Goal: Transaction & Acquisition: Download file/media

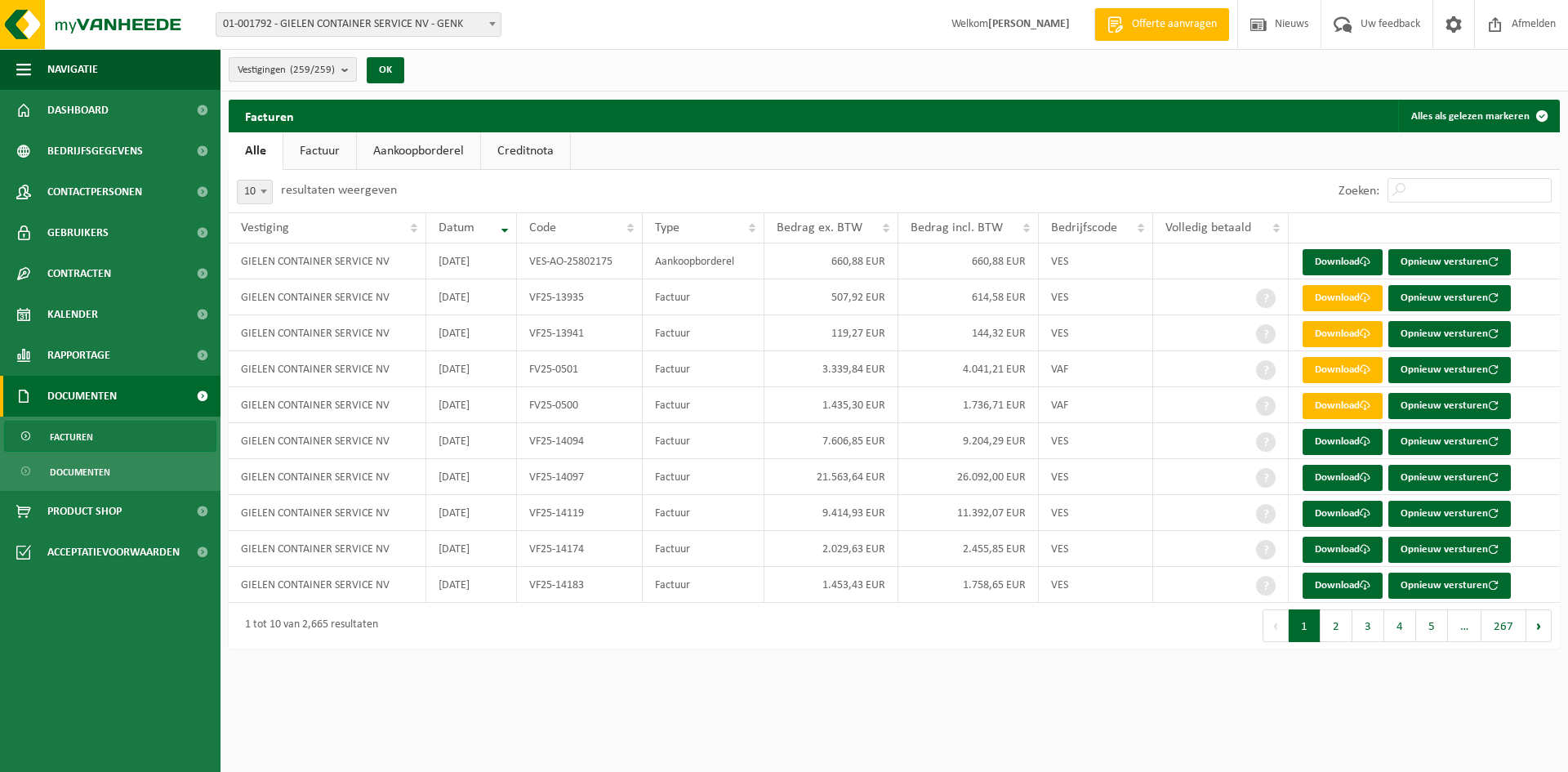
click at [347, 68] on b "submit" at bounding box center [349, 69] width 15 height 23
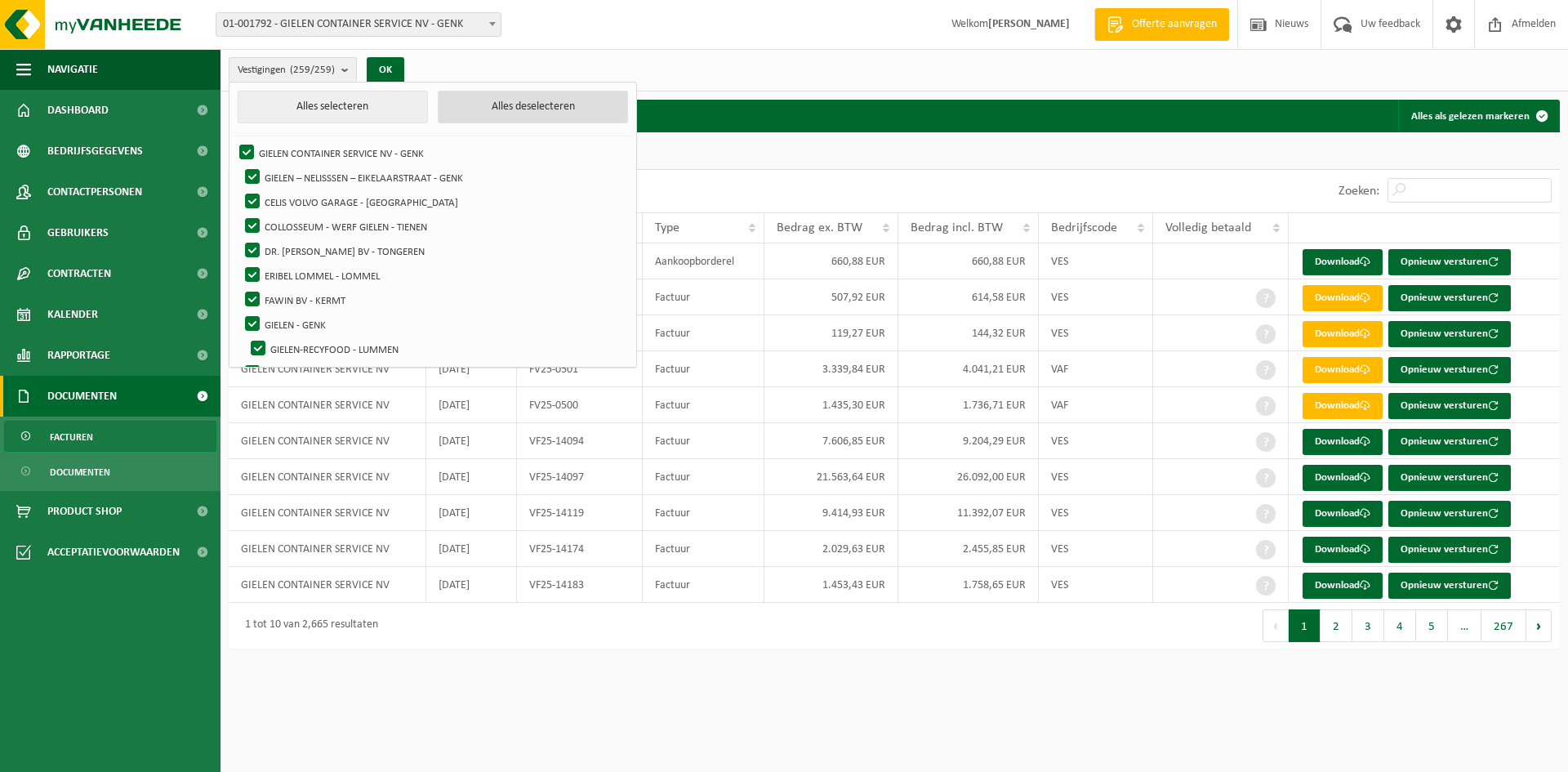
click at [497, 103] on button "Alles deselecteren" at bounding box center [532, 106] width 190 height 33
checkbox input "false"
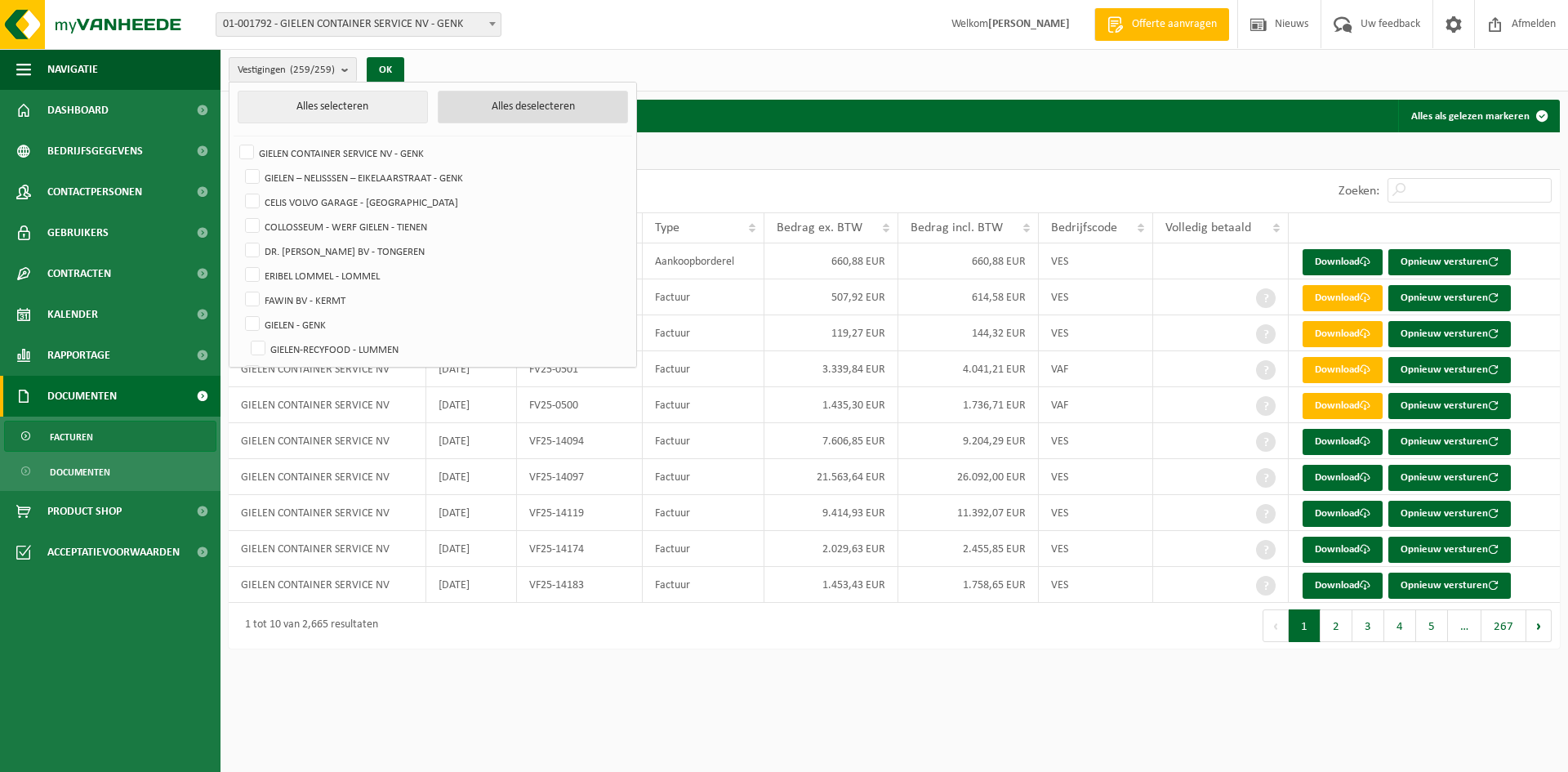
checkbox input "false"
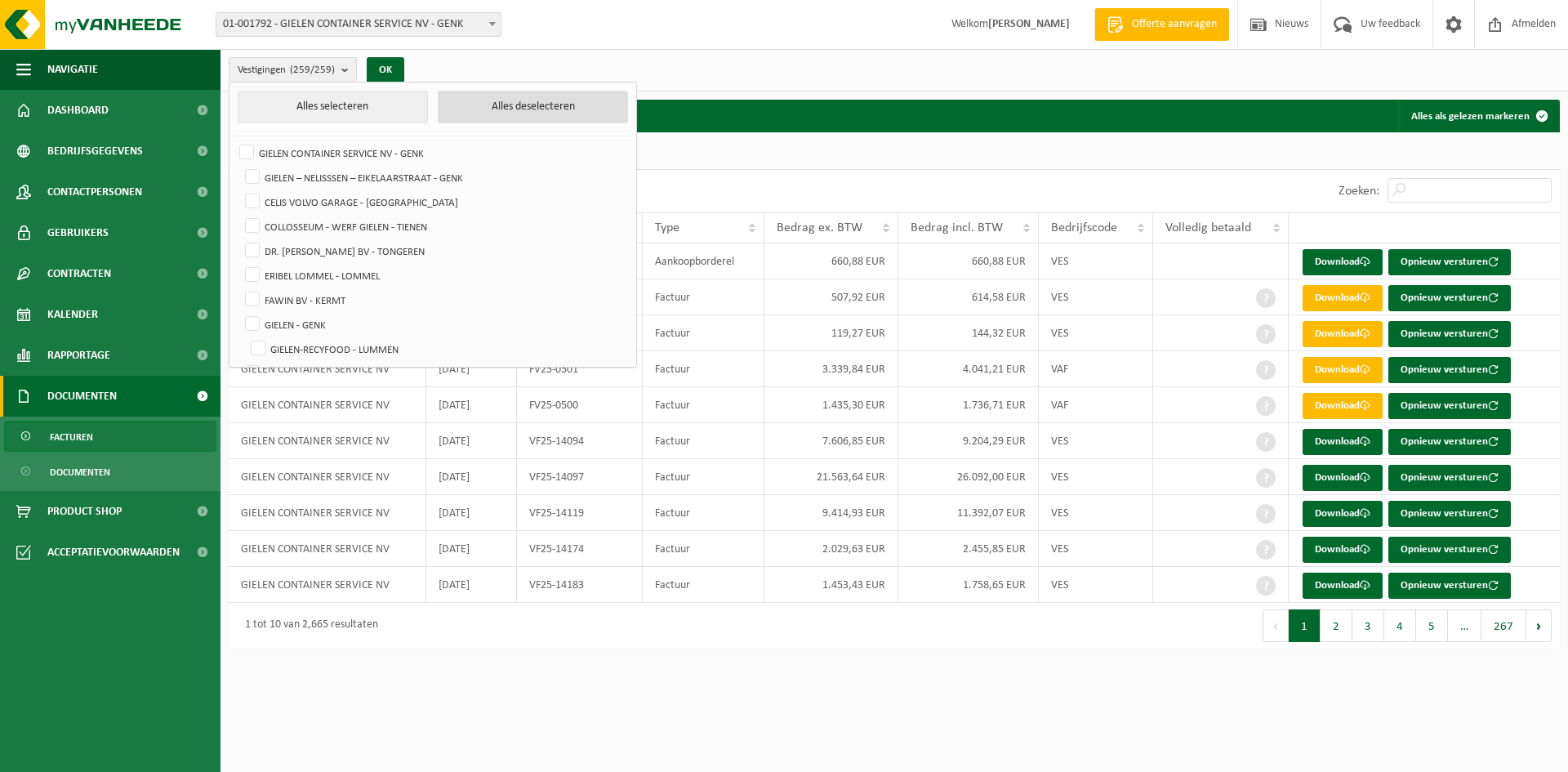
checkbox input "false"
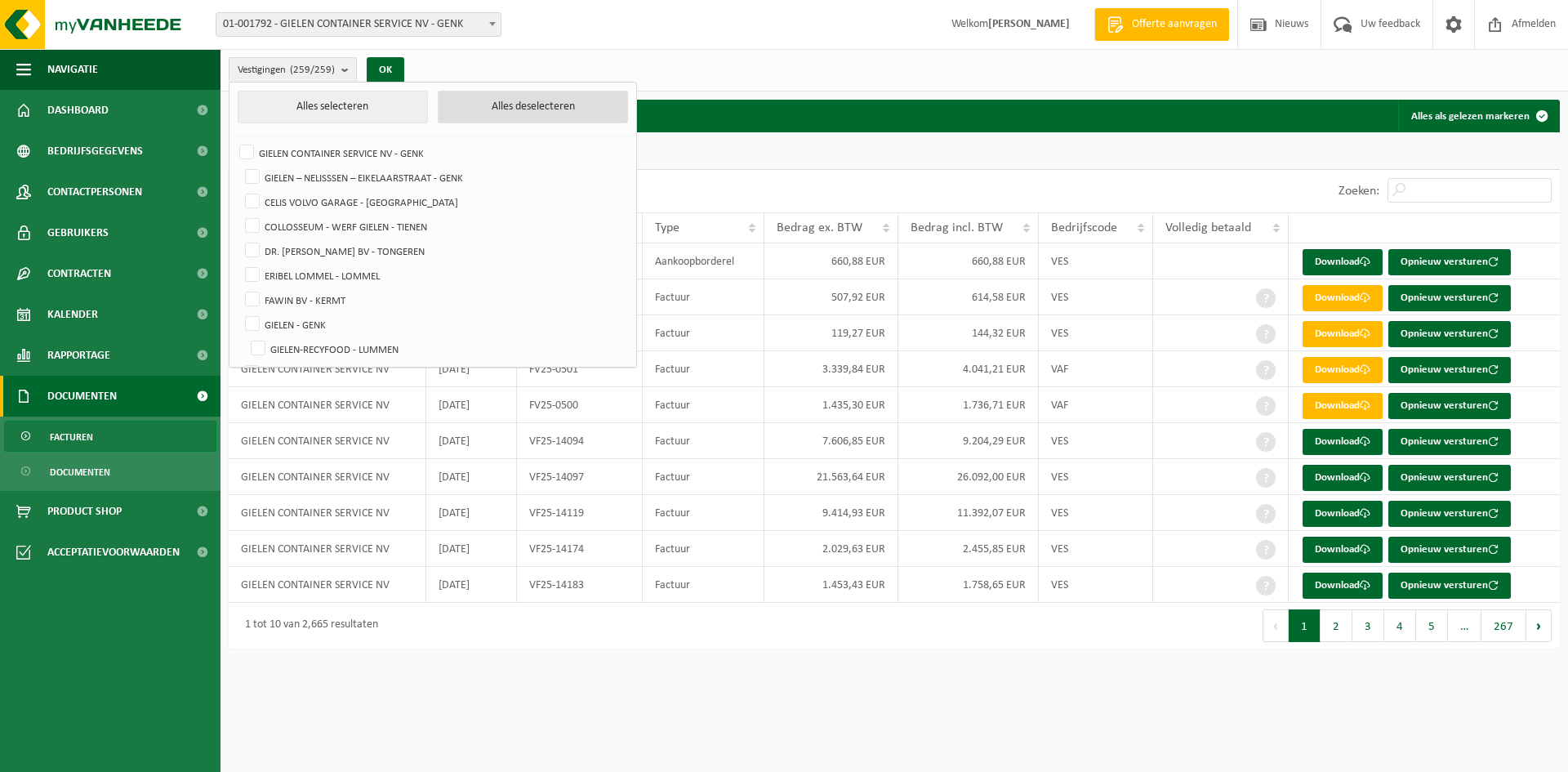
checkbox input "false"
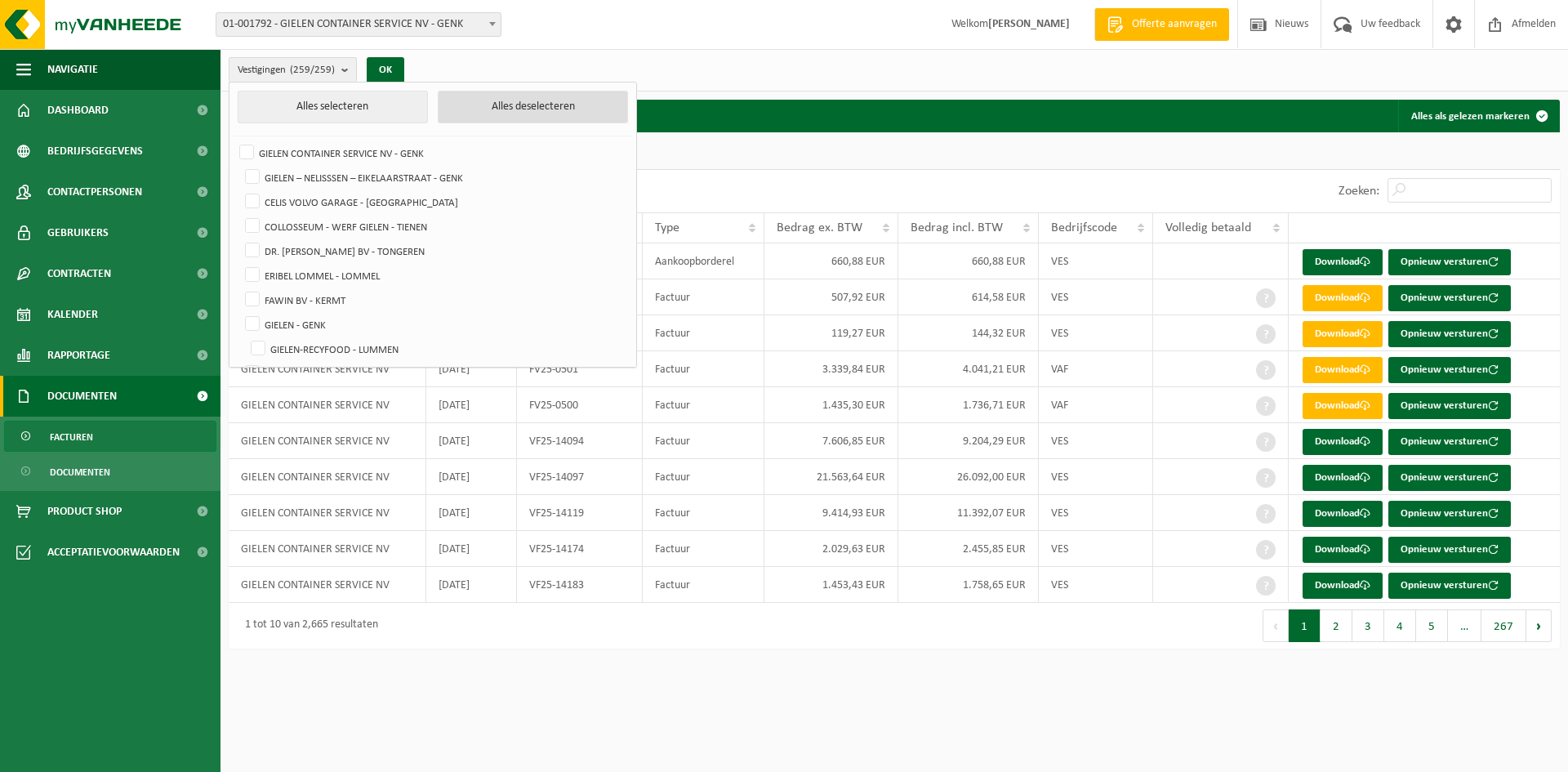
checkbox input "false"
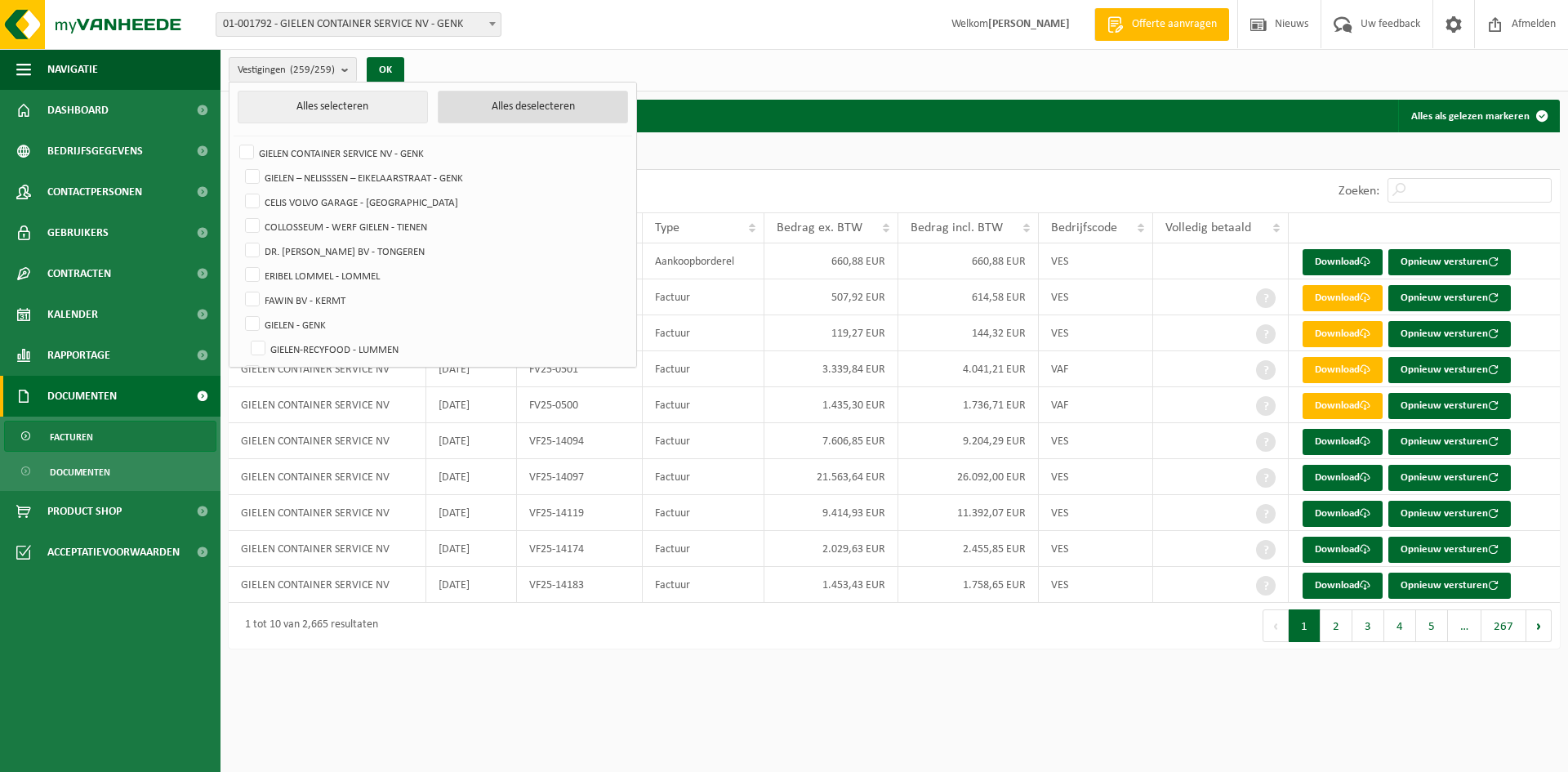
checkbox input "false"
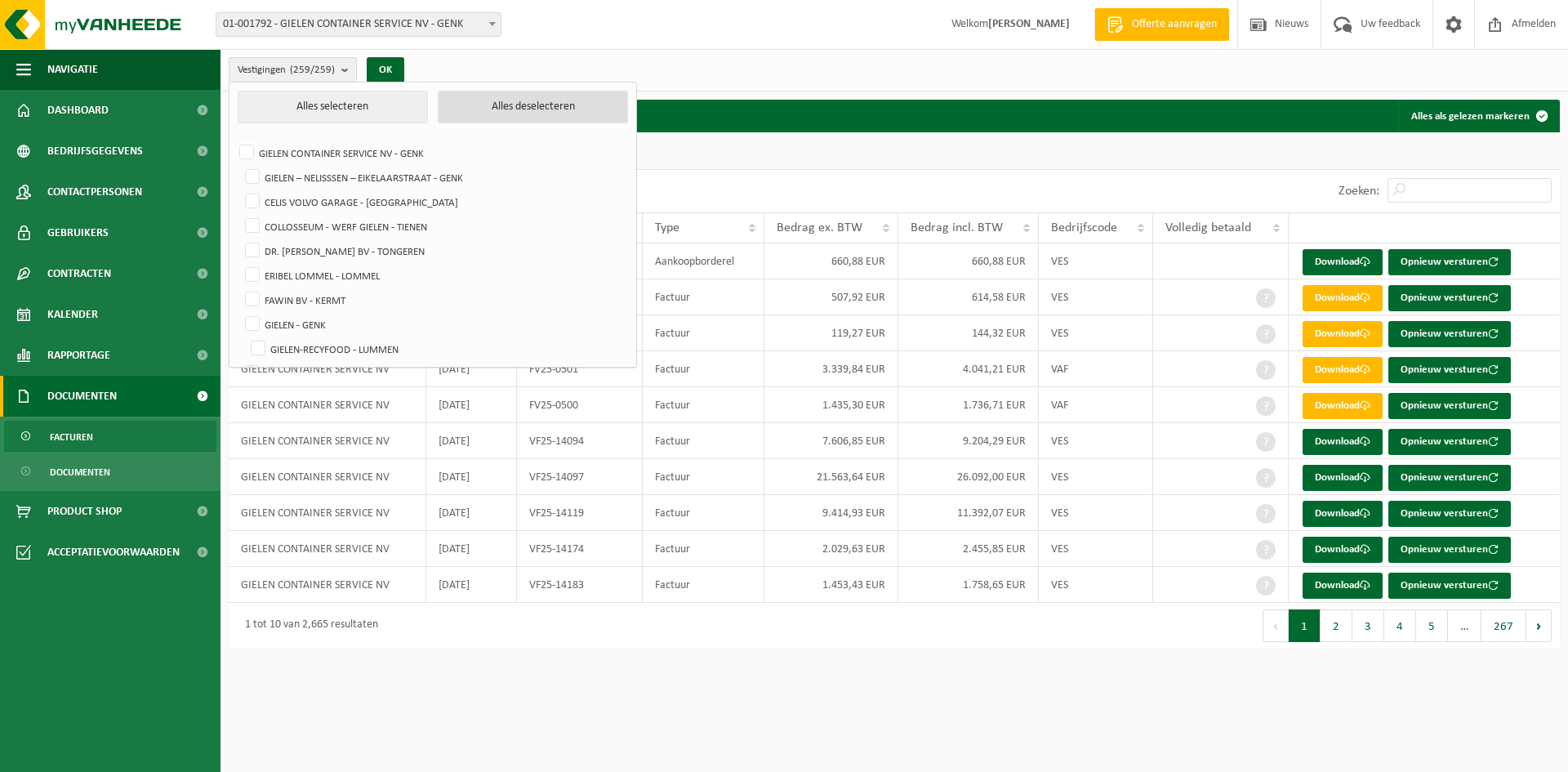
checkbox input "false"
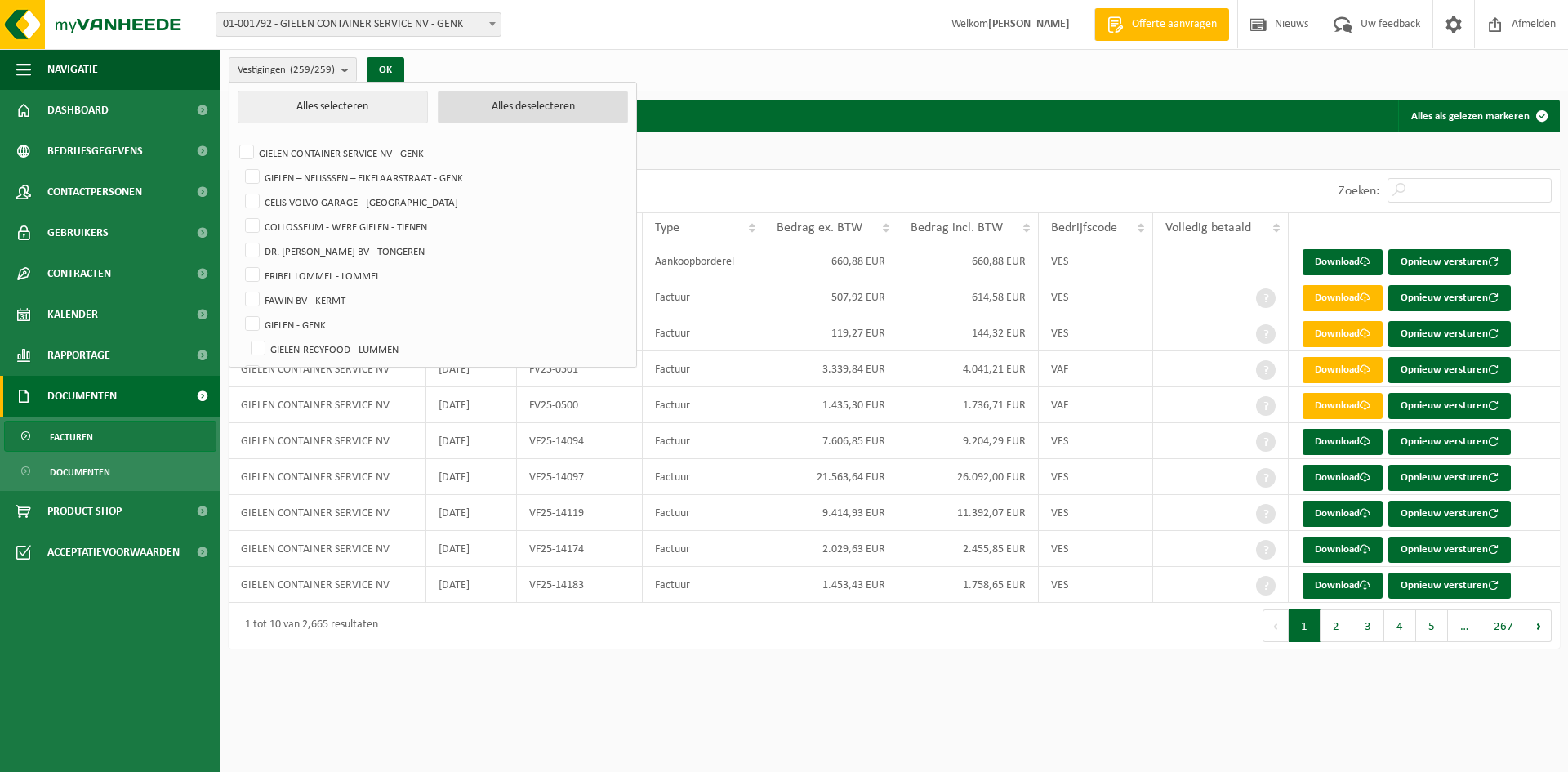
checkbox input "false"
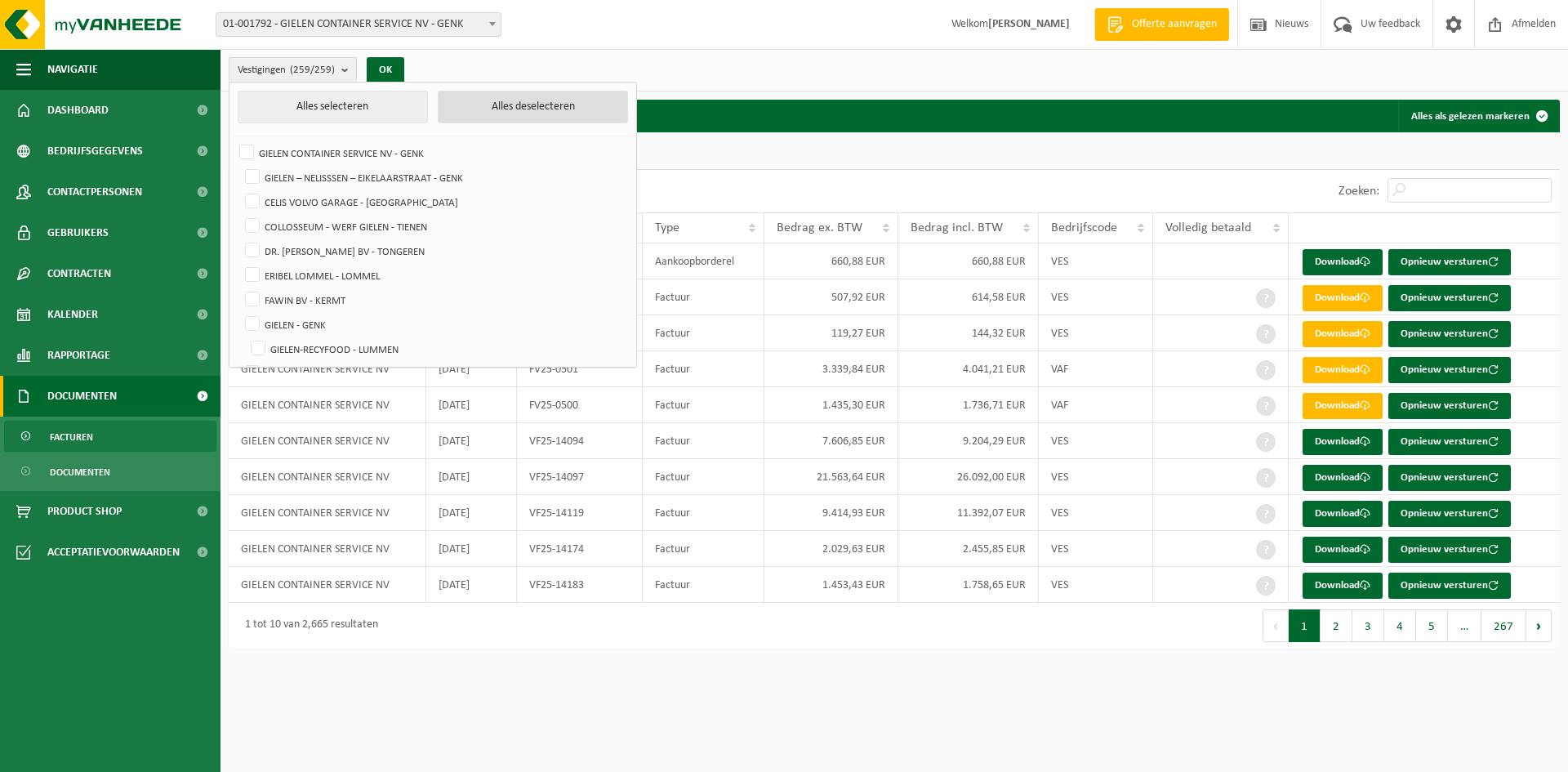
checkbox input "false"
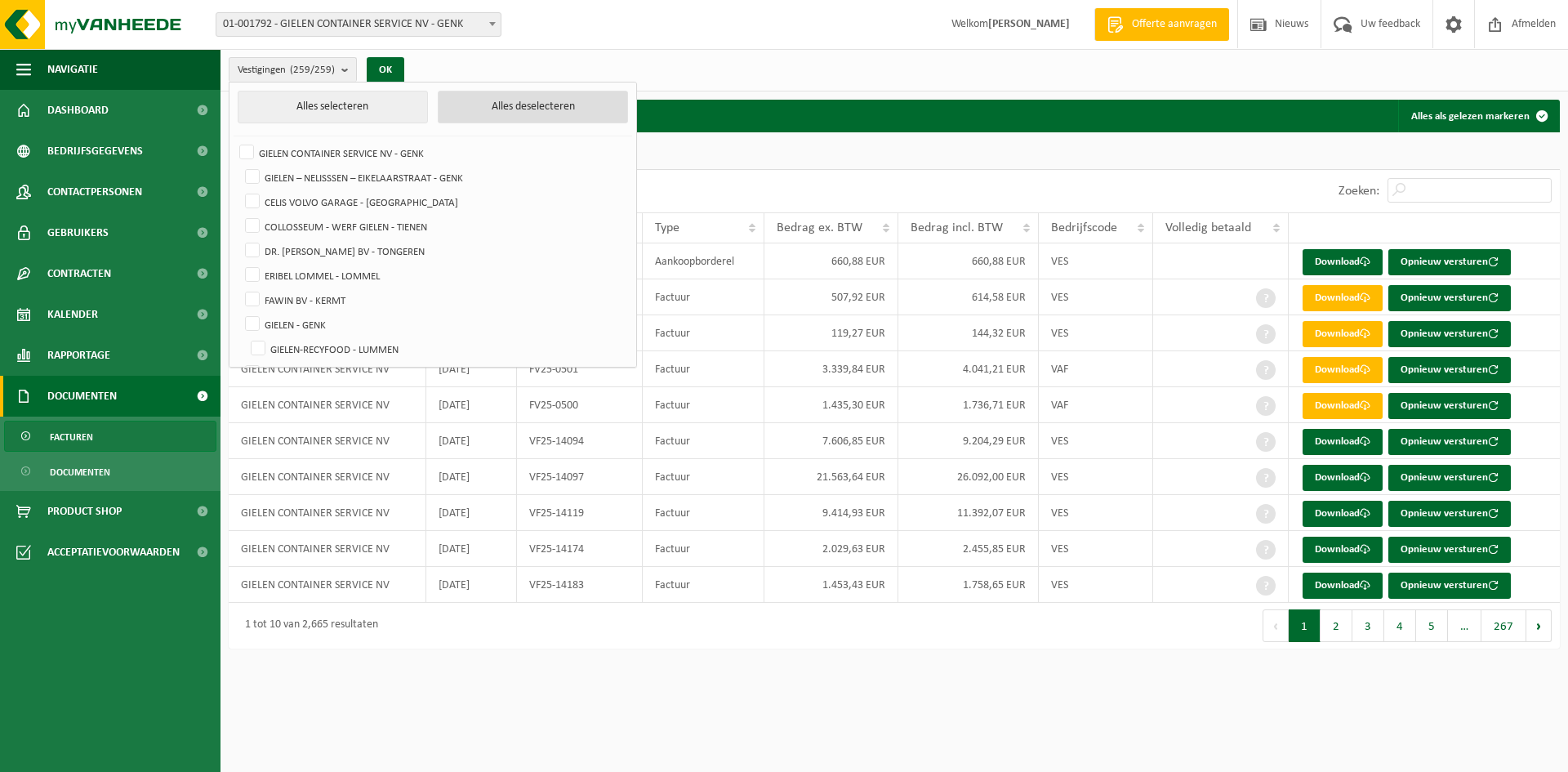
checkbox input "false"
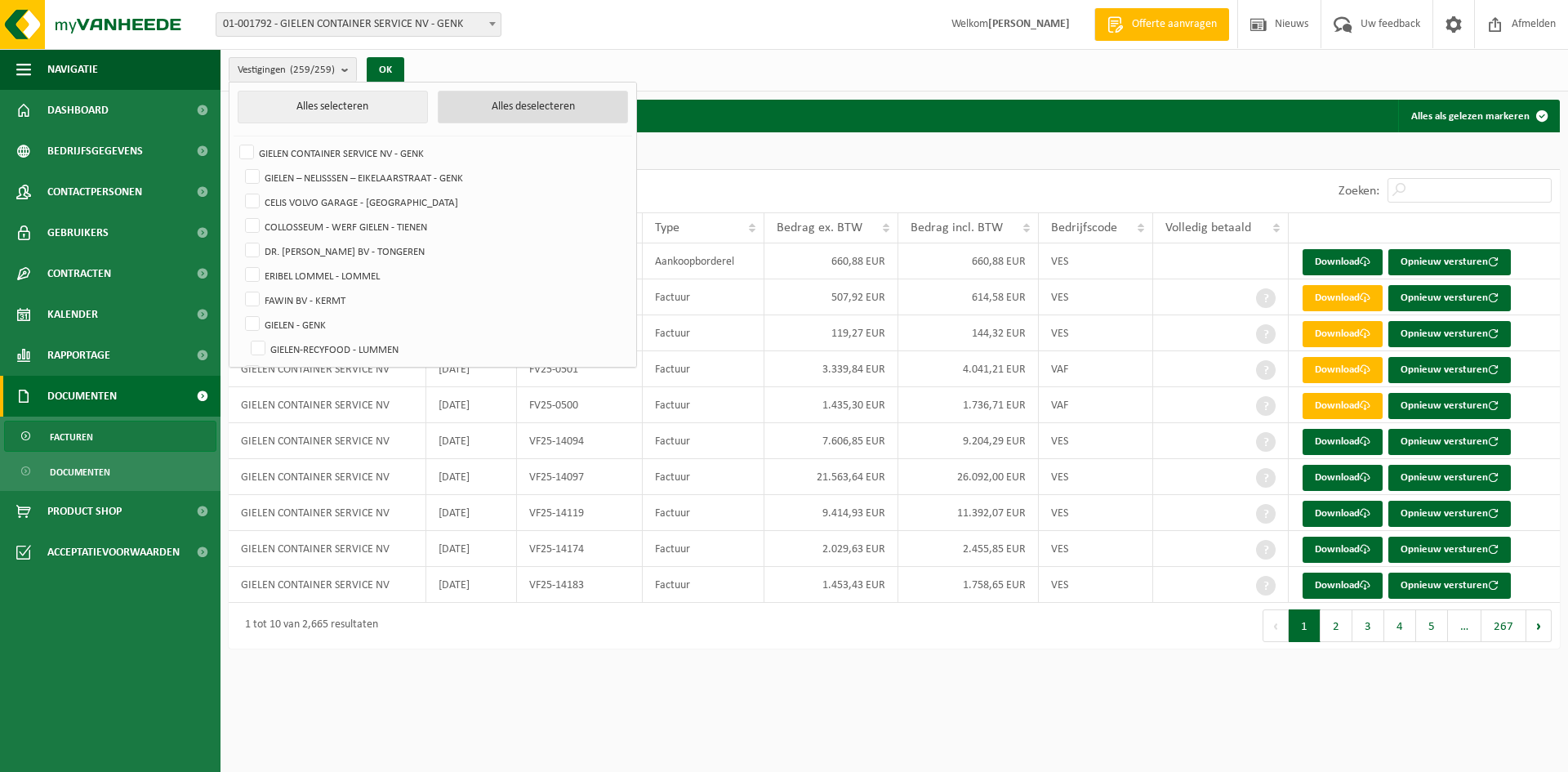
checkbox input "false"
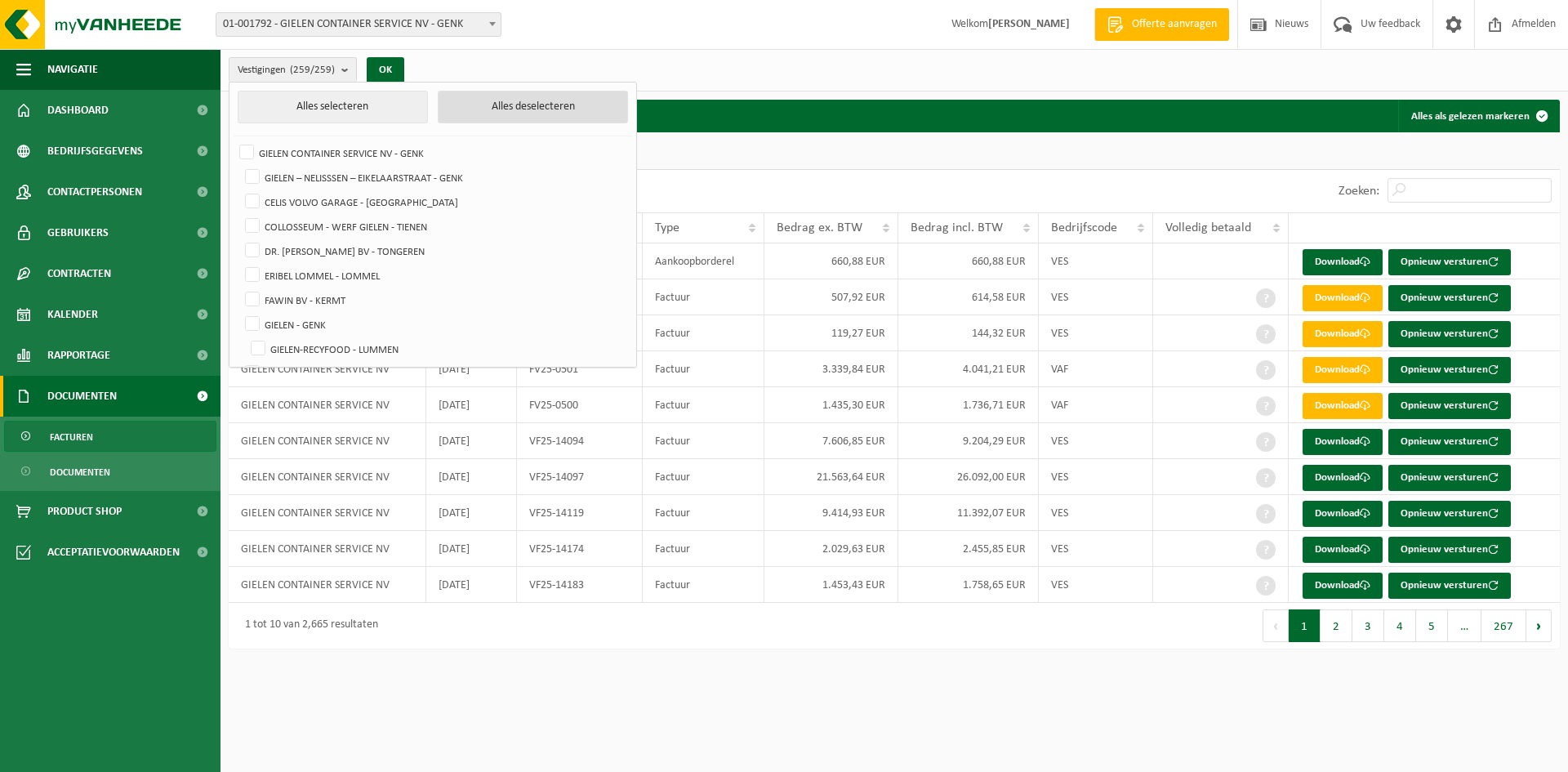
checkbox input "false"
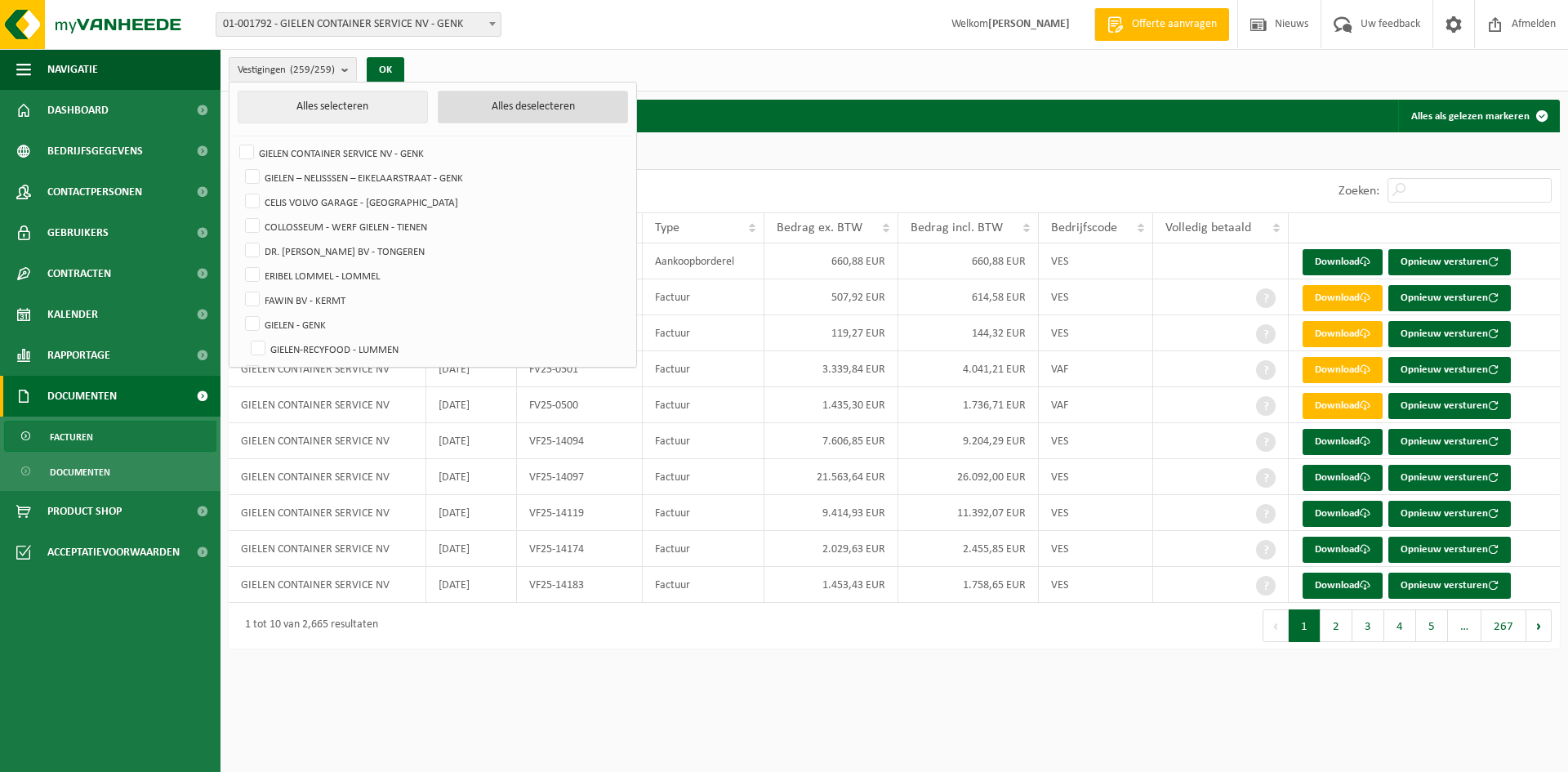
checkbox input "false"
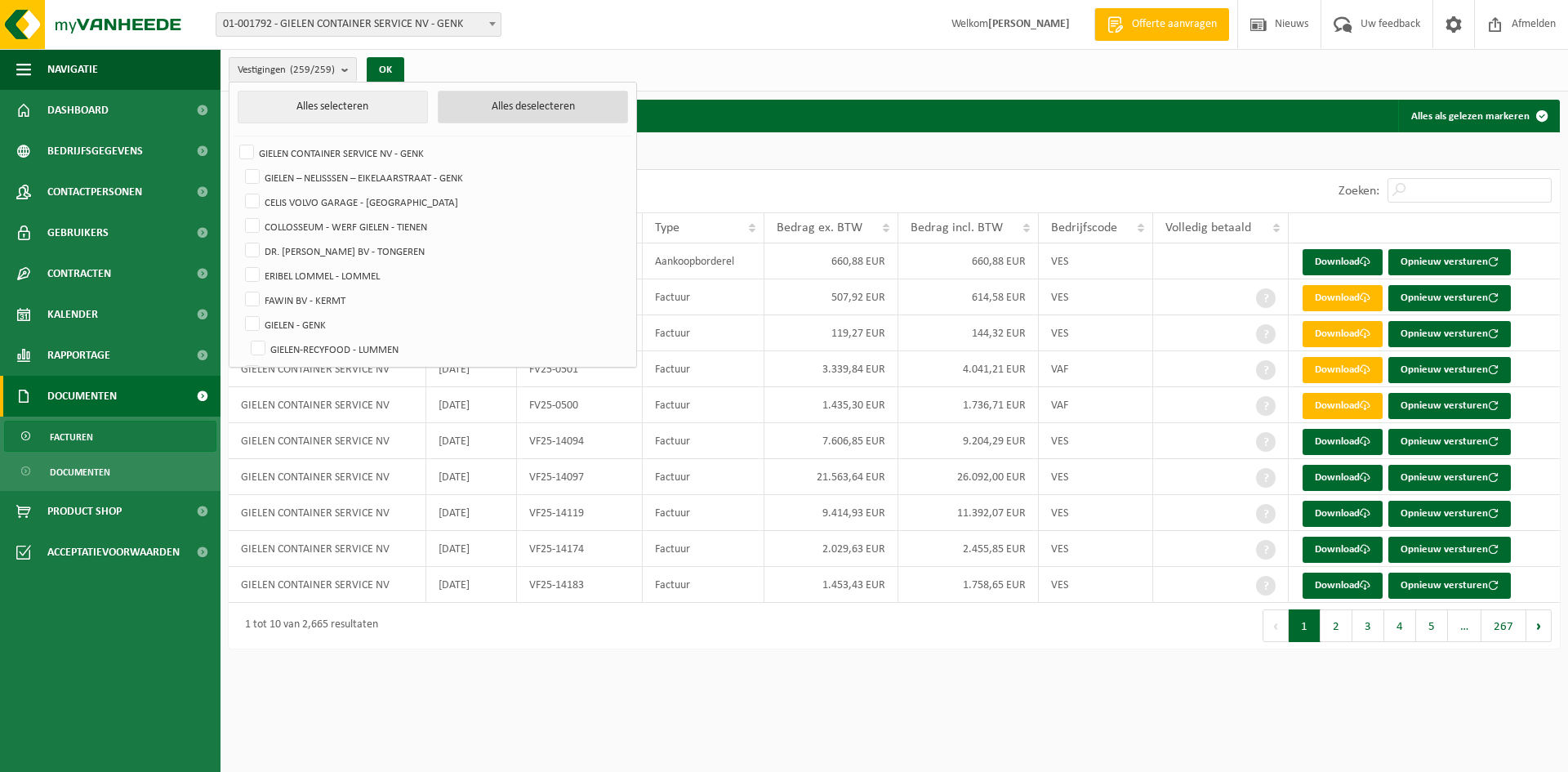
checkbox input "false"
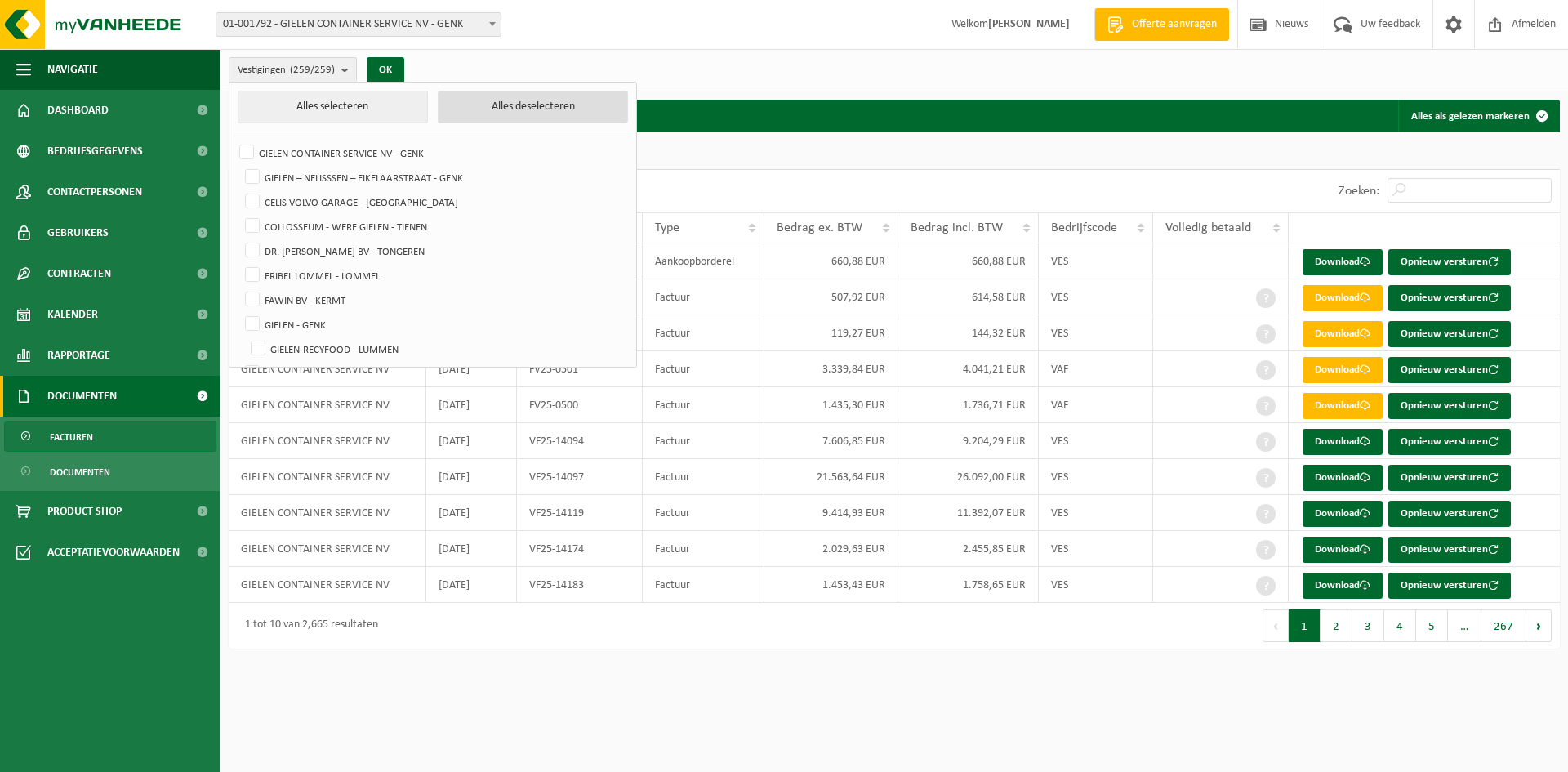
checkbox input "false"
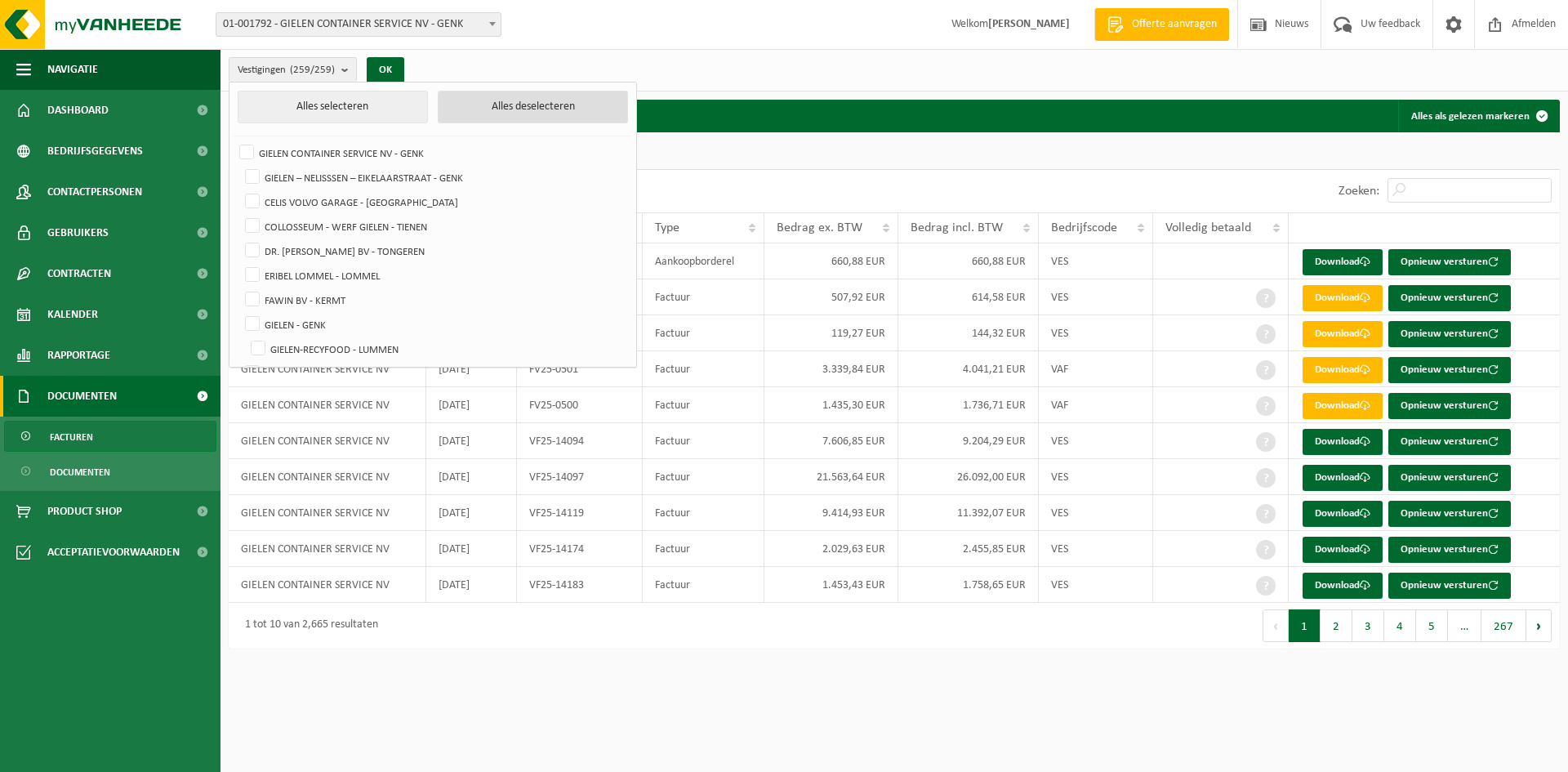
checkbox input "false"
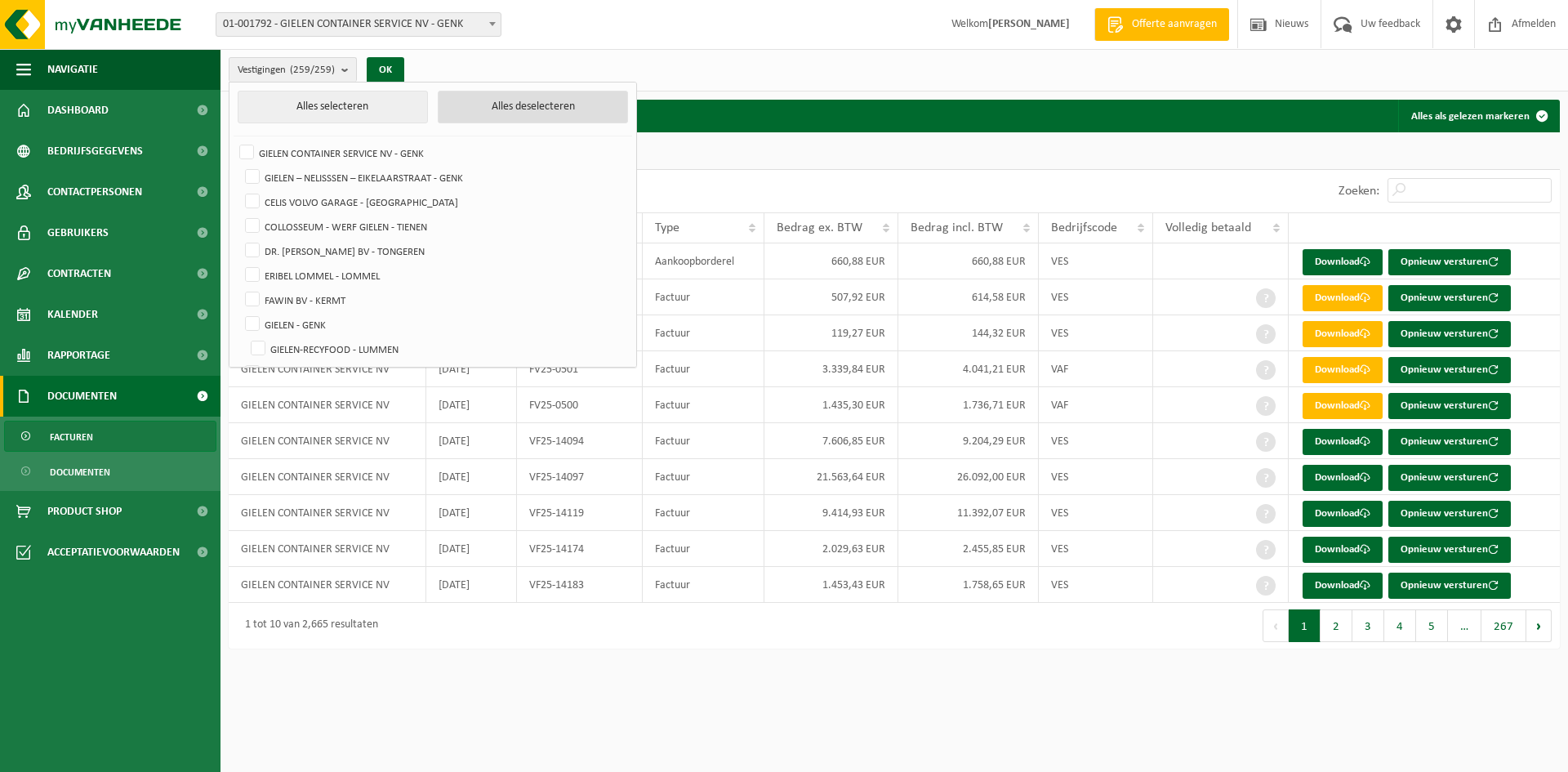
checkbox input "false"
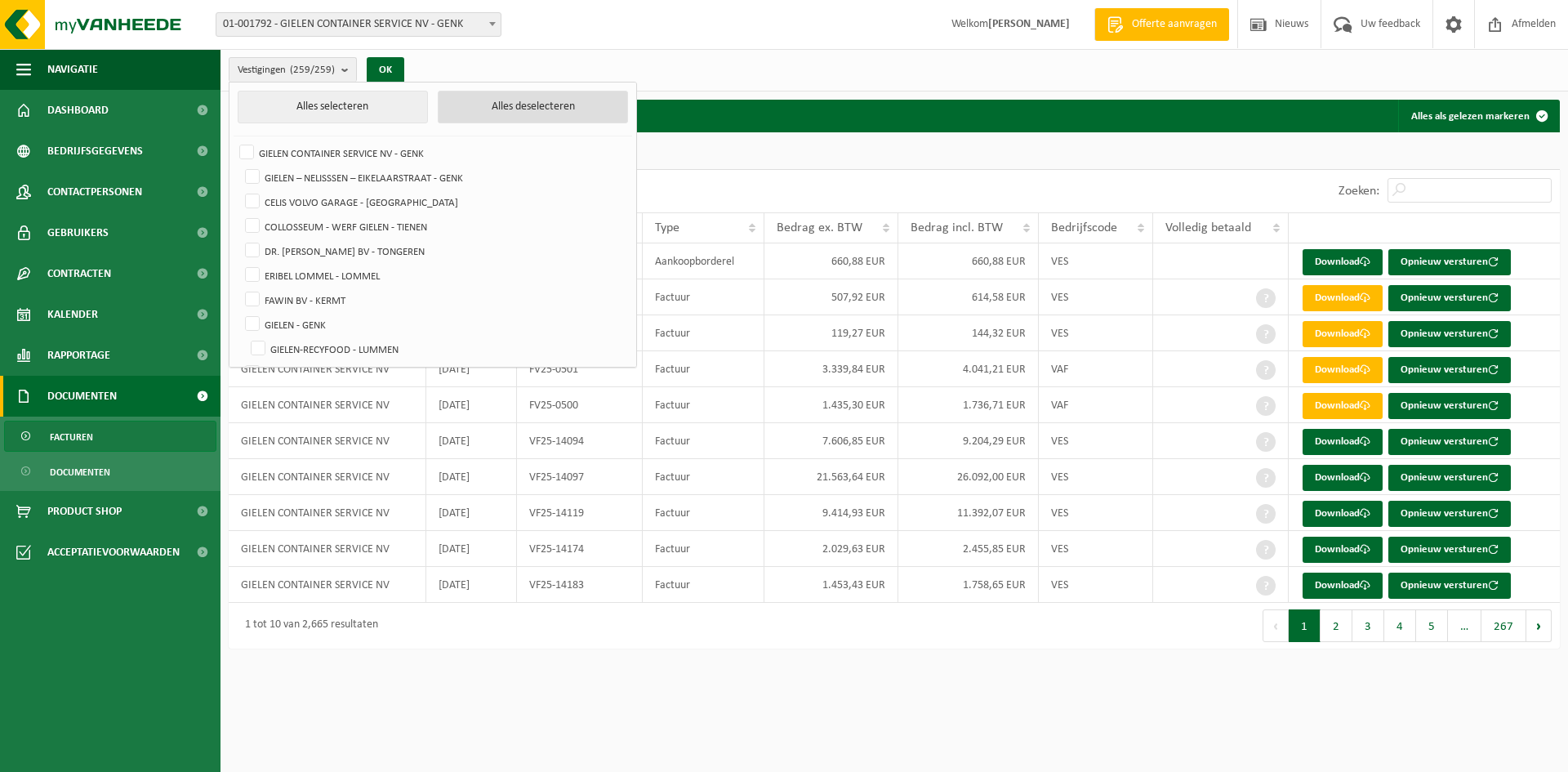
checkbox input "false"
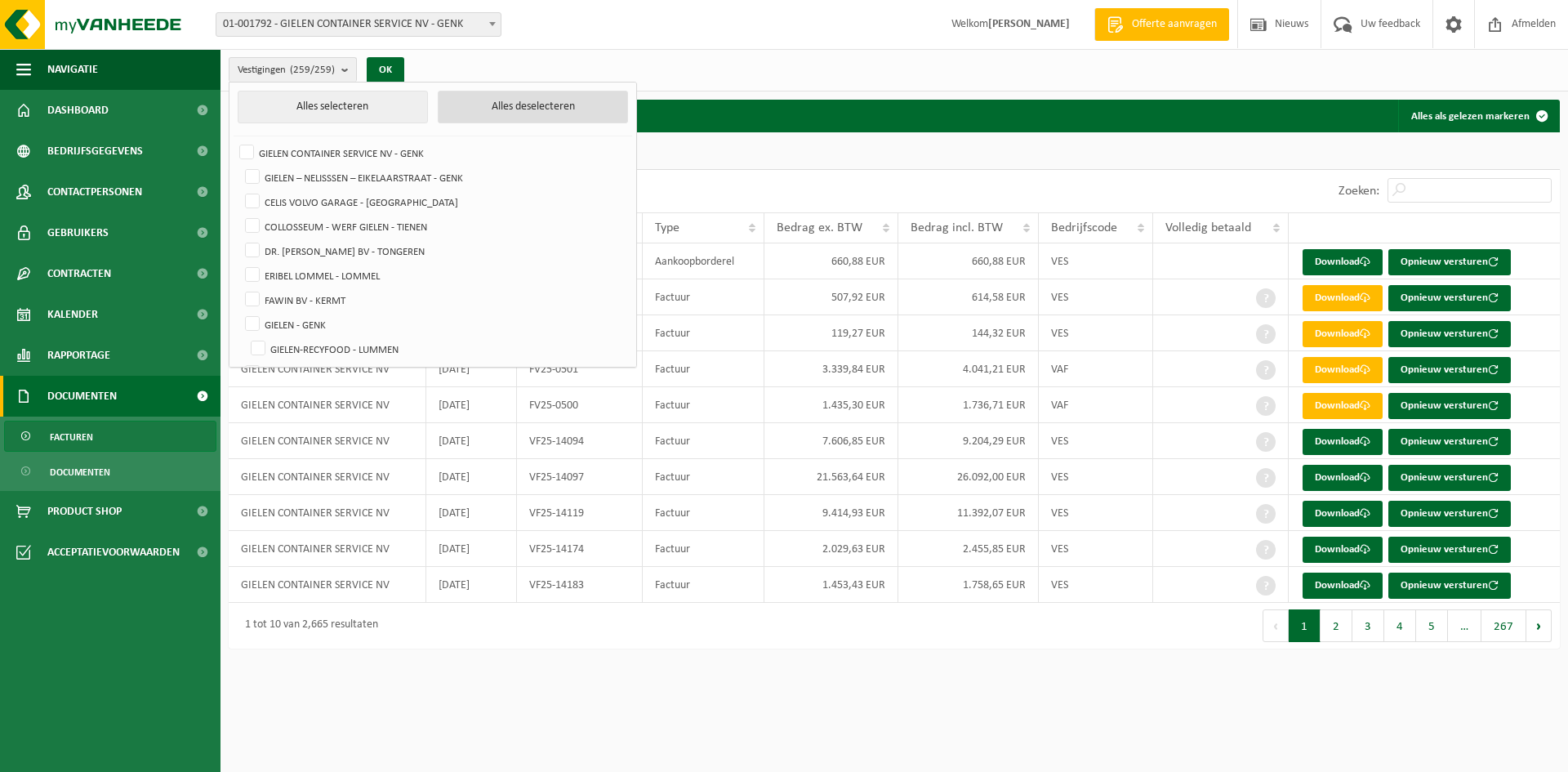
checkbox input "false"
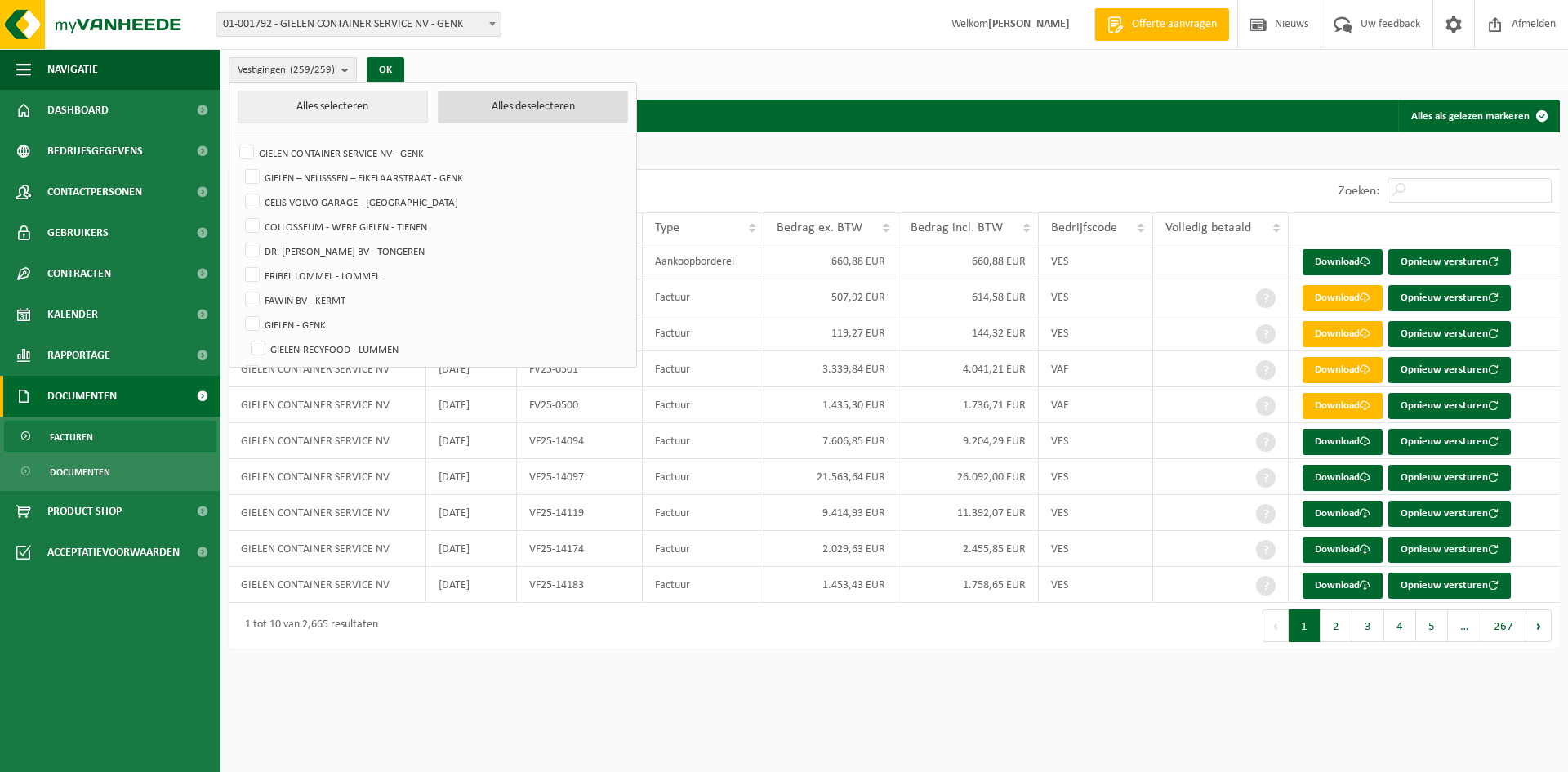
checkbox input "false"
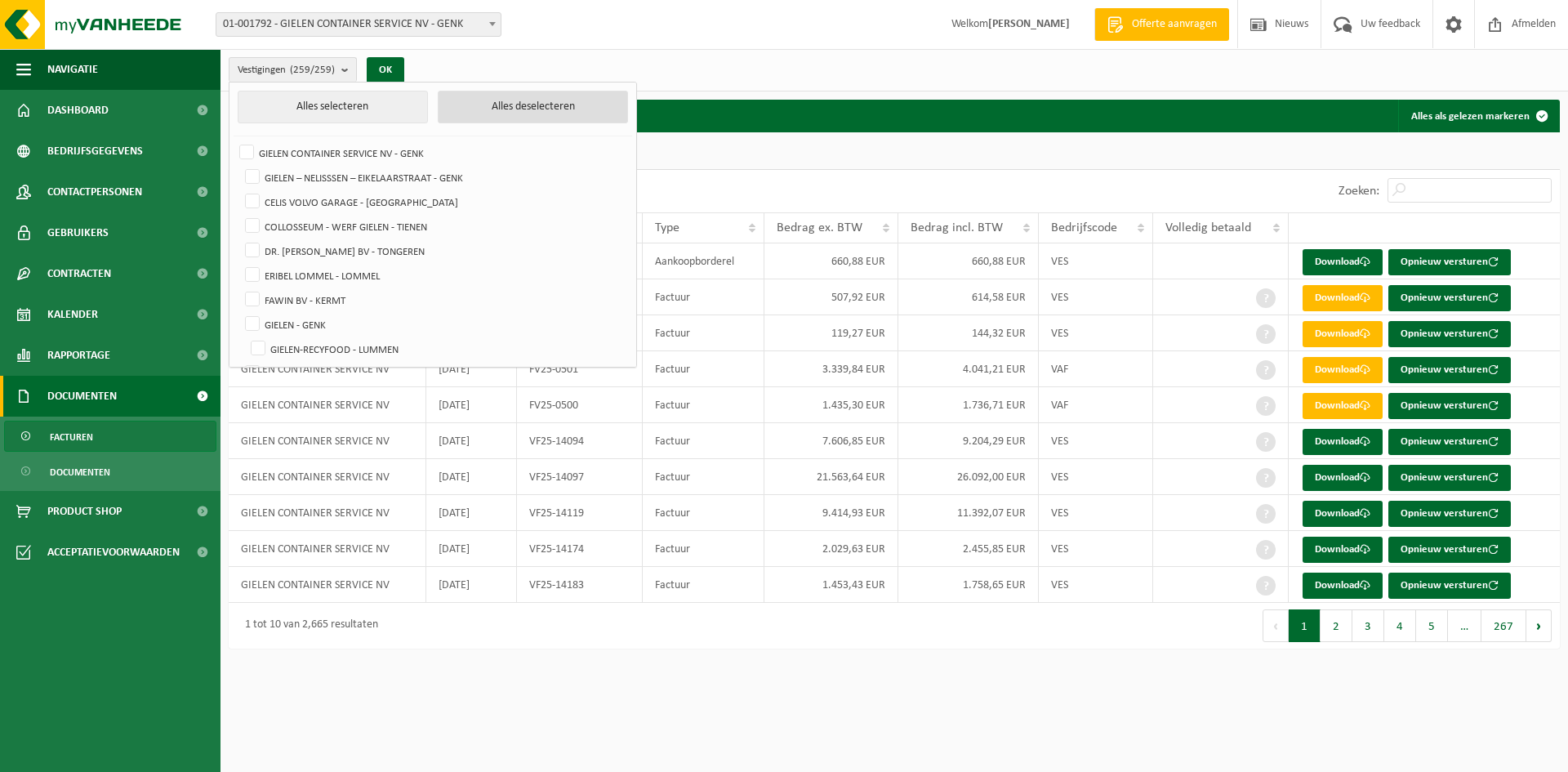
checkbox input "false"
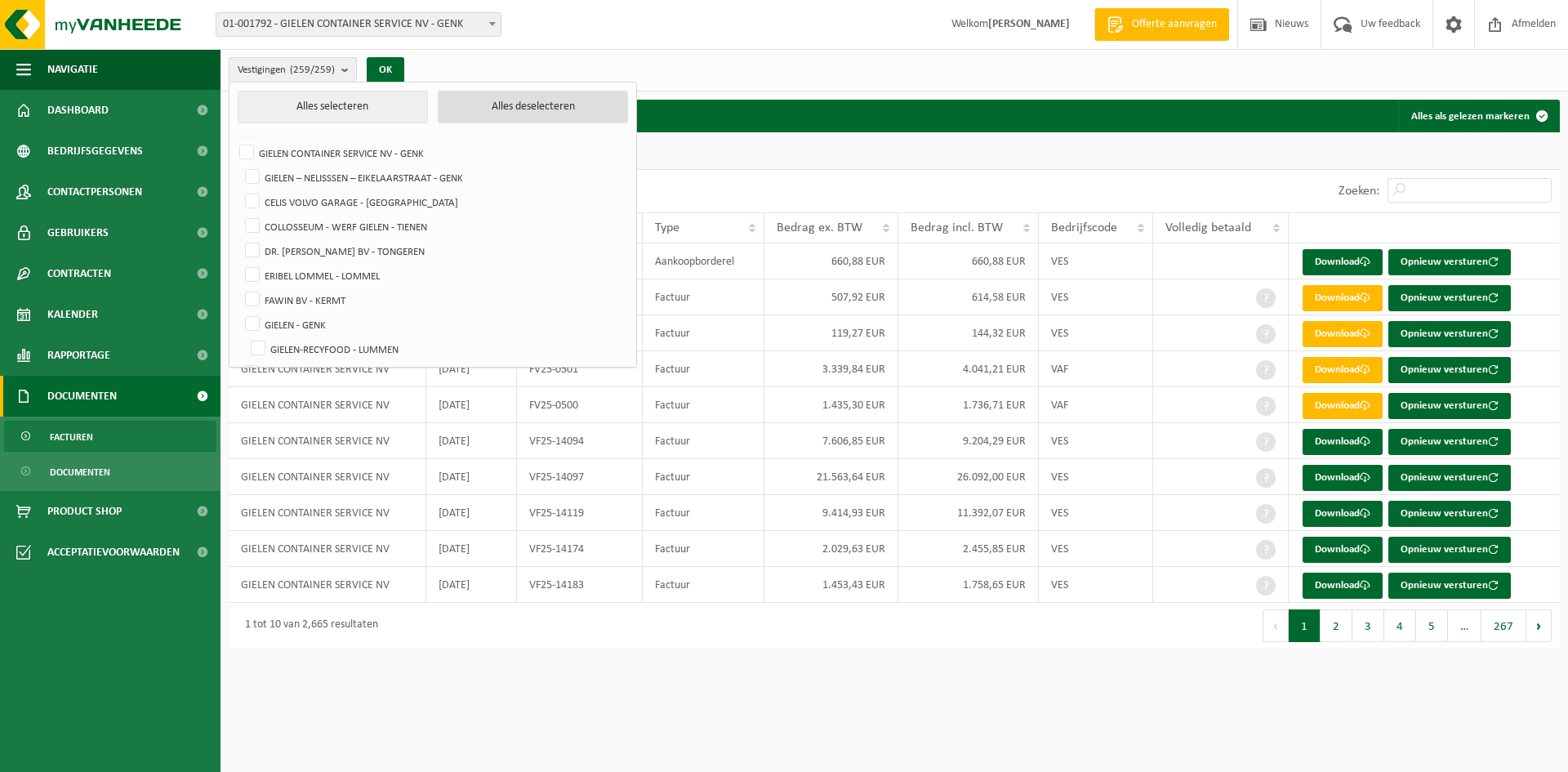
checkbox input "false"
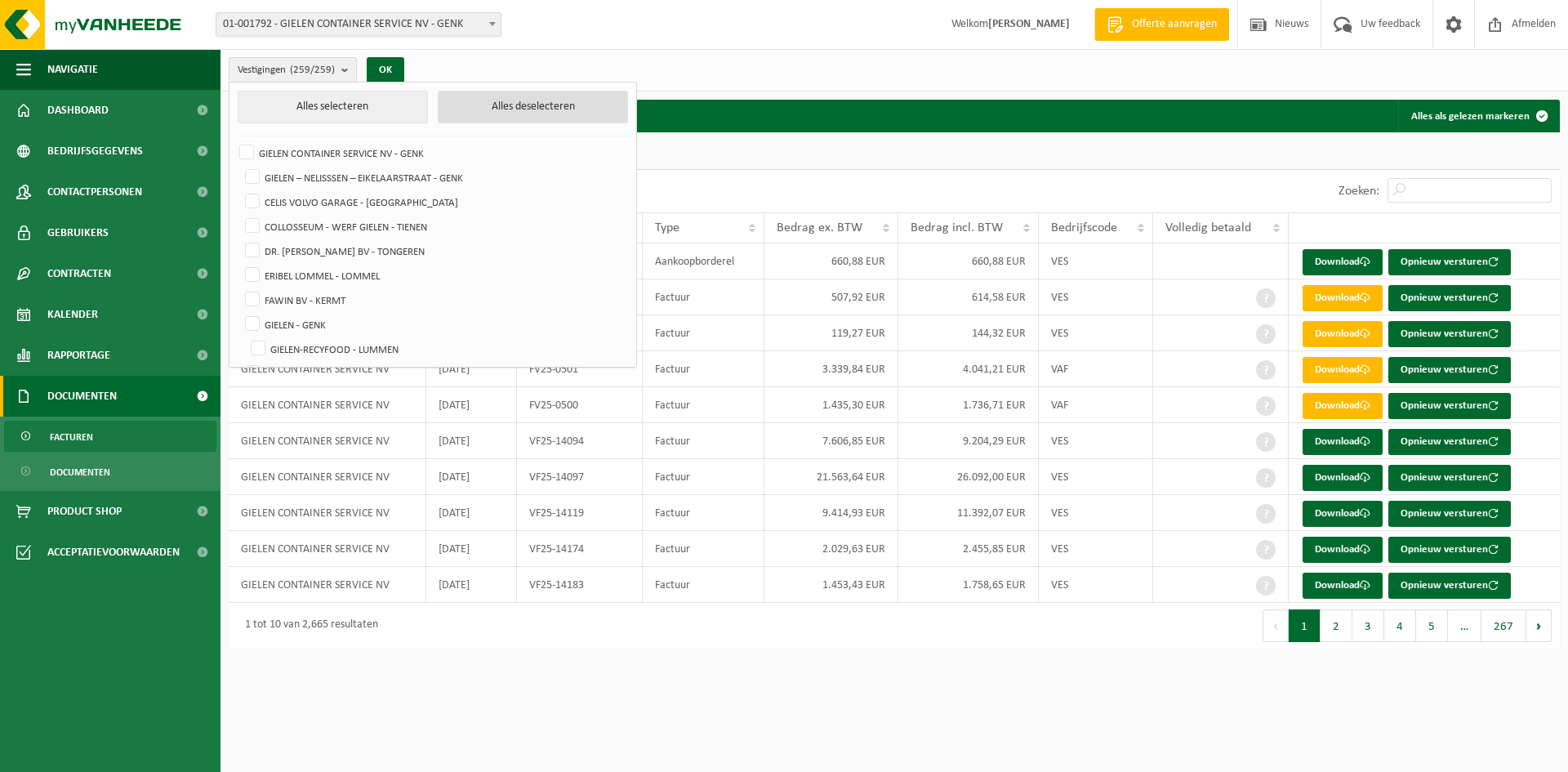
checkbox input "false"
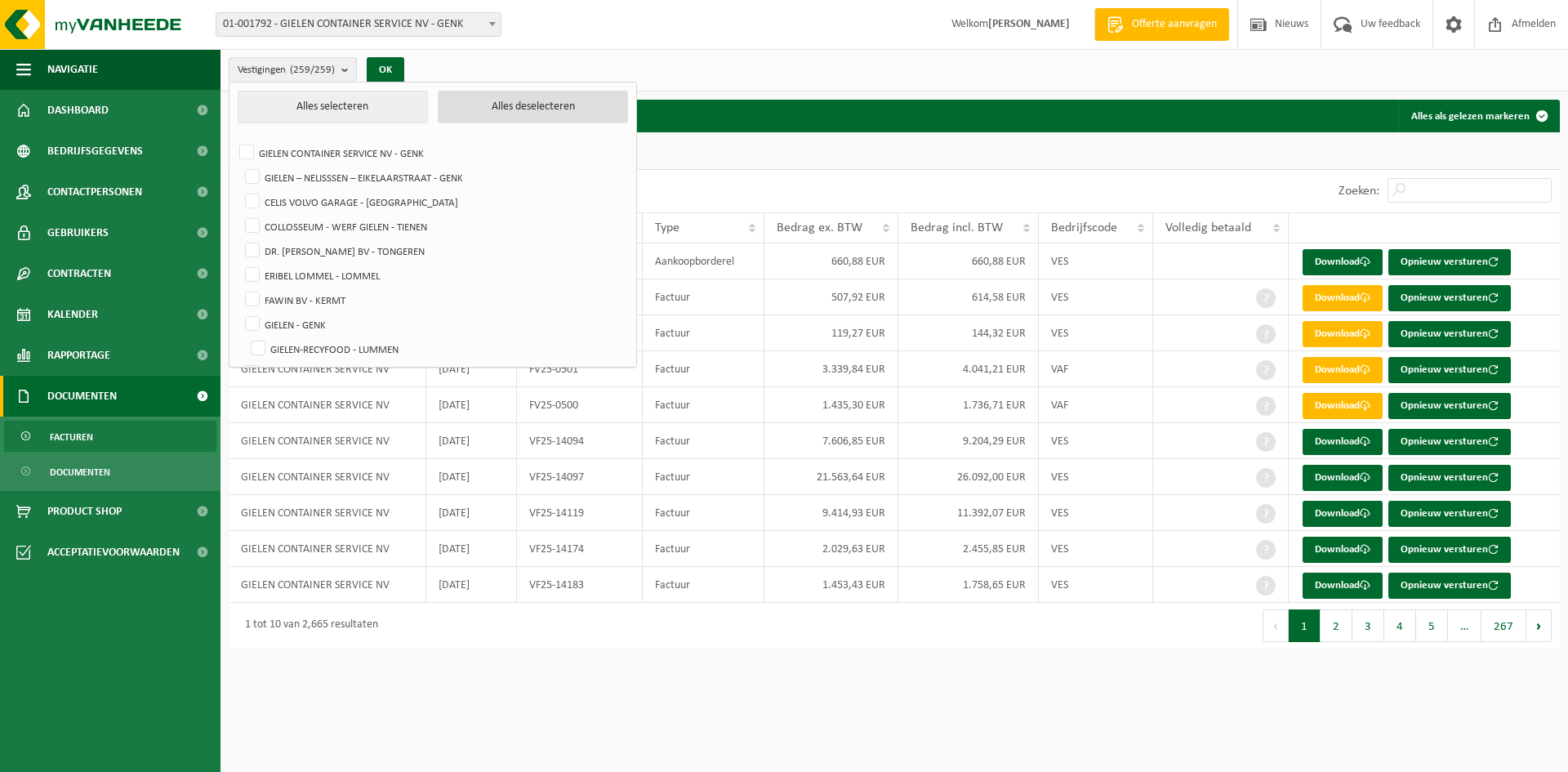
checkbox input "false"
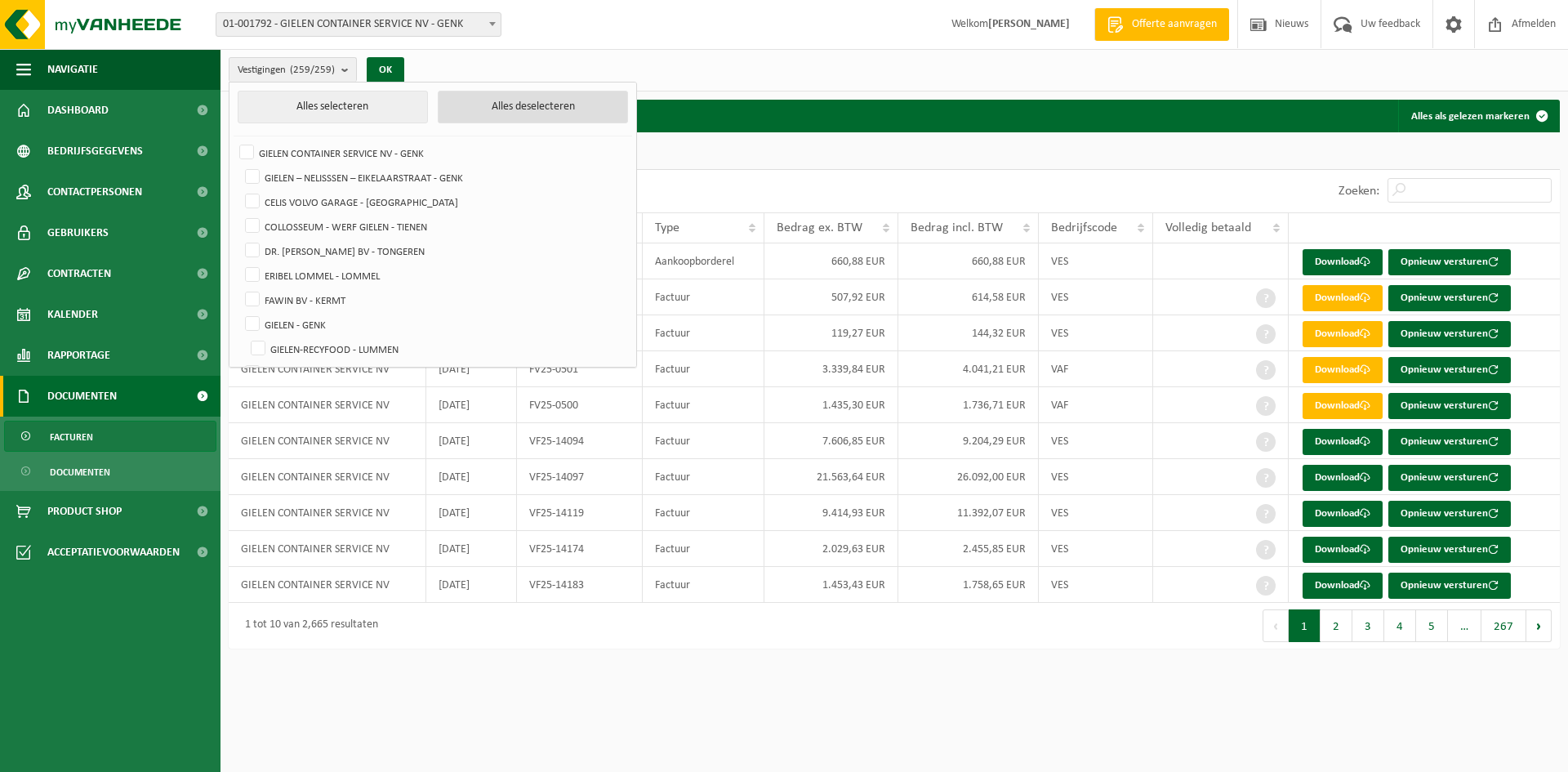
checkbox input "false"
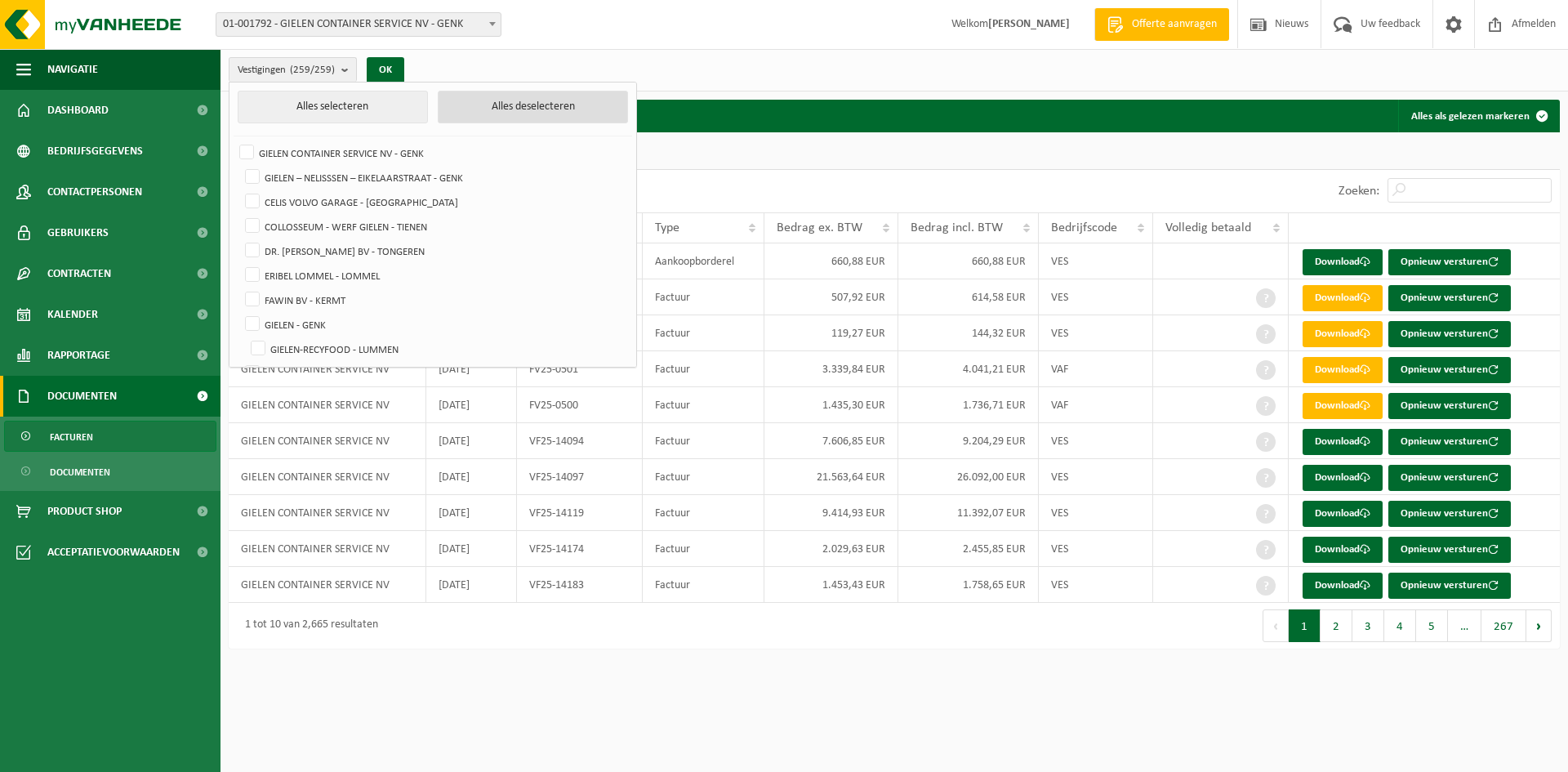
checkbox input "false"
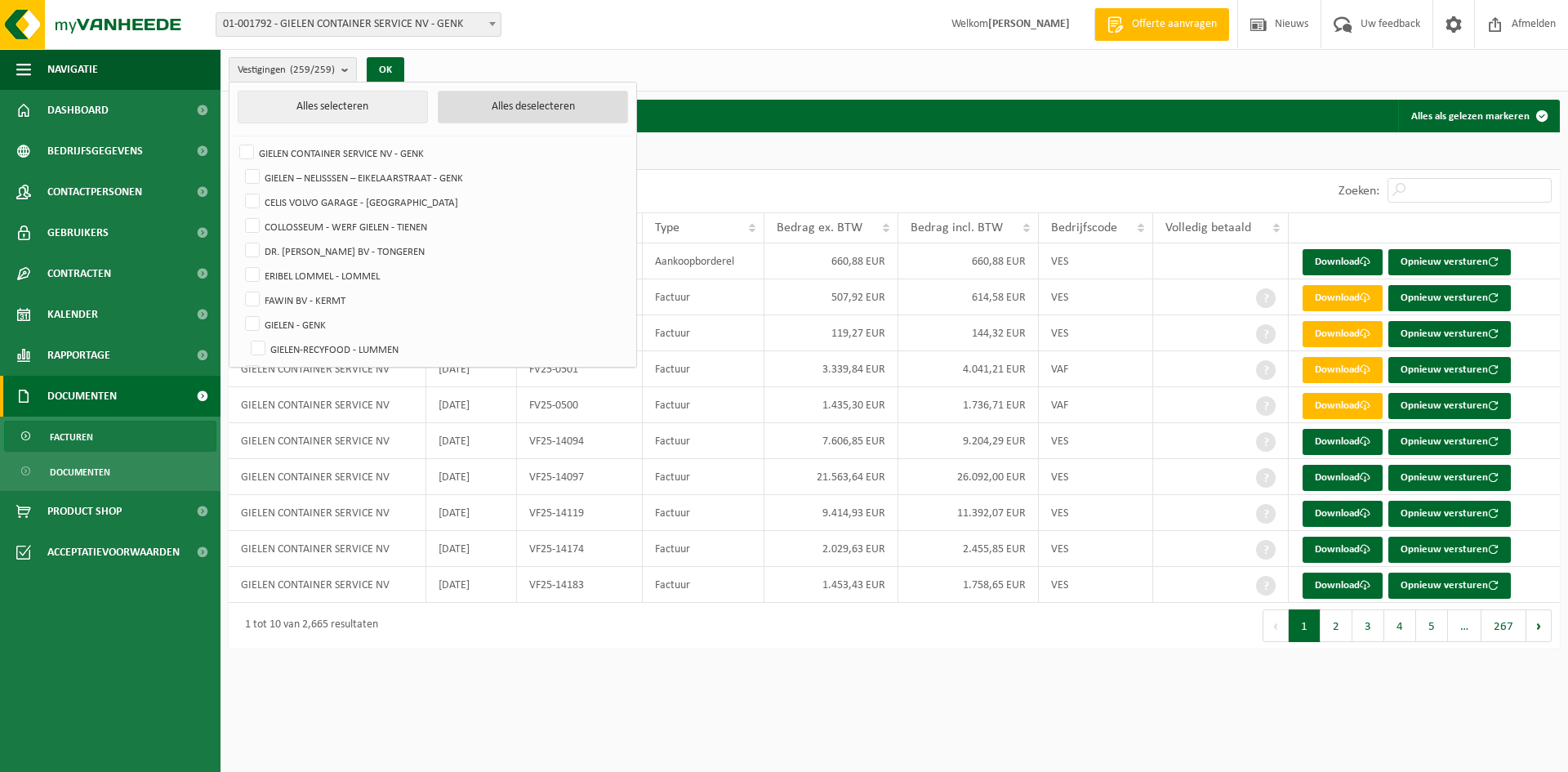
checkbox input "false"
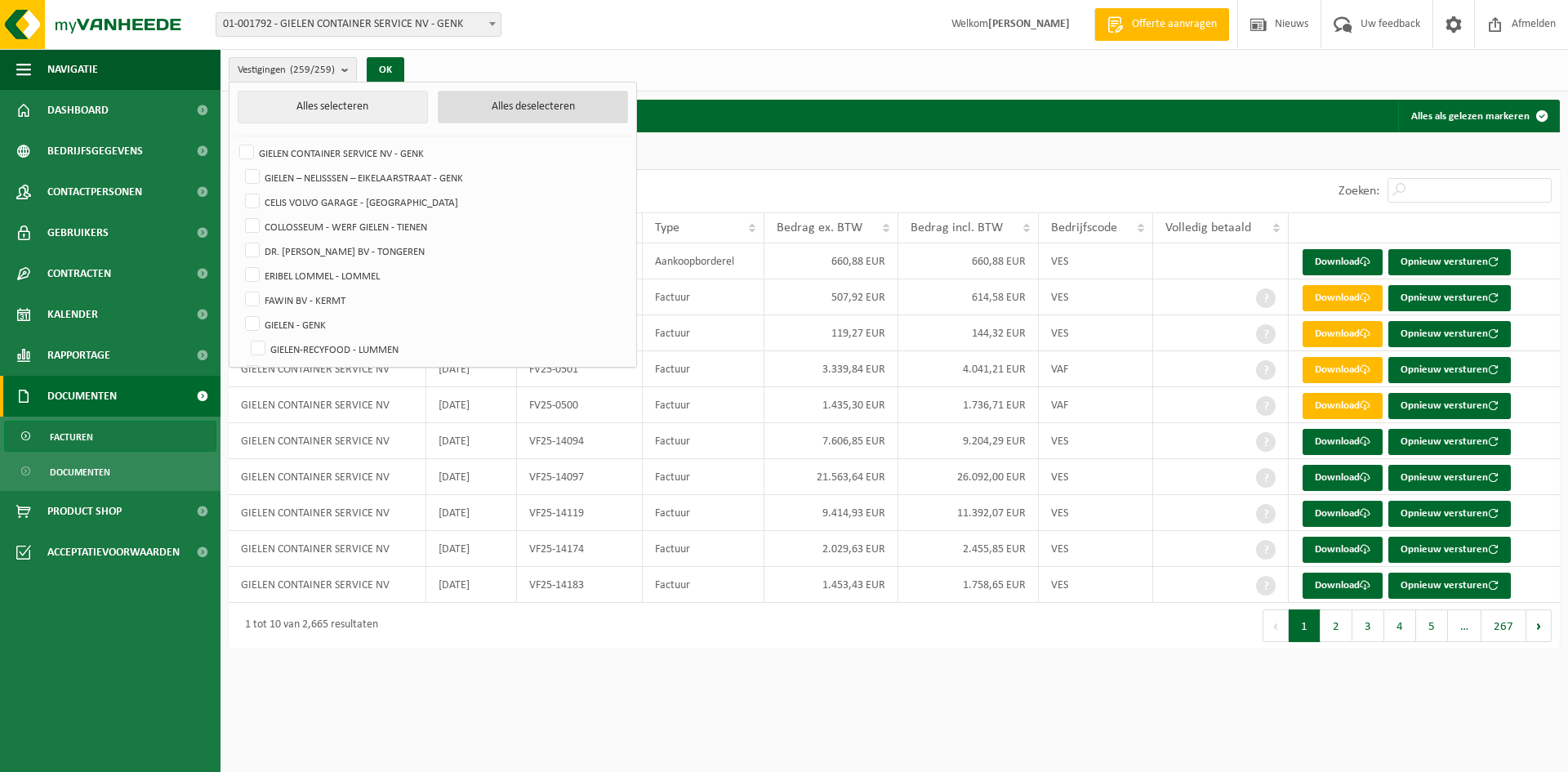
checkbox input "false"
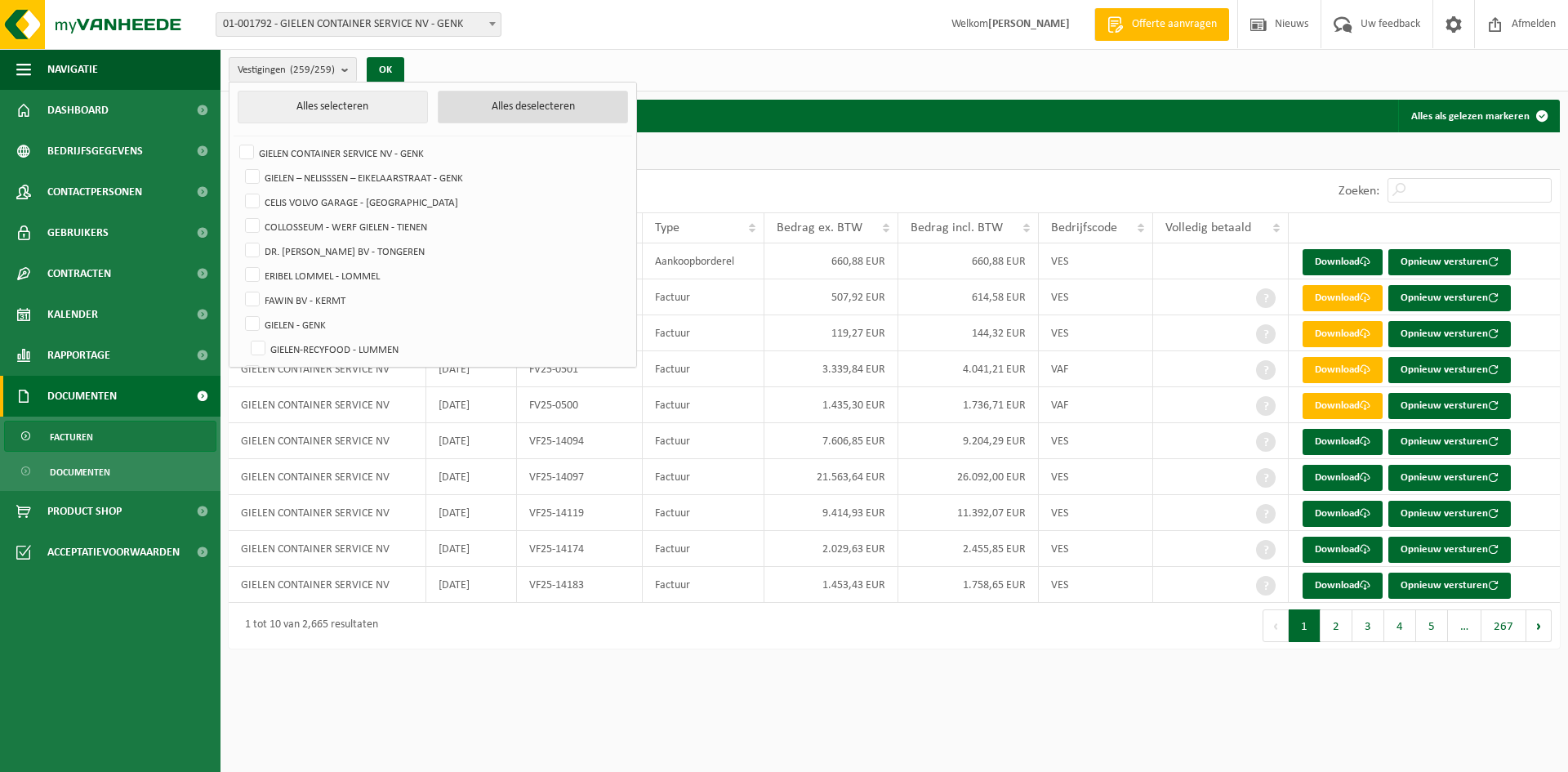
checkbox input "false"
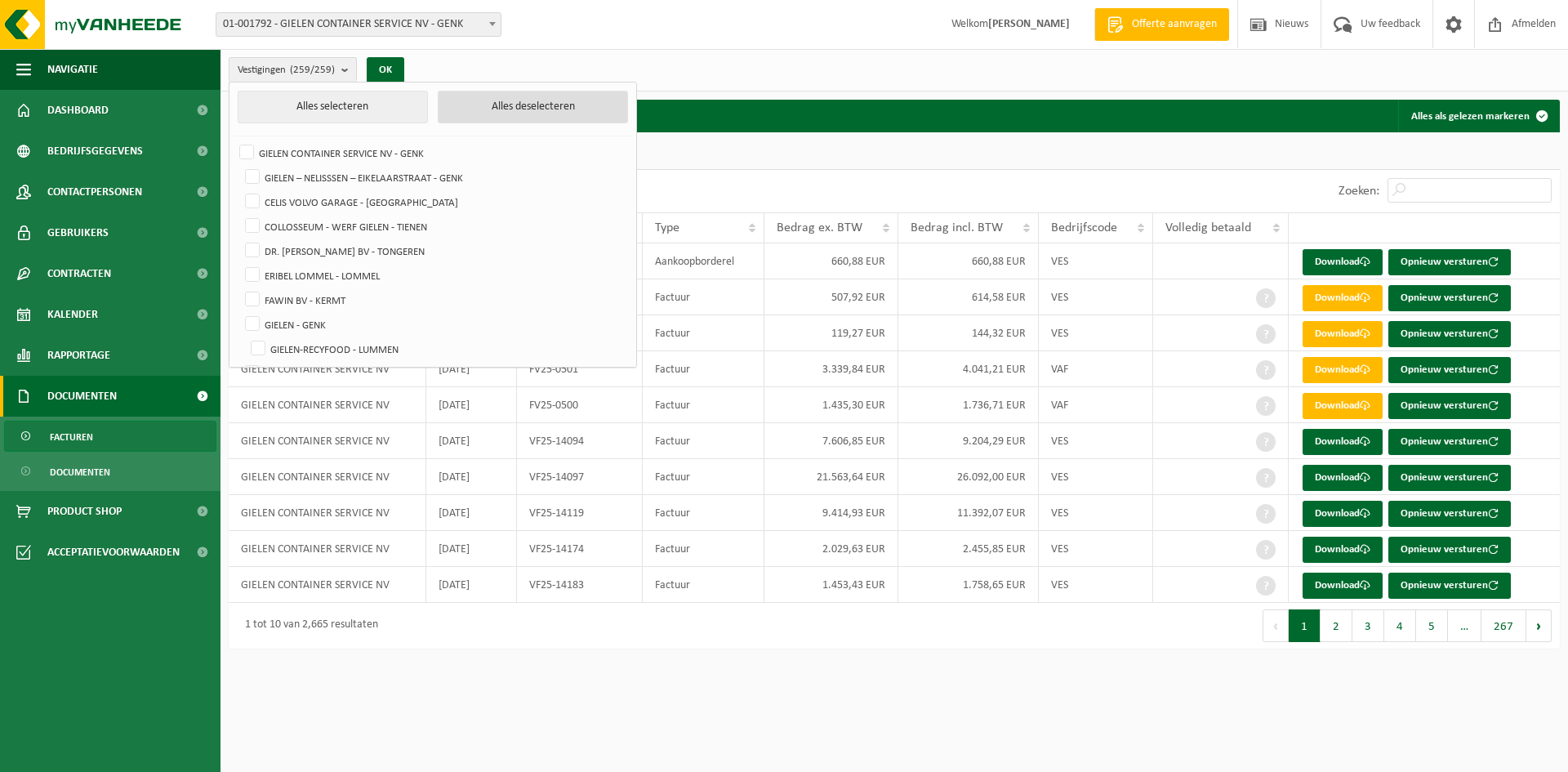
checkbox input "false"
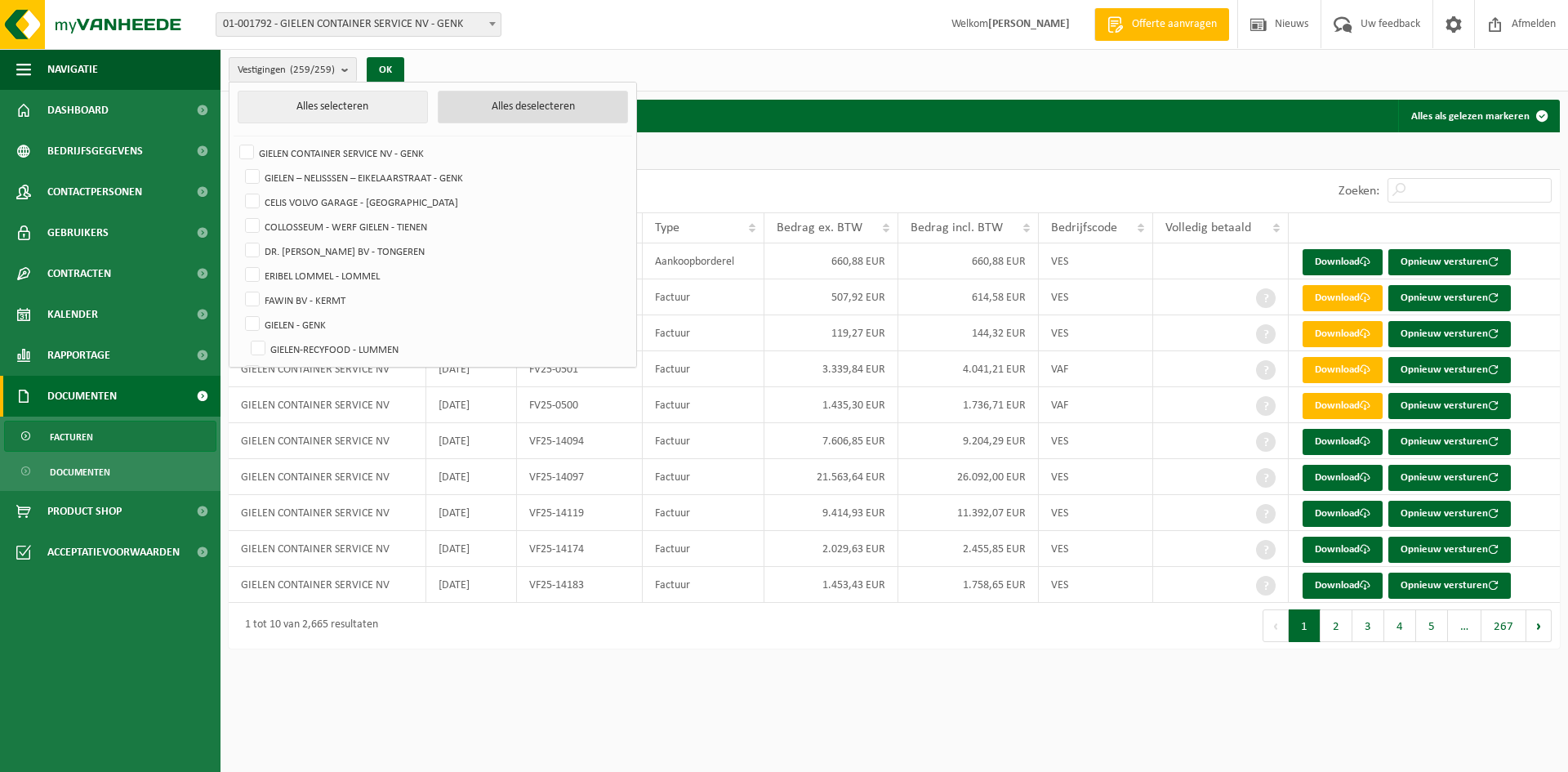
checkbox input "false"
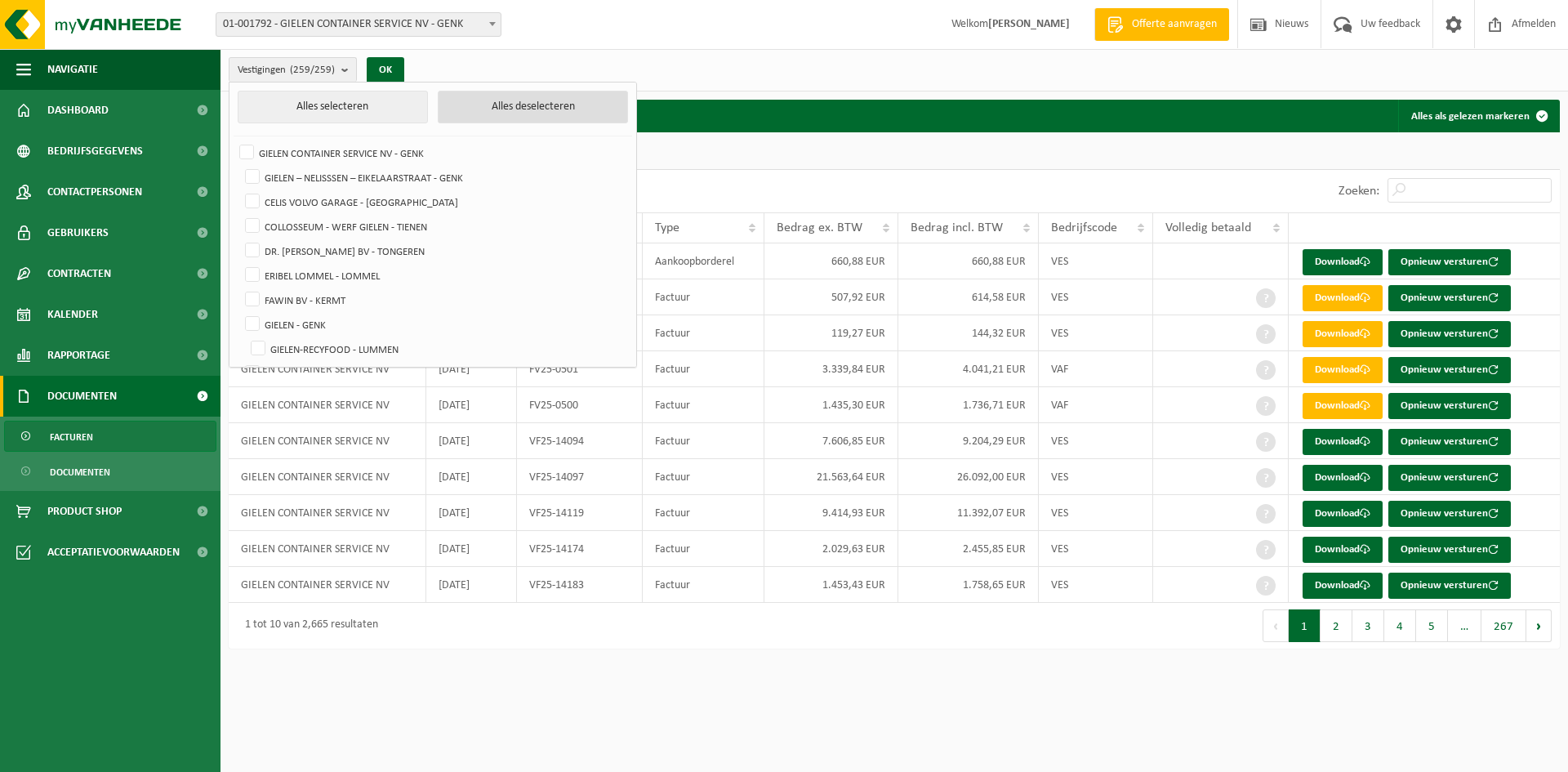
checkbox input "false"
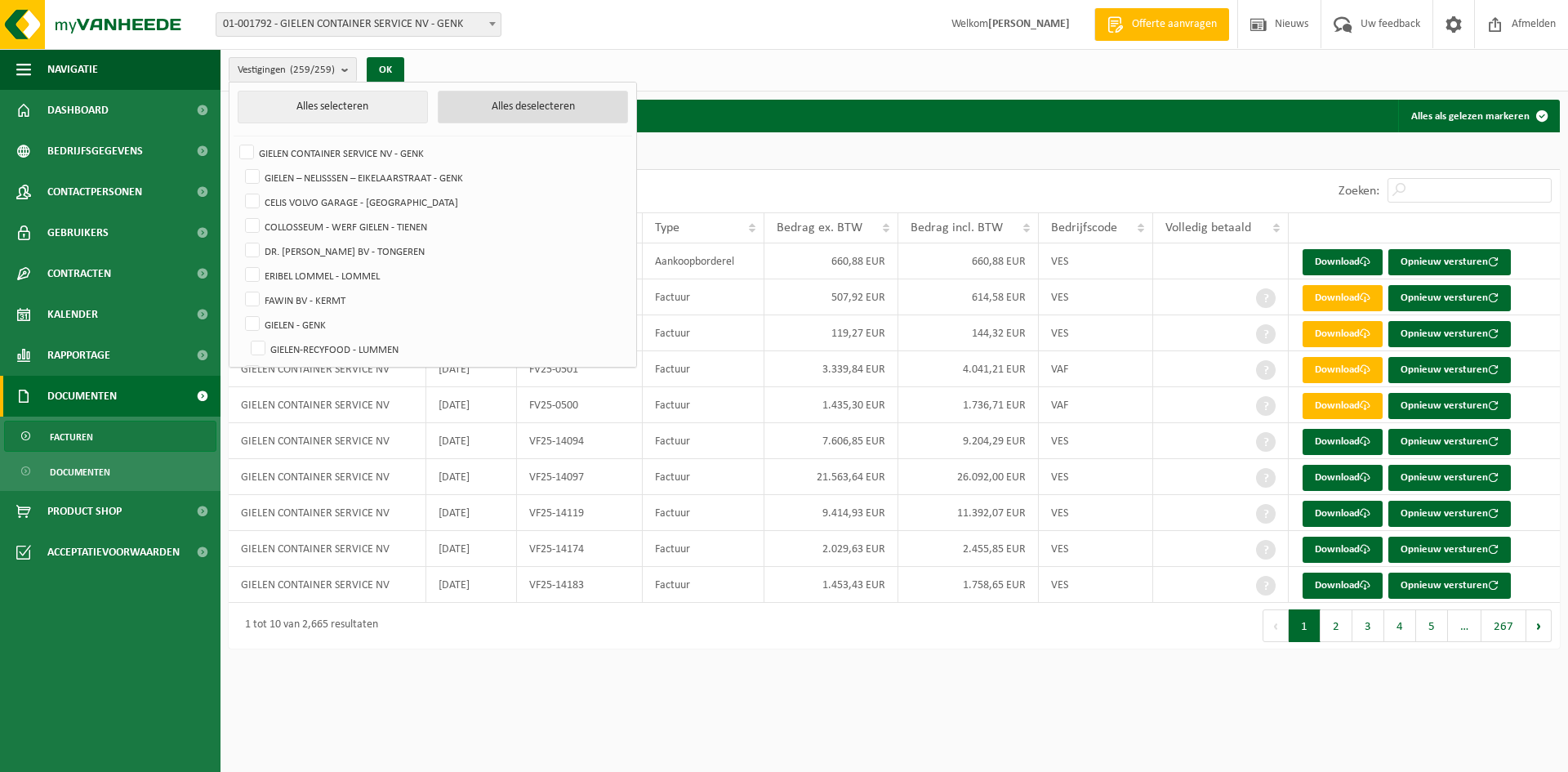
checkbox input "false"
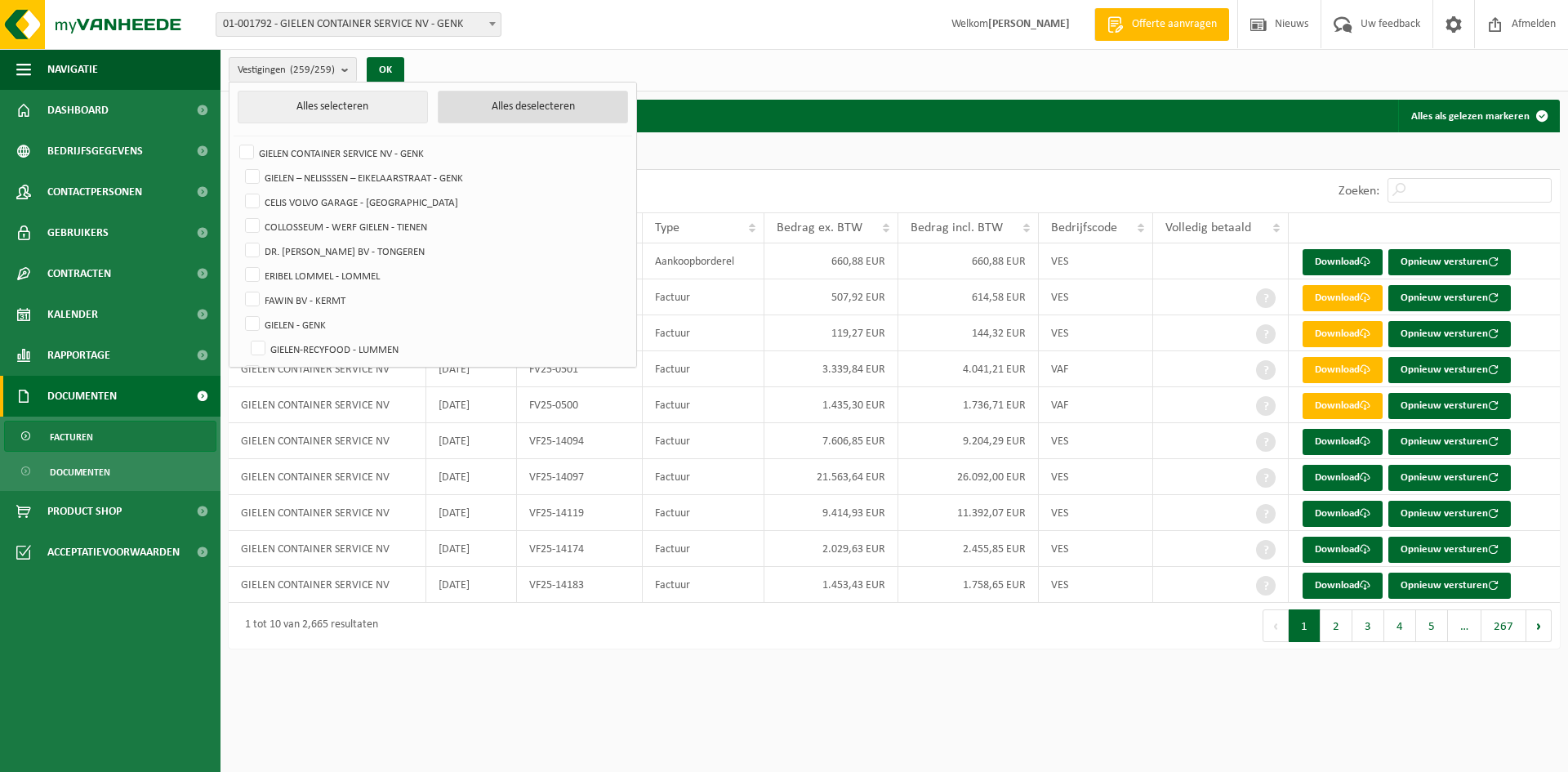
checkbox input "false"
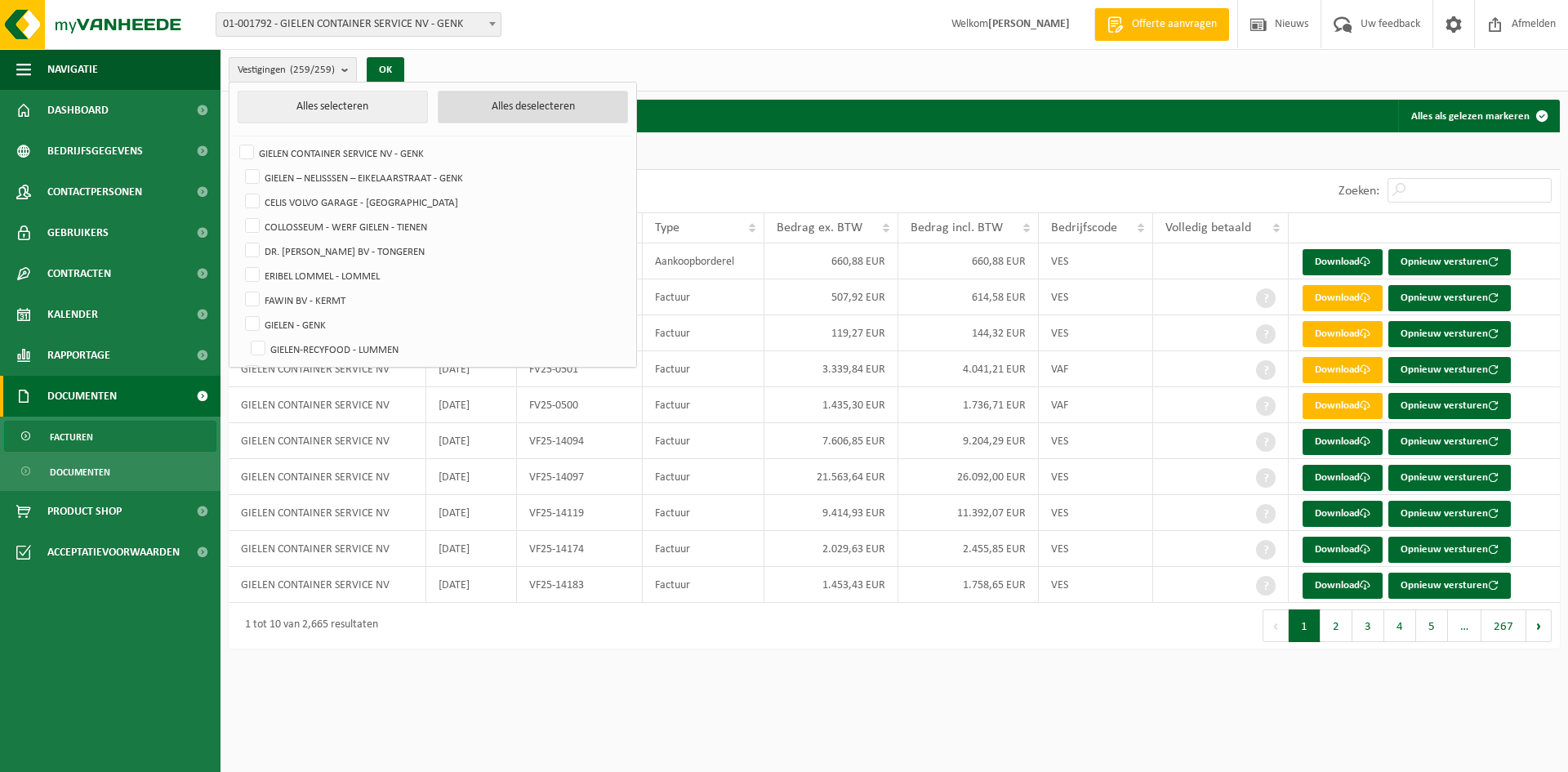
checkbox input "false"
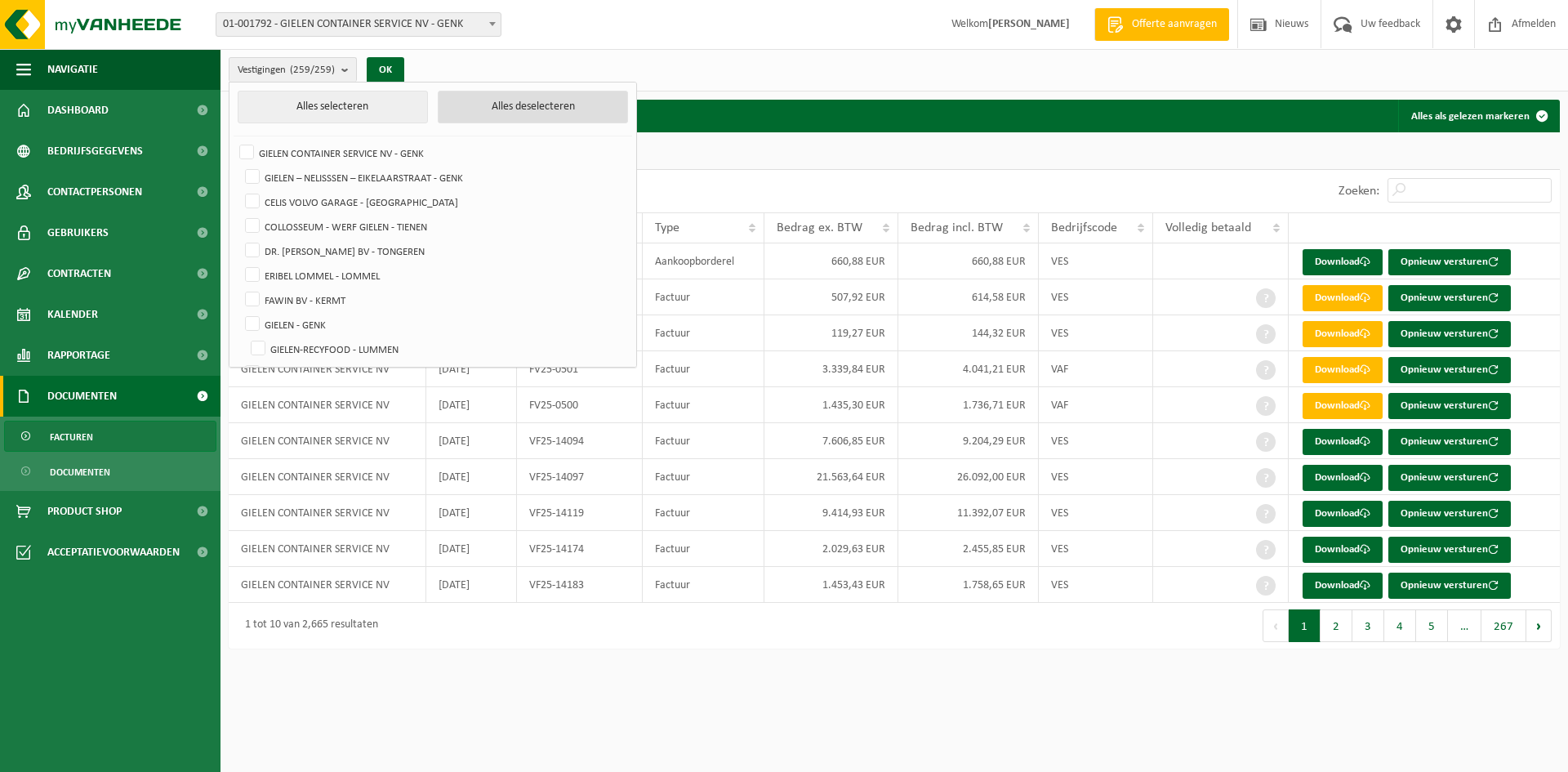
checkbox input "false"
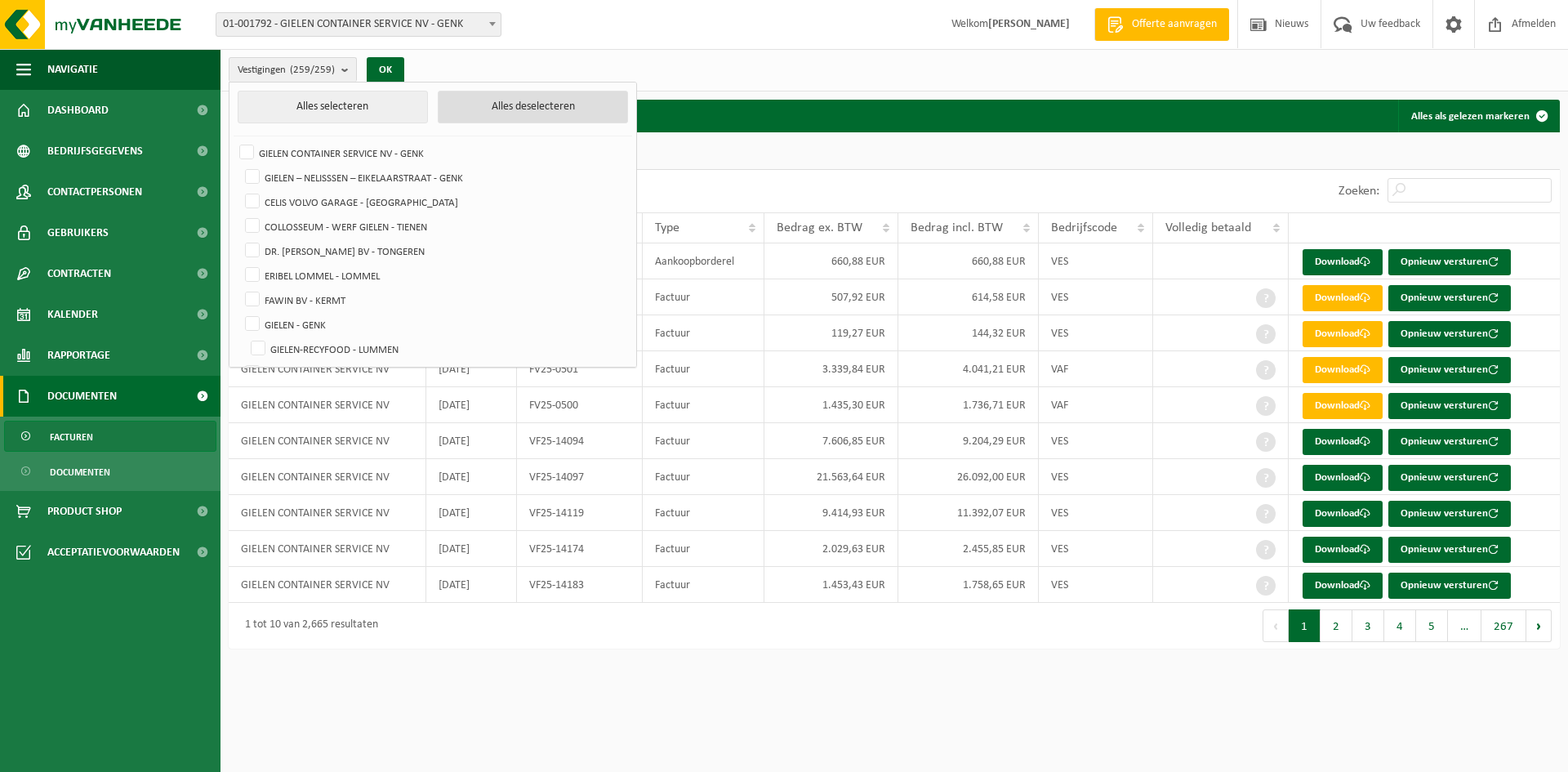
checkbox input "false"
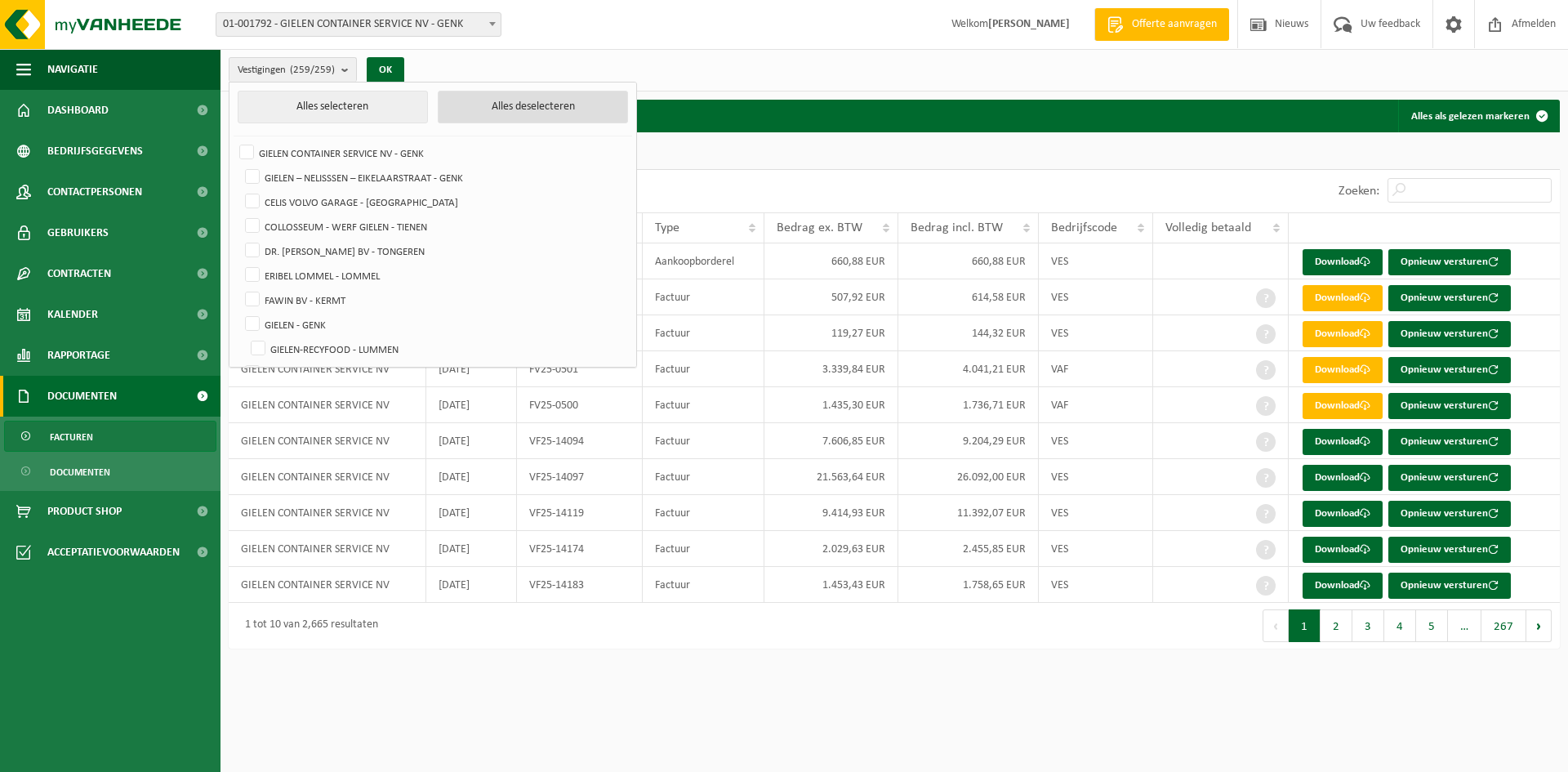
checkbox input "false"
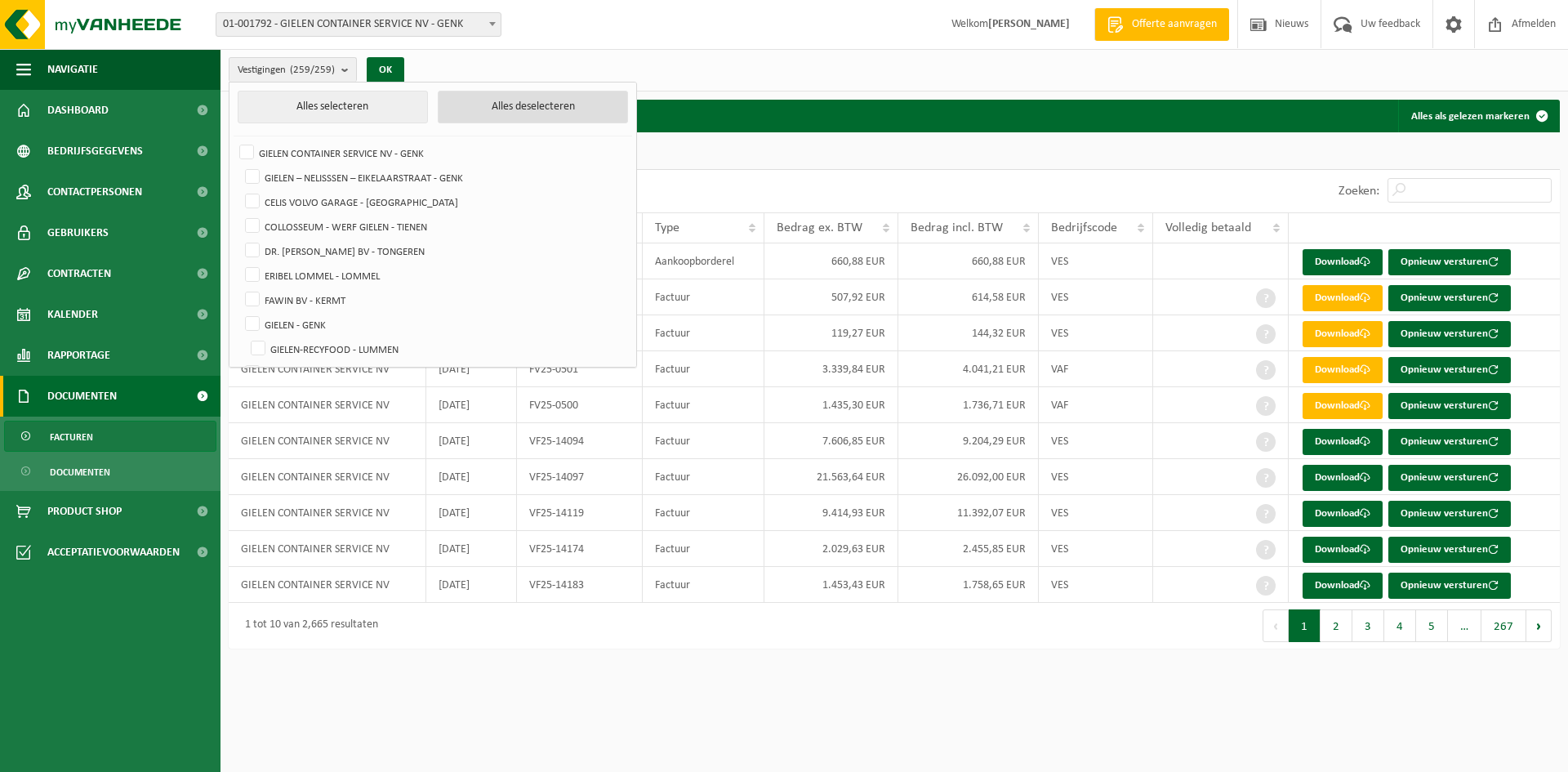
checkbox input "false"
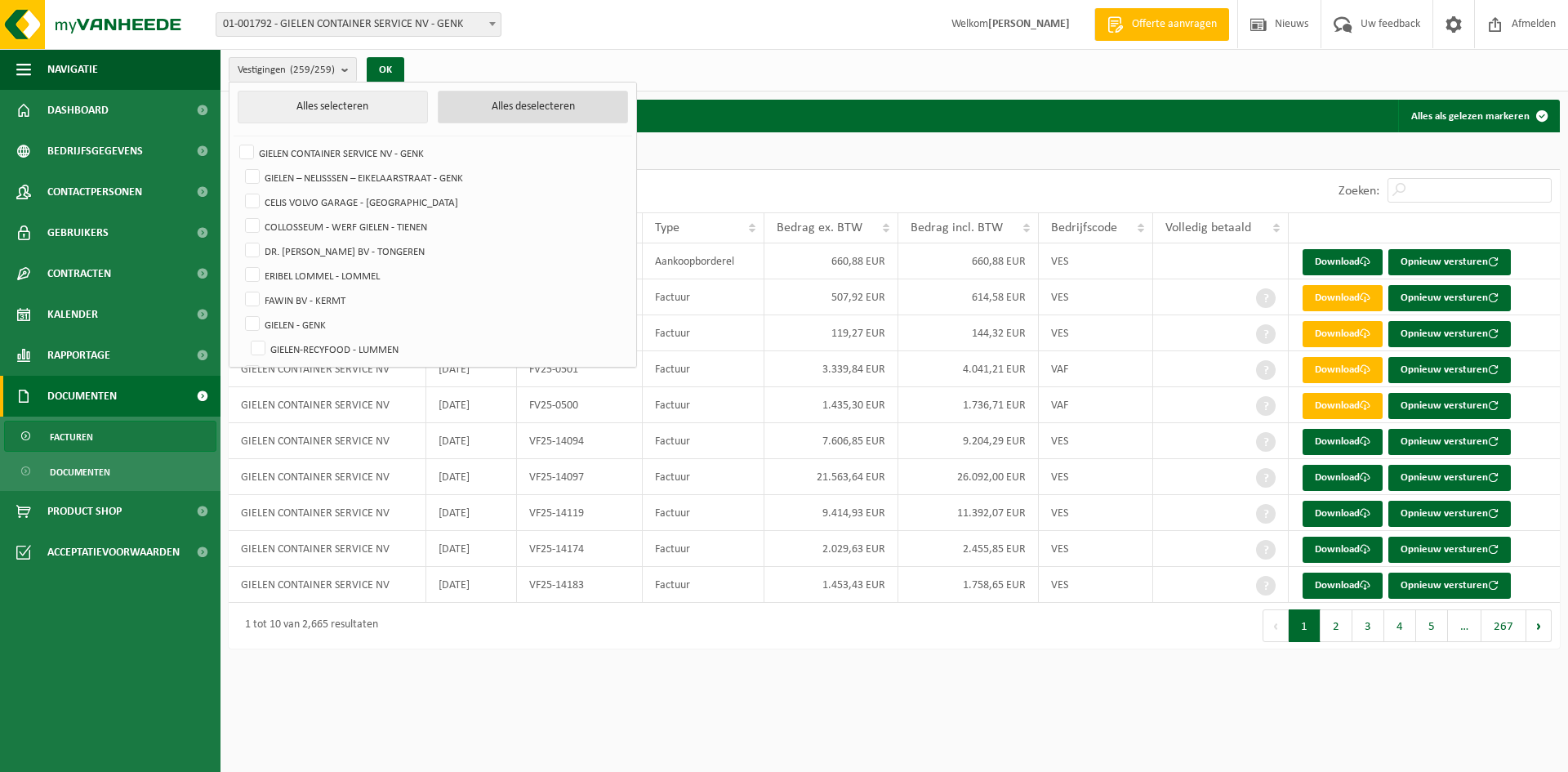
checkbox input "false"
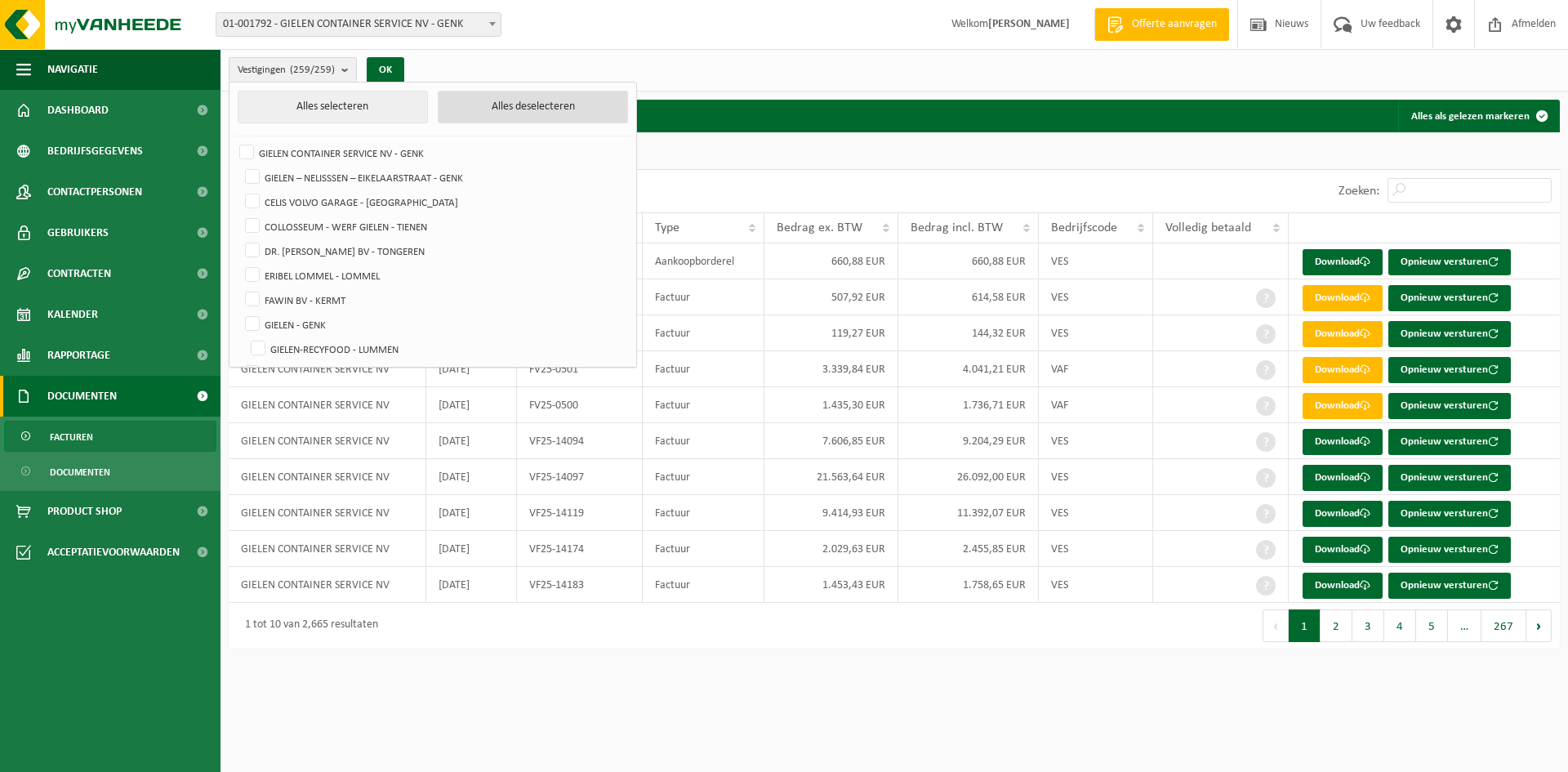
checkbox input "false"
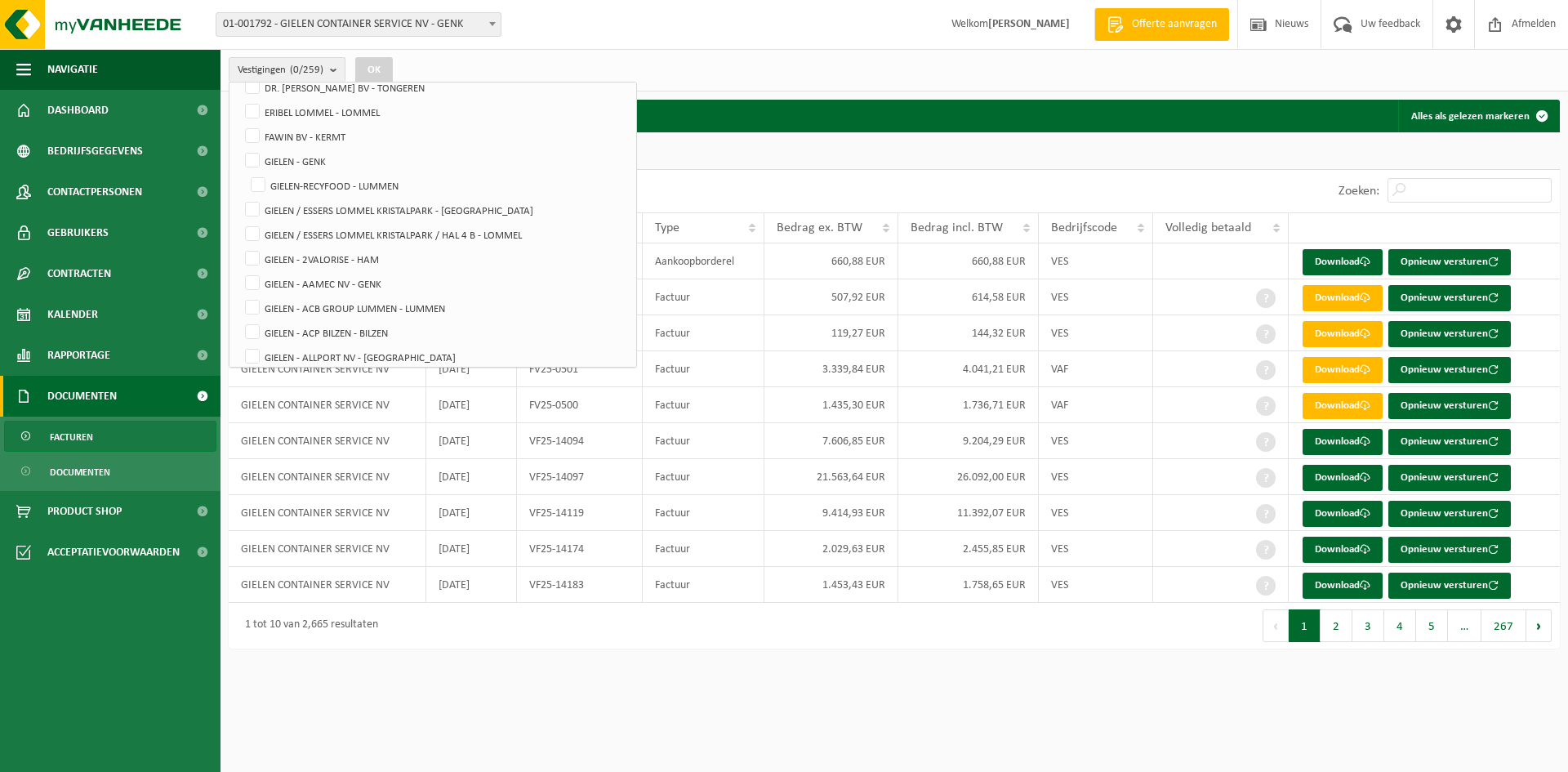
scroll to position [245, 0]
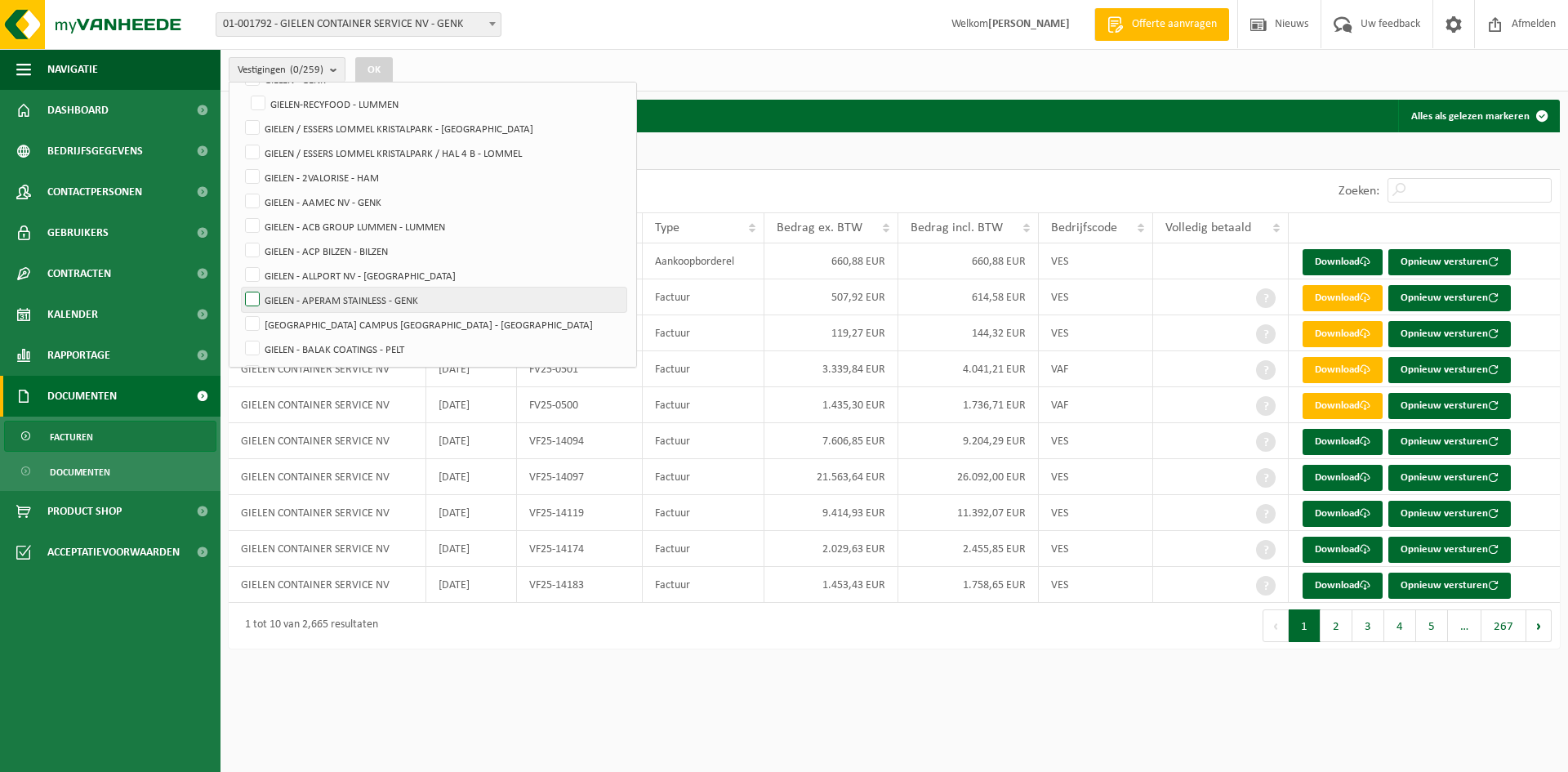
click at [246, 298] on label "GIELEN - APERAM STAINLESS - GENK" at bounding box center [433, 299] width 385 height 24
click at [240, 287] on input "GIELEN - APERAM STAINLESS - GENK" at bounding box center [239, 286] width 1 height 1
click at [374, 69] on button "OK" at bounding box center [374, 70] width 37 height 26
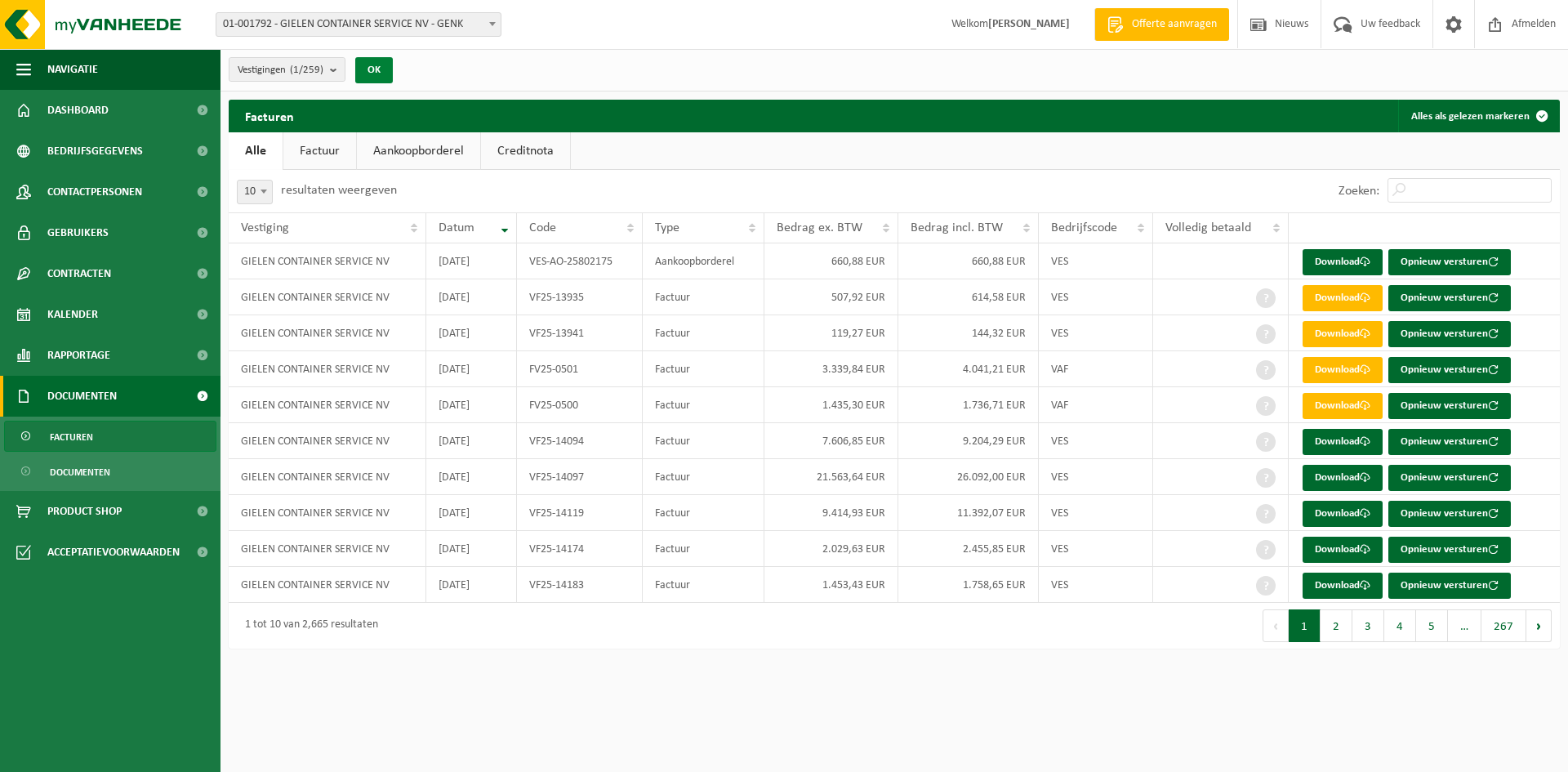
click at [378, 74] on button "OK" at bounding box center [374, 70] width 37 height 26
click at [76, 475] on span "Documenten" at bounding box center [79, 472] width 61 height 31
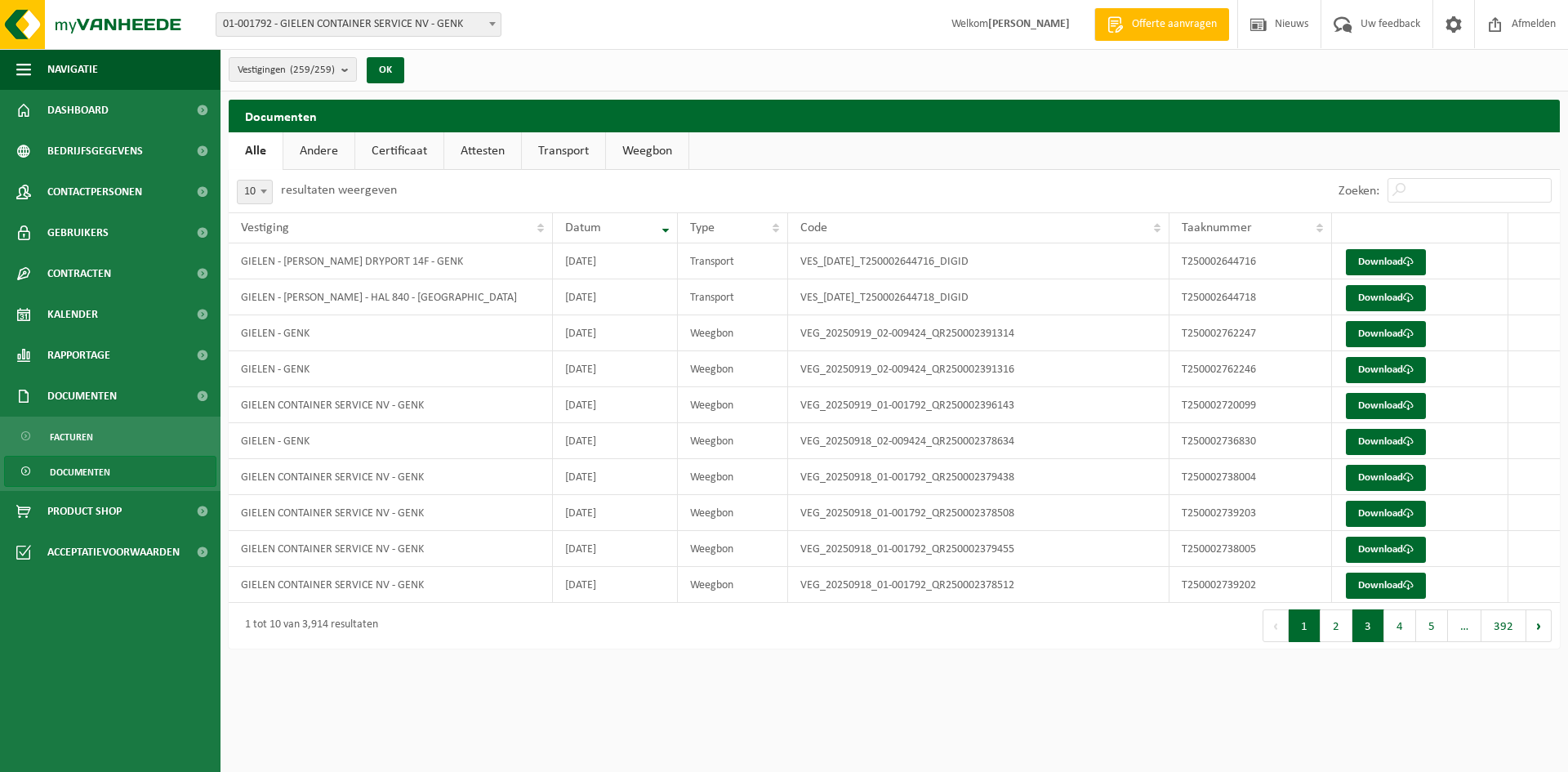
click at [1367, 627] on button "3" at bounding box center [1368, 625] width 32 height 33
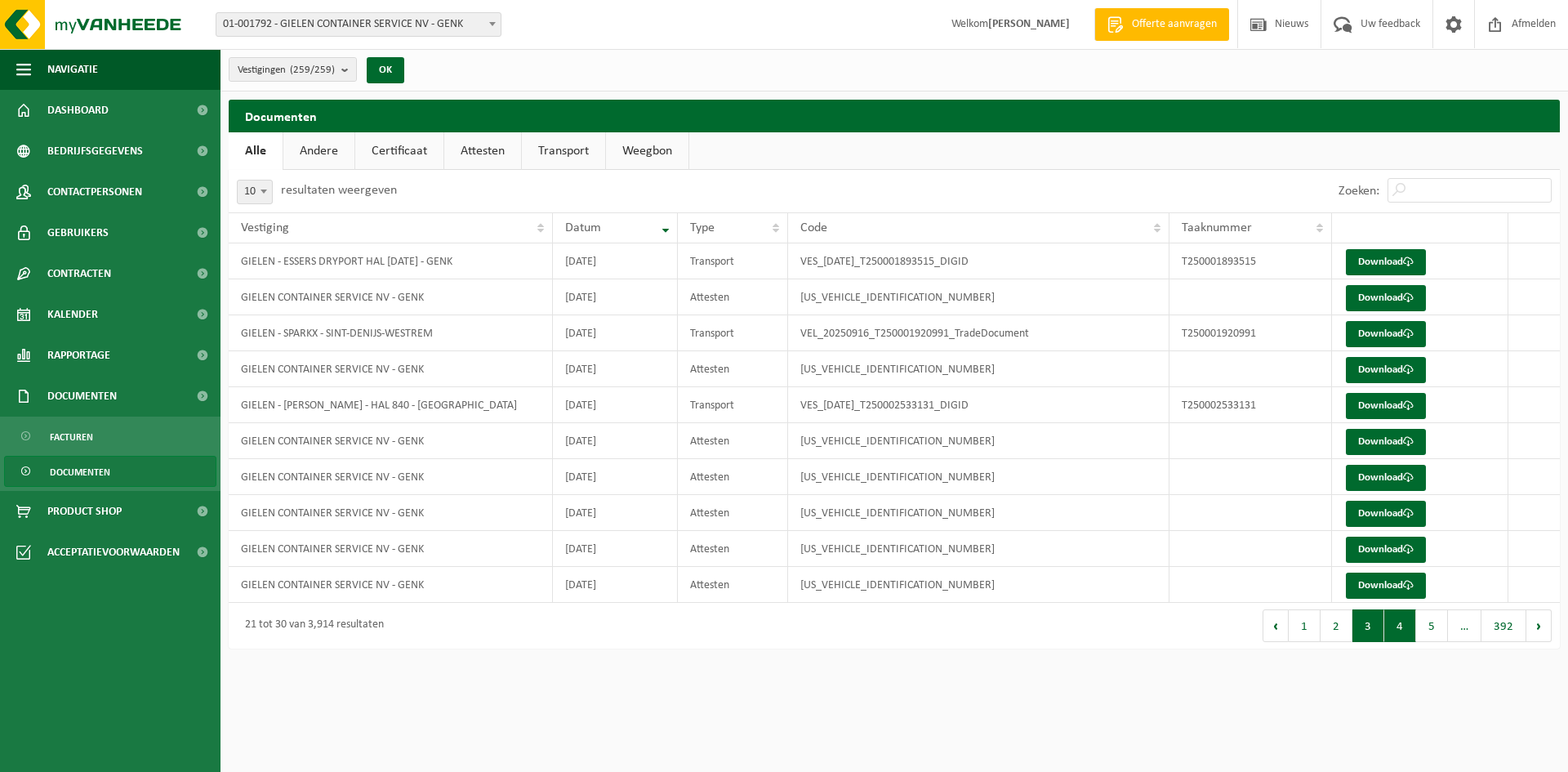
click at [1400, 627] on button "4" at bounding box center [1400, 625] width 32 height 33
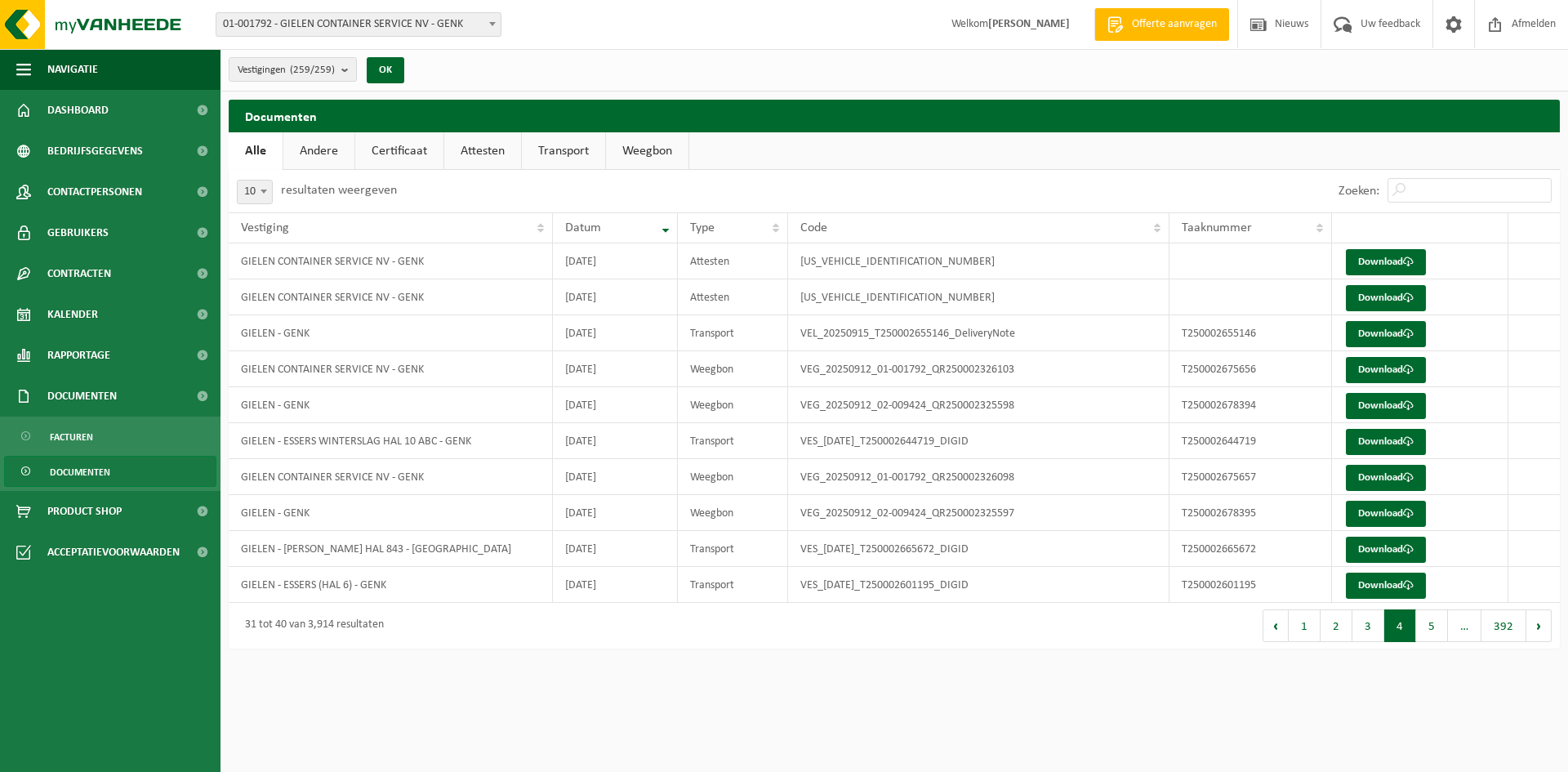
click at [1427, 626] on button "5" at bounding box center [1432, 625] width 32 height 33
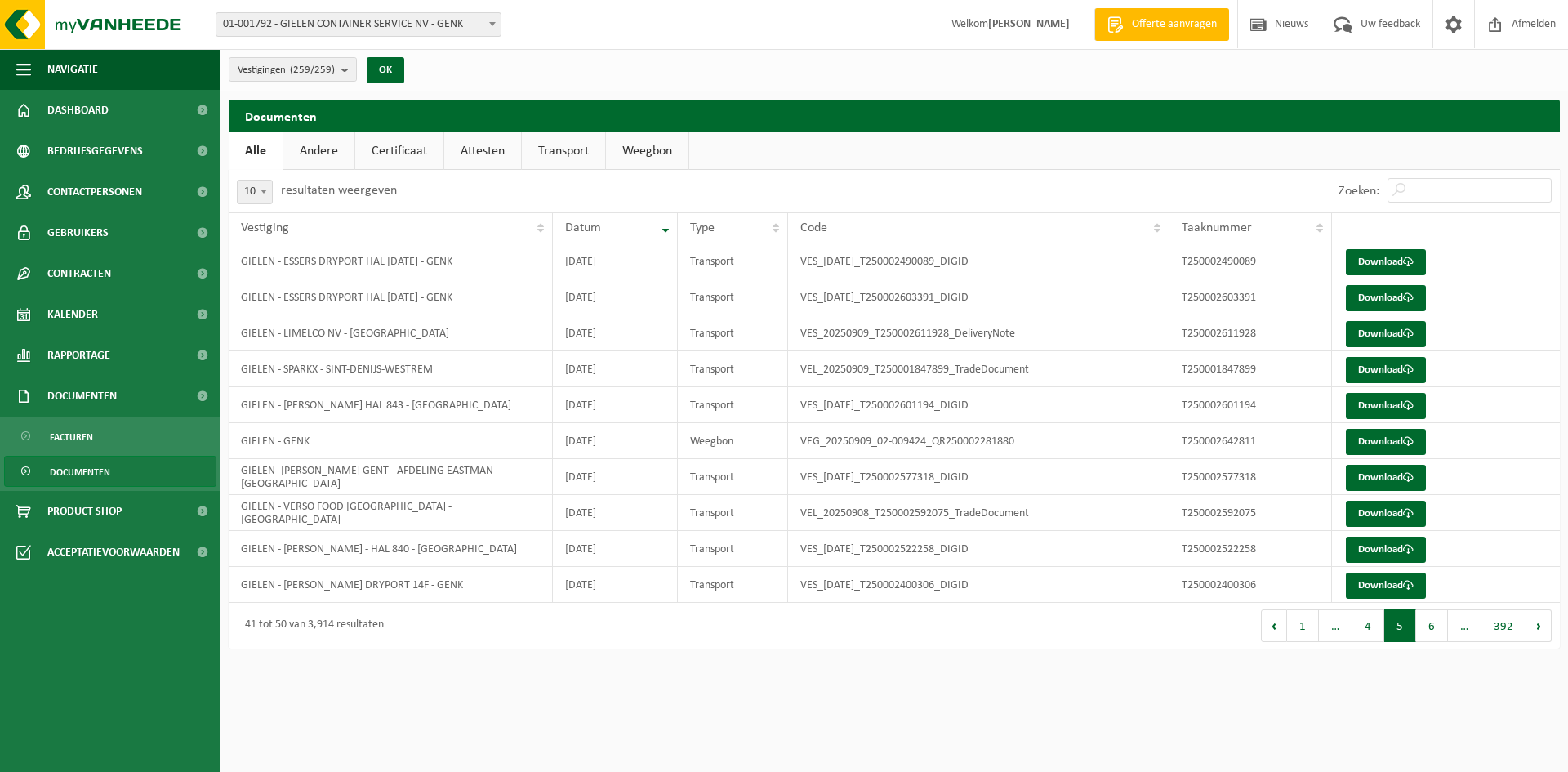
click at [1427, 626] on button "6" at bounding box center [1432, 625] width 32 height 33
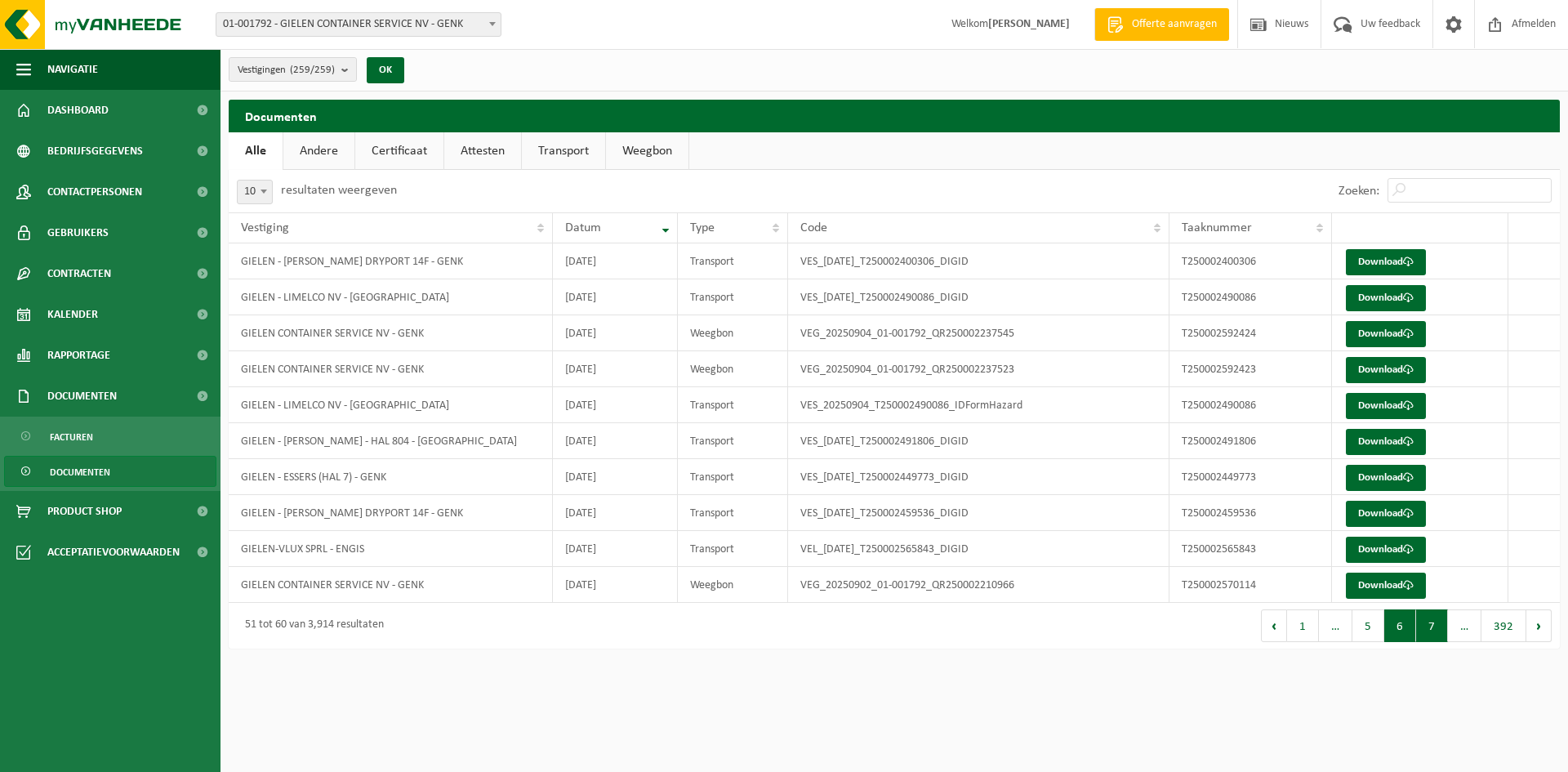
click at [1439, 627] on button "7" at bounding box center [1432, 625] width 32 height 33
click at [1439, 627] on button "8" at bounding box center [1432, 625] width 32 height 33
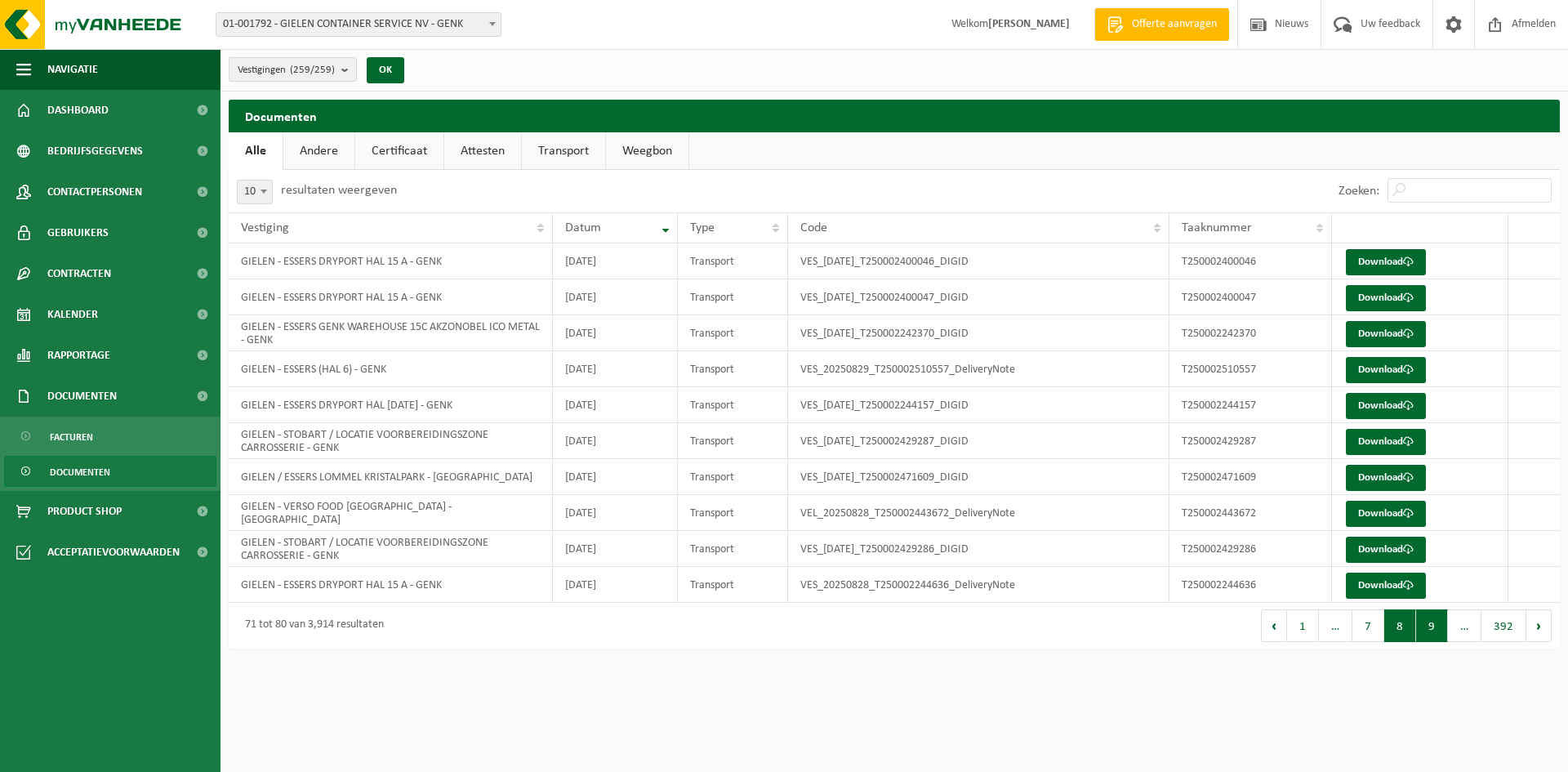
click at [1438, 632] on button "9" at bounding box center [1432, 625] width 32 height 33
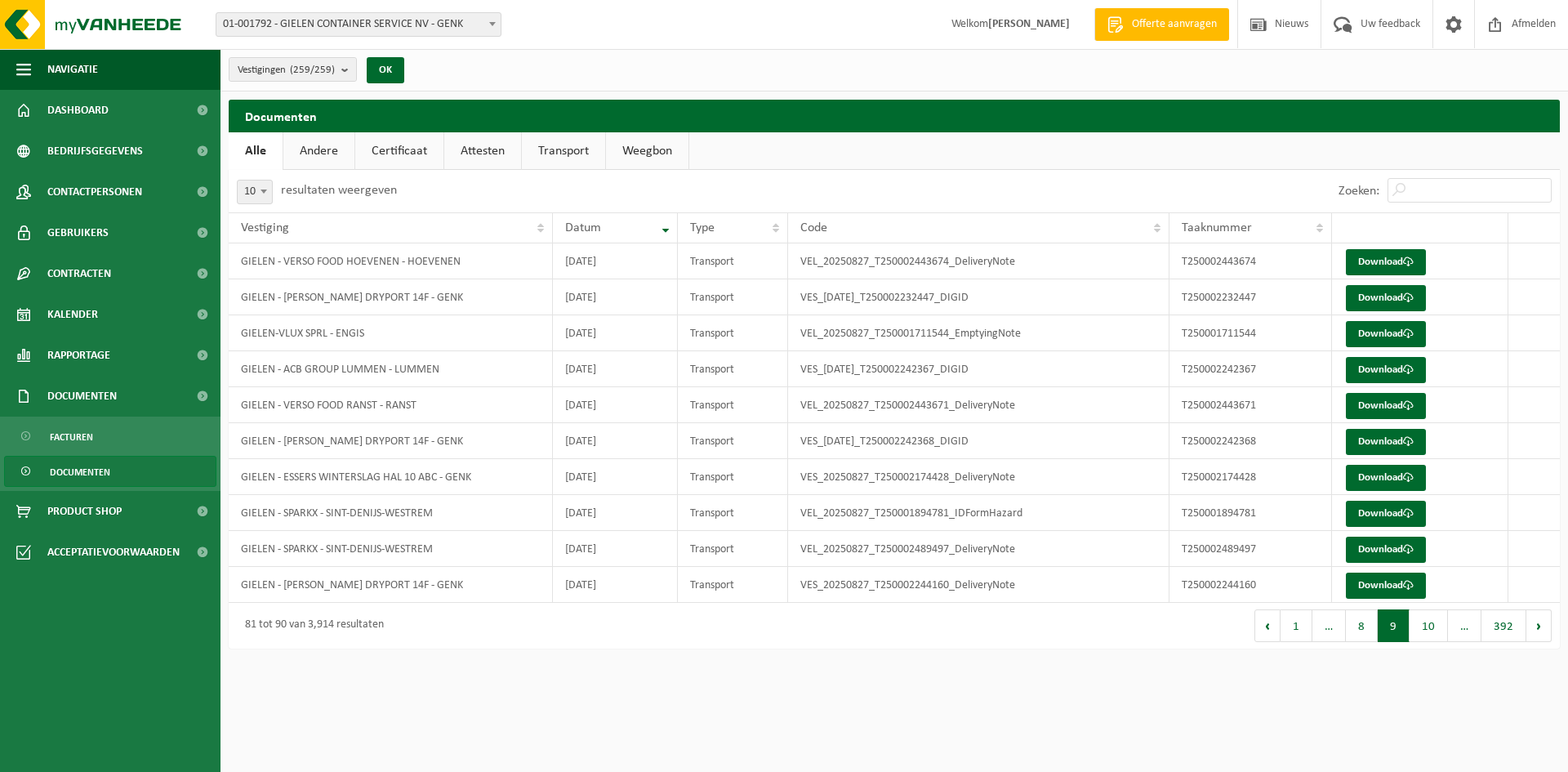
click at [1438, 632] on button "10" at bounding box center [1428, 625] width 38 height 33
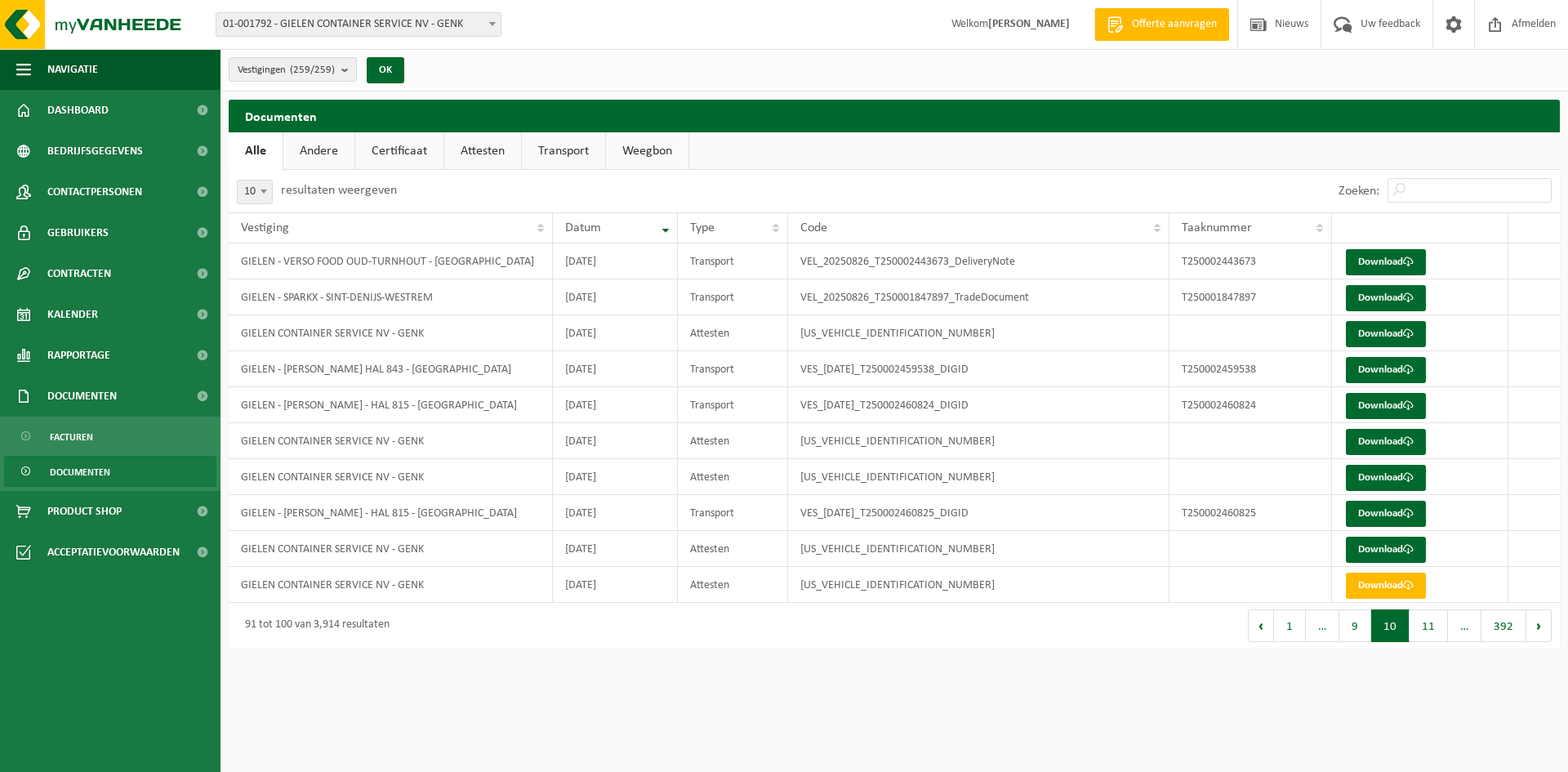
click at [1438, 632] on button "11" at bounding box center [1428, 625] width 38 height 33
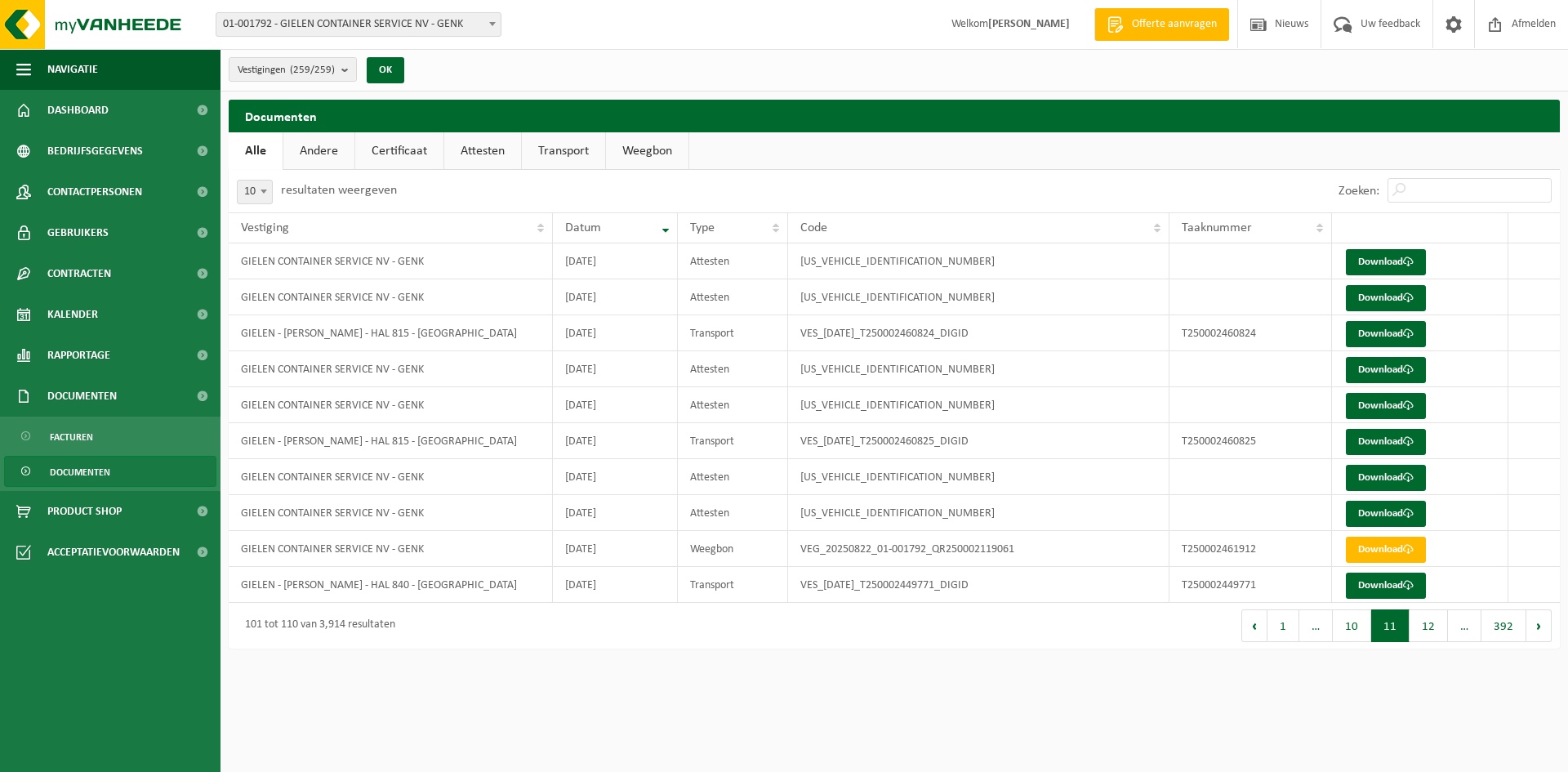
click at [1438, 632] on button "12" at bounding box center [1428, 625] width 38 height 33
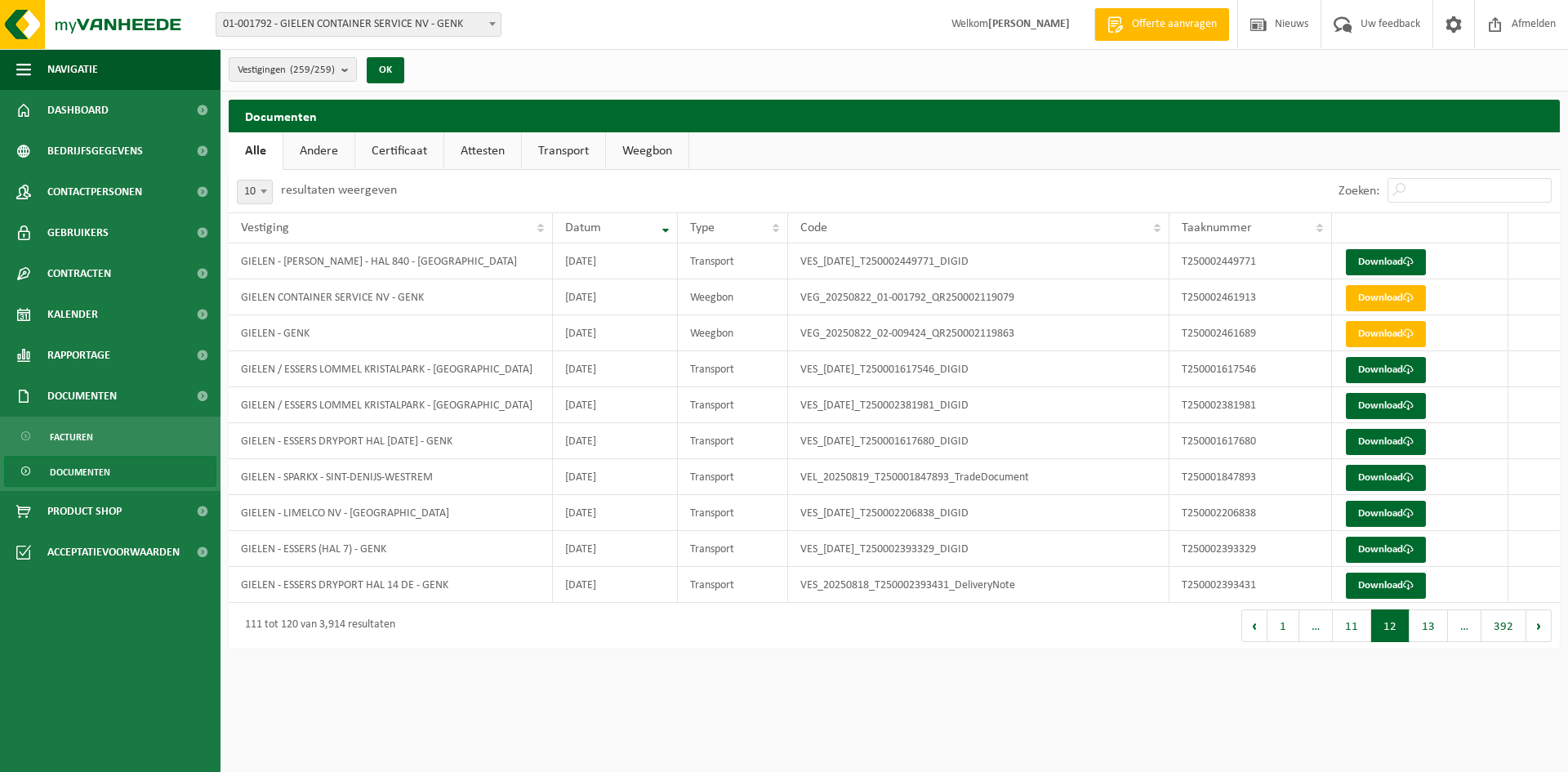
click at [1438, 632] on button "13" at bounding box center [1428, 625] width 38 height 33
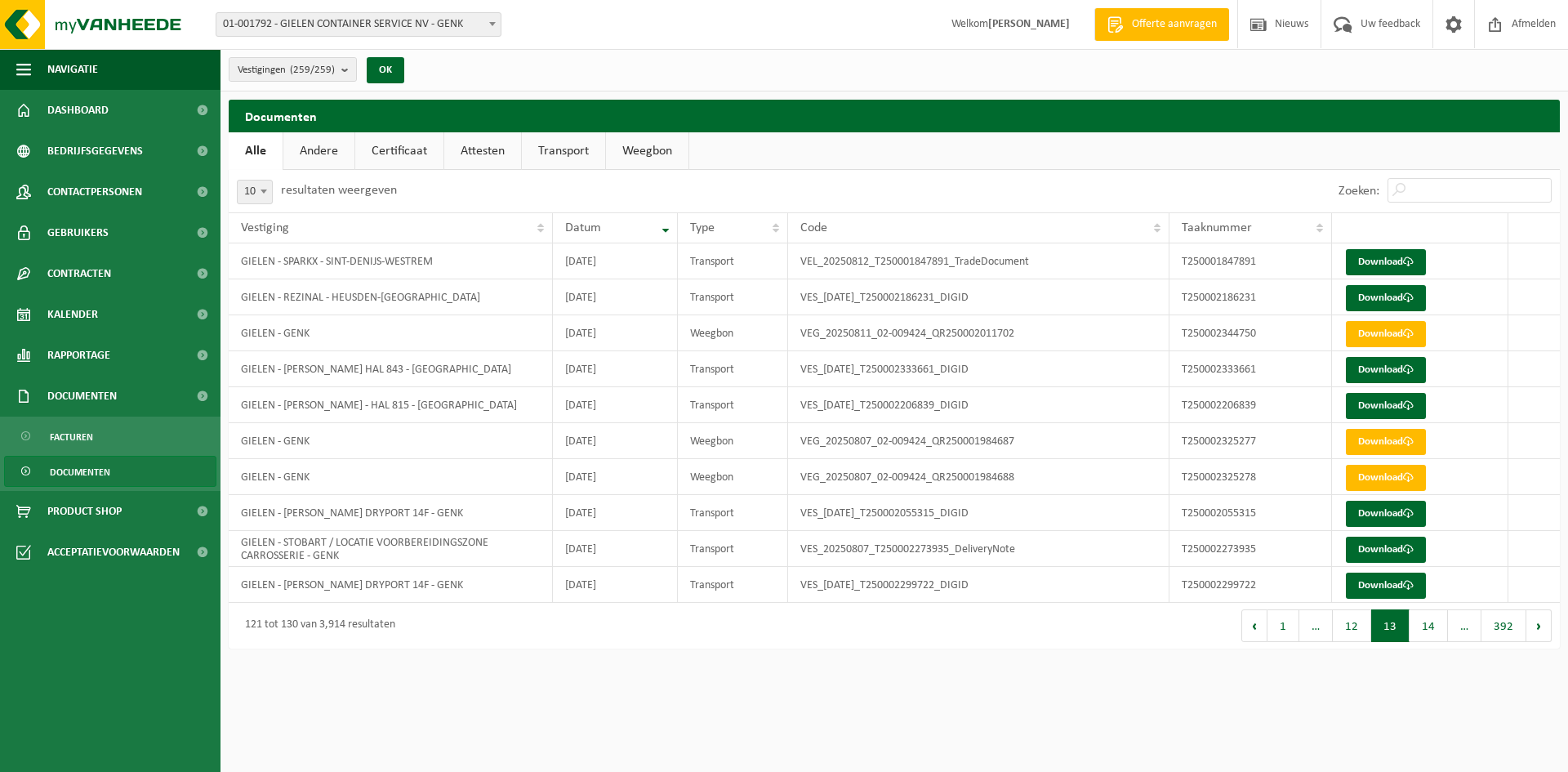
click at [1438, 632] on button "14" at bounding box center [1428, 625] width 38 height 33
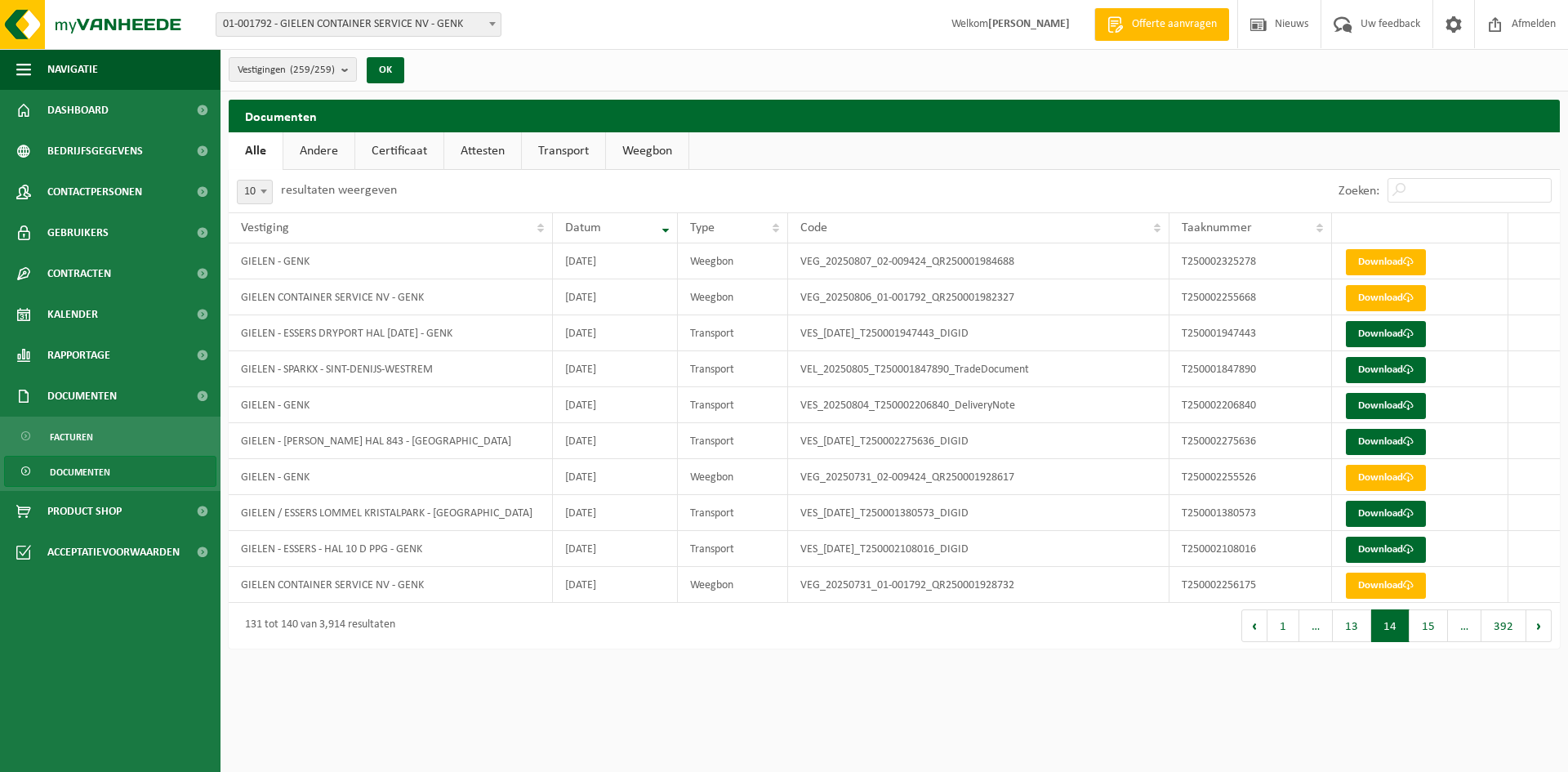
click at [1438, 632] on button "15" at bounding box center [1428, 625] width 38 height 33
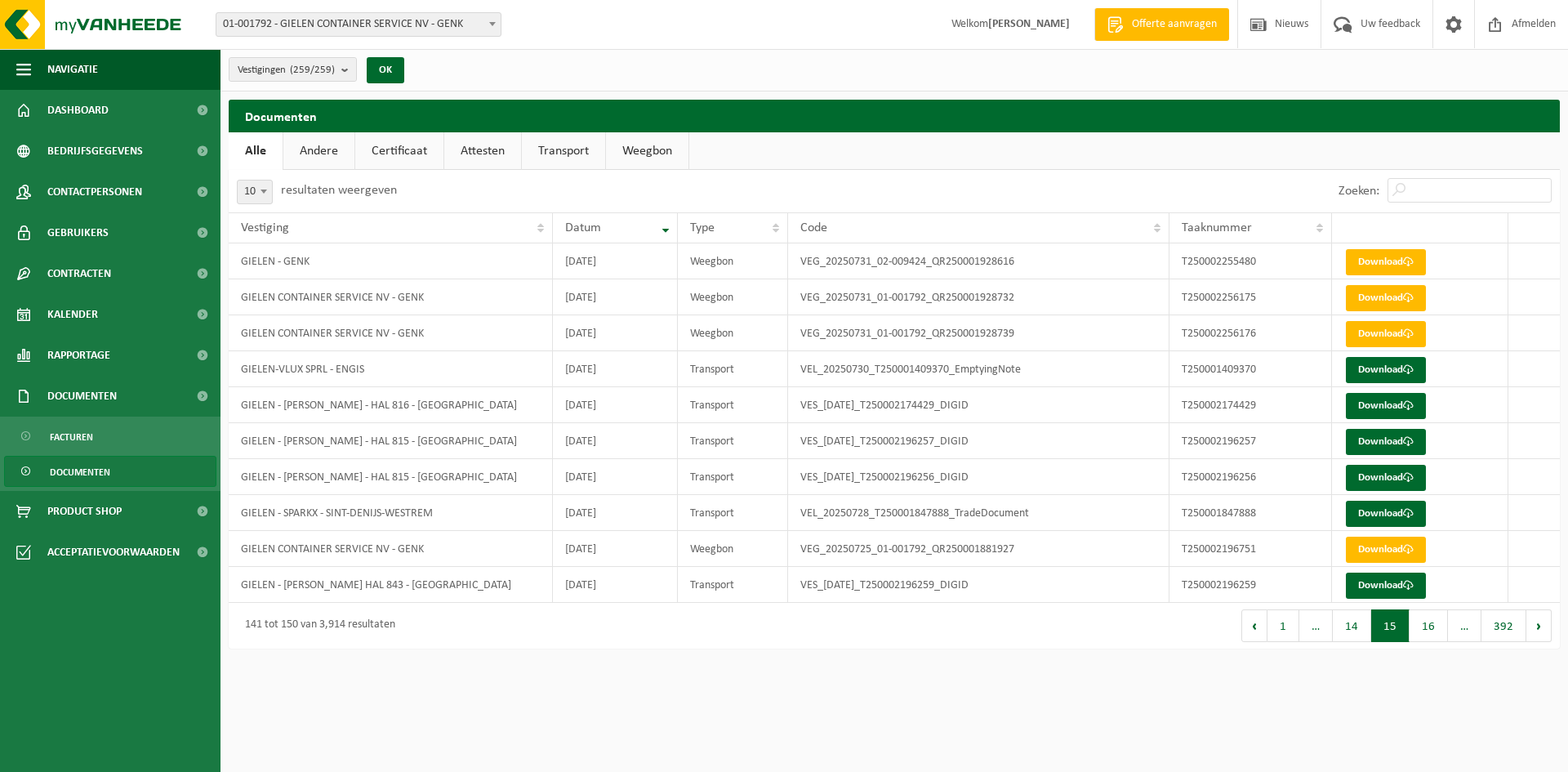
click at [1438, 632] on button "16" at bounding box center [1428, 625] width 38 height 33
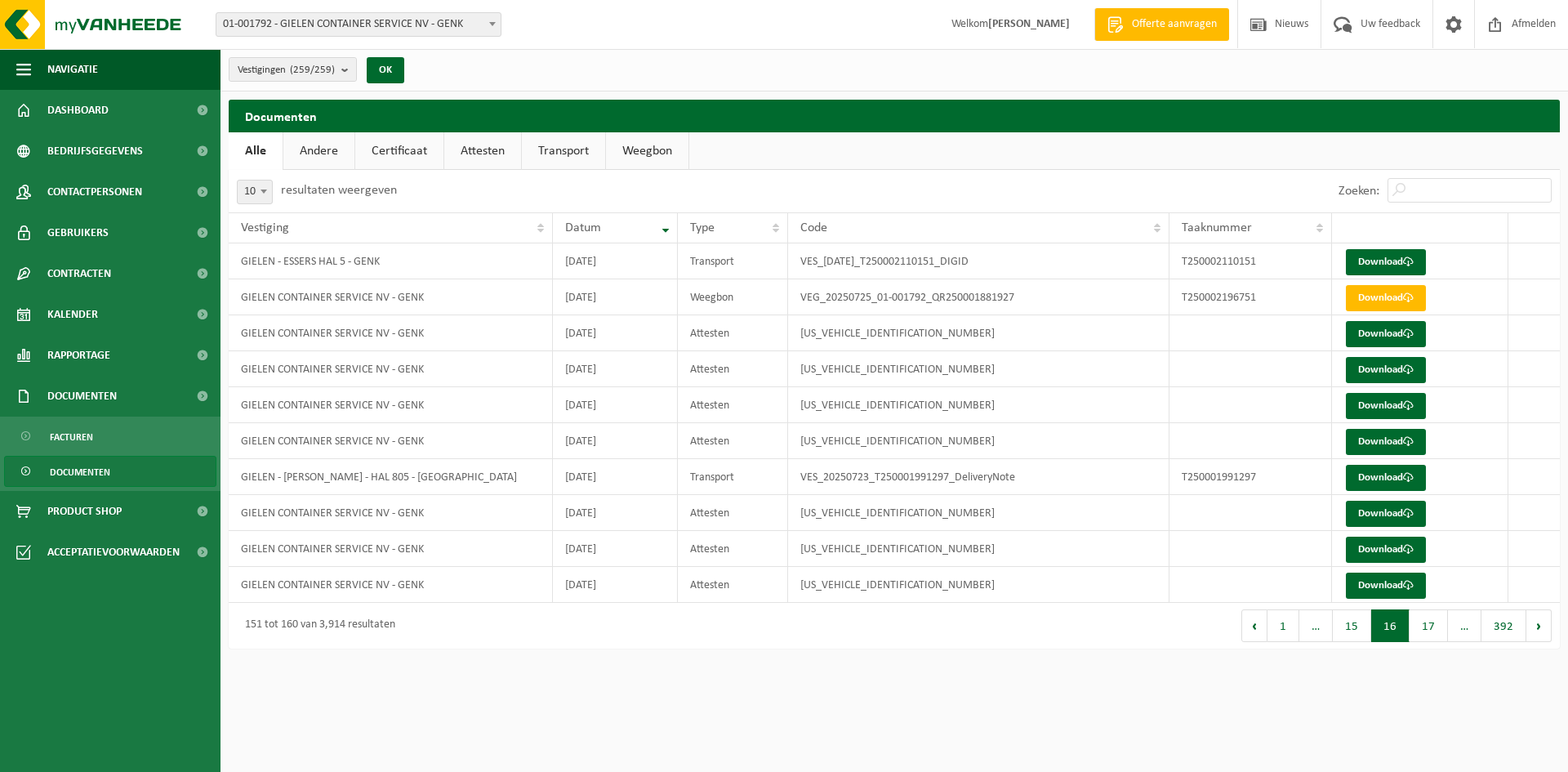
click at [1438, 632] on button "17" at bounding box center [1428, 625] width 38 height 33
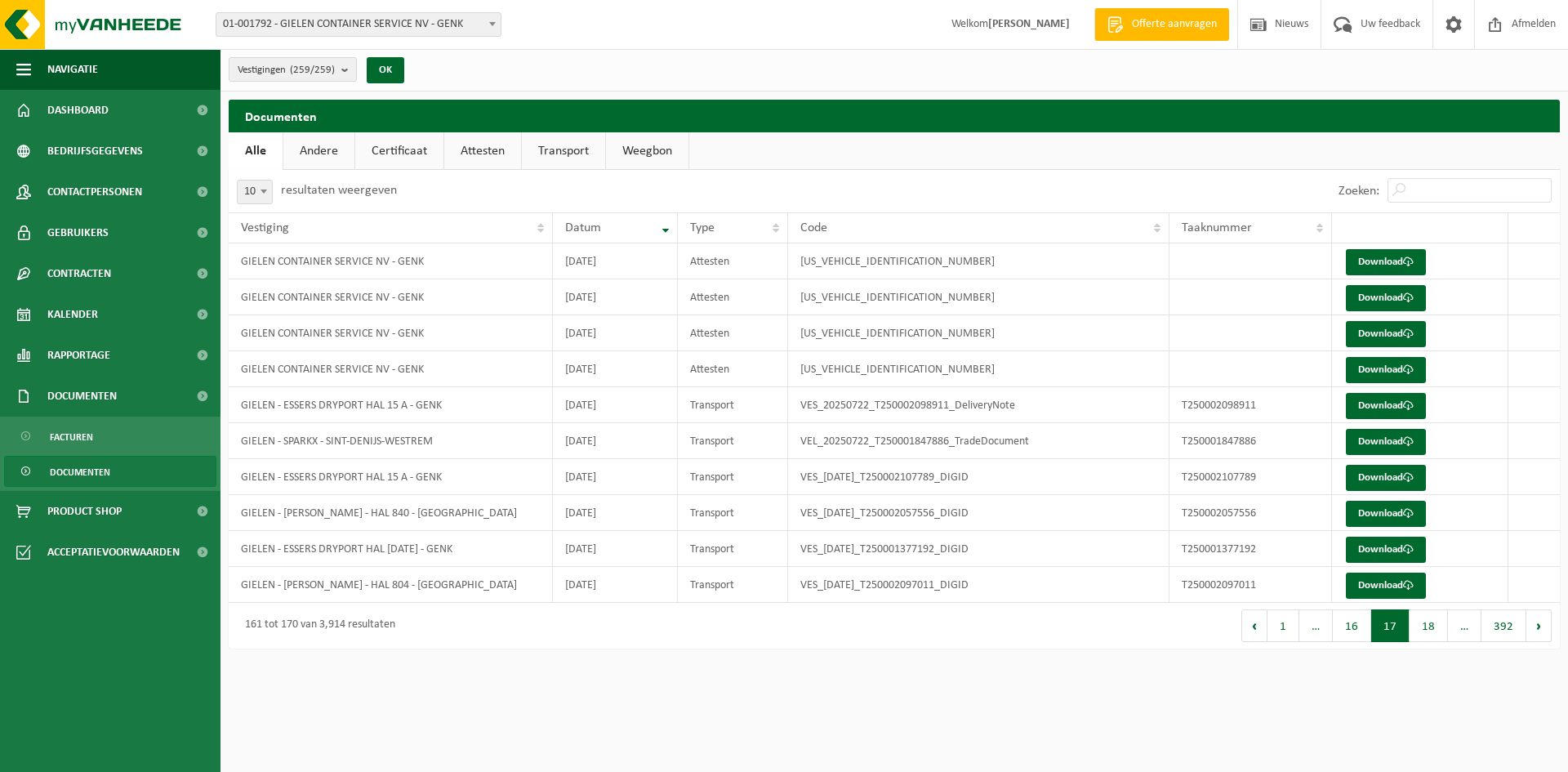
click at [1438, 632] on button "18" at bounding box center [1428, 625] width 38 height 33
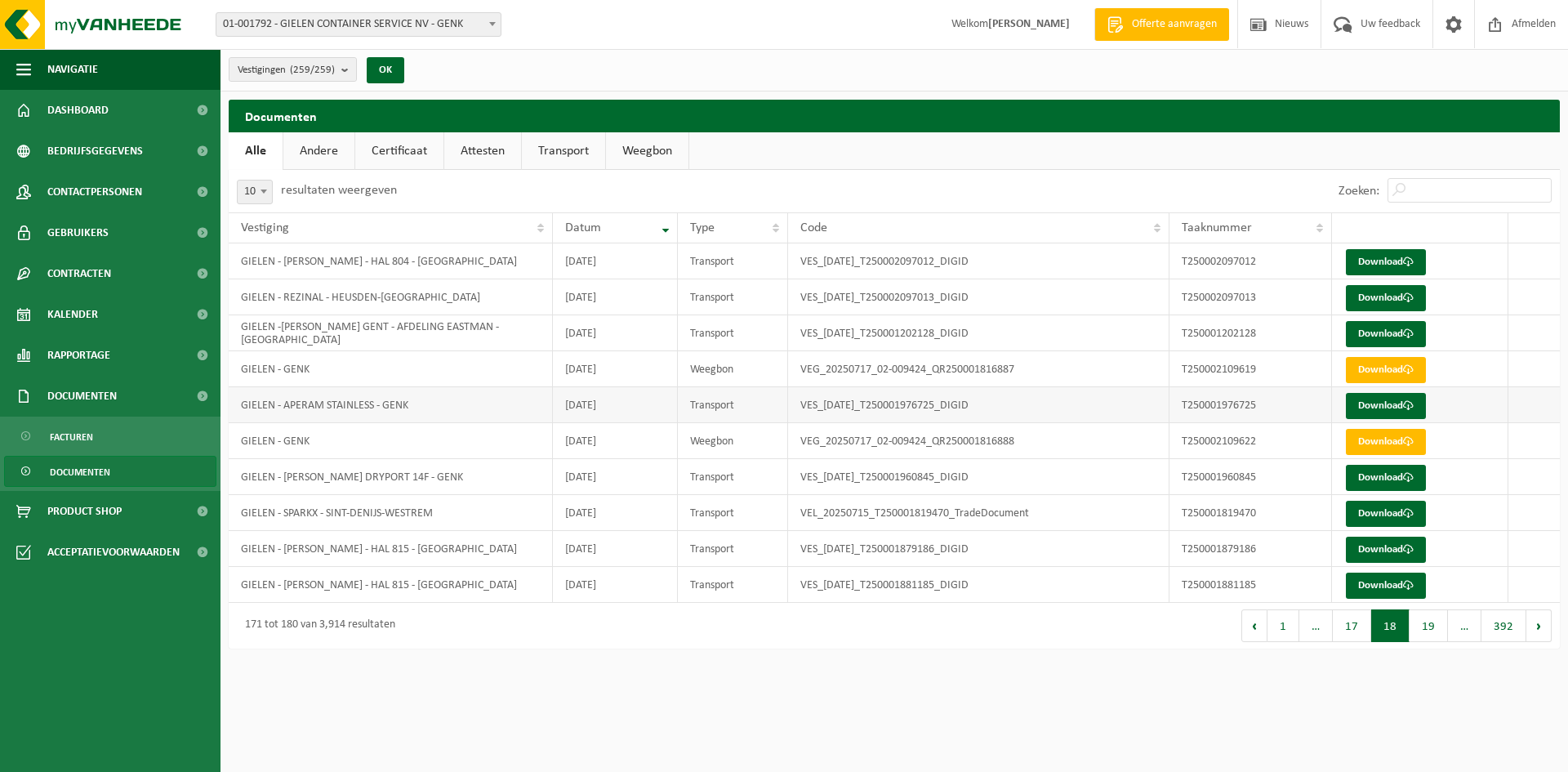
click at [406, 411] on td "GIELEN - APERAM STAINLESS - GENK" at bounding box center [391, 405] width 324 height 36
click at [1355, 405] on link "Download" at bounding box center [1385, 406] width 80 height 26
click at [483, 151] on link "Attesten" at bounding box center [482, 151] width 76 height 37
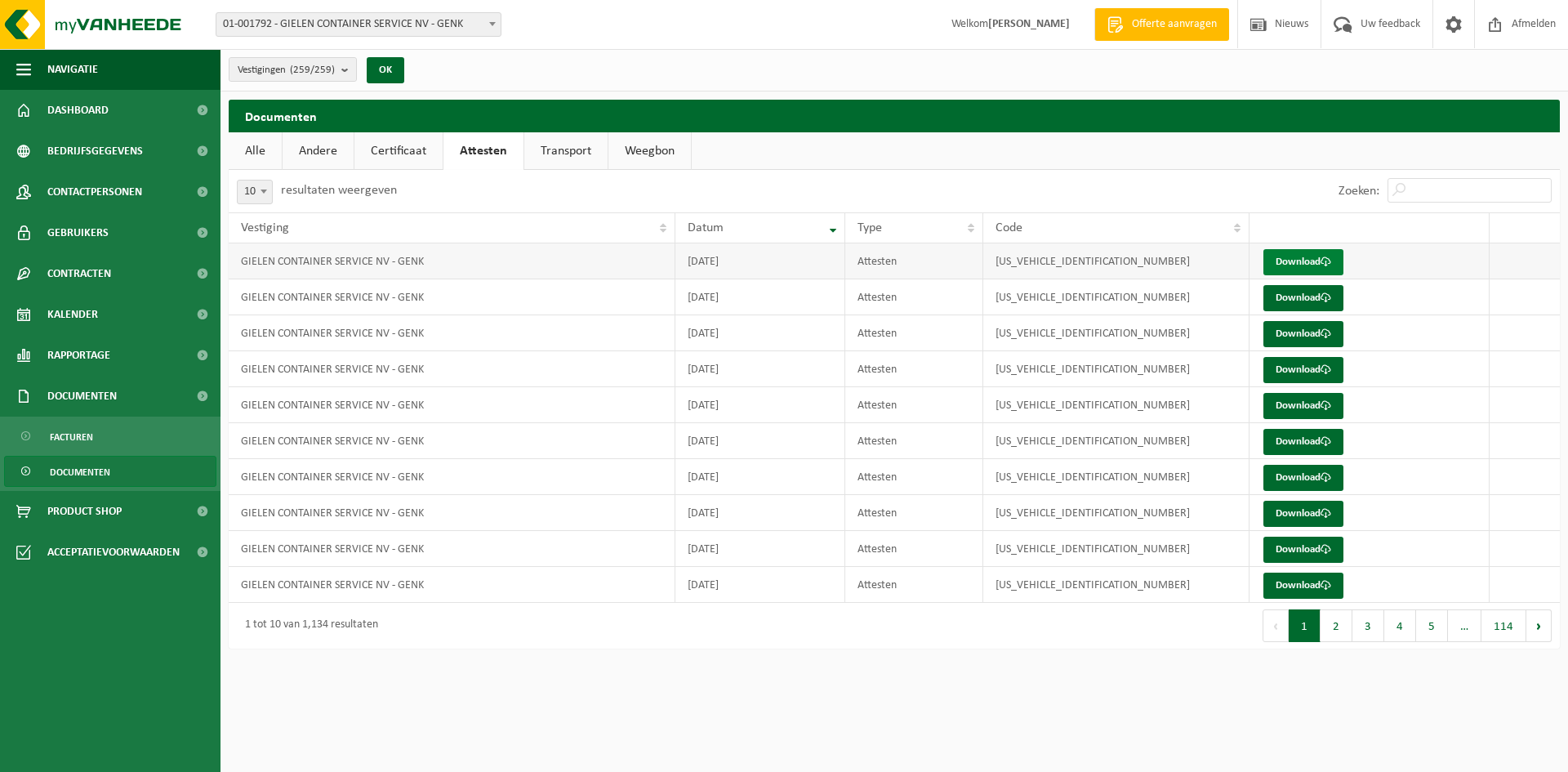
click at [1305, 267] on link "Download" at bounding box center [1303, 262] width 80 height 26
click at [1315, 297] on link "Download" at bounding box center [1303, 298] width 80 height 26
click at [1313, 330] on link "Download" at bounding box center [1303, 334] width 80 height 26
click at [1291, 371] on link "Download" at bounding box center [1303, 370] width 80 height 26
click at [1300, 408] on link "Download" at bounding box center [1303, 406] width 80 height 26
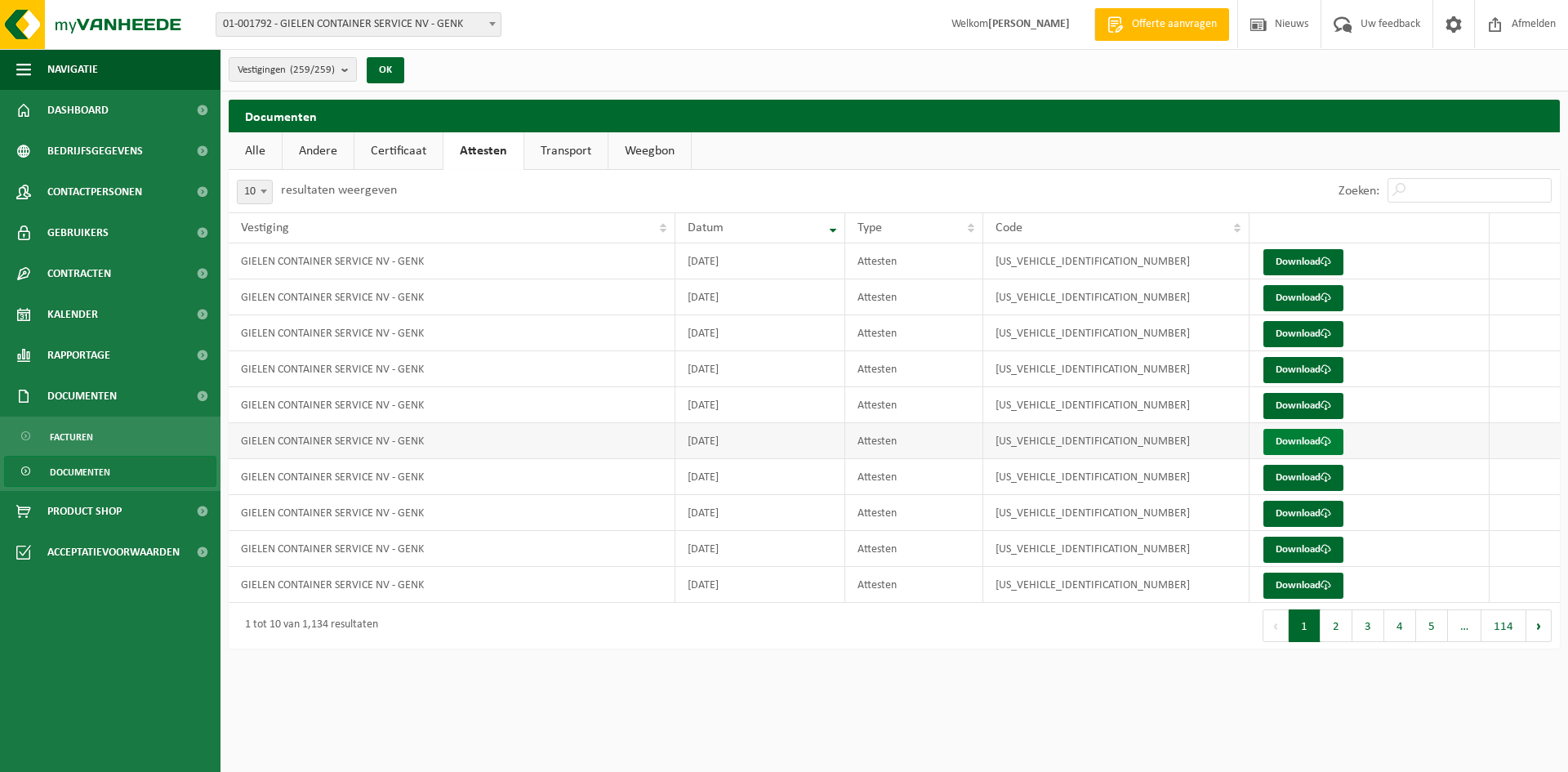
click at [1296, 441] on link "Download" at bounding box center [1303, 442] width 80 height 26
click at [1292, 479] on link "Download" at bounding box center [1303, 477] width 80 height 26
click at [1286, 517] on link "Download" at bounding box center [1303, 514] width 80 height 26
click at [1294, 548] on link "Download" at bounding box center [1303, 549] width 80 height 26
click at [1304, 582] on link "Download" at bounding box center [1303, 586] width 80 height 26
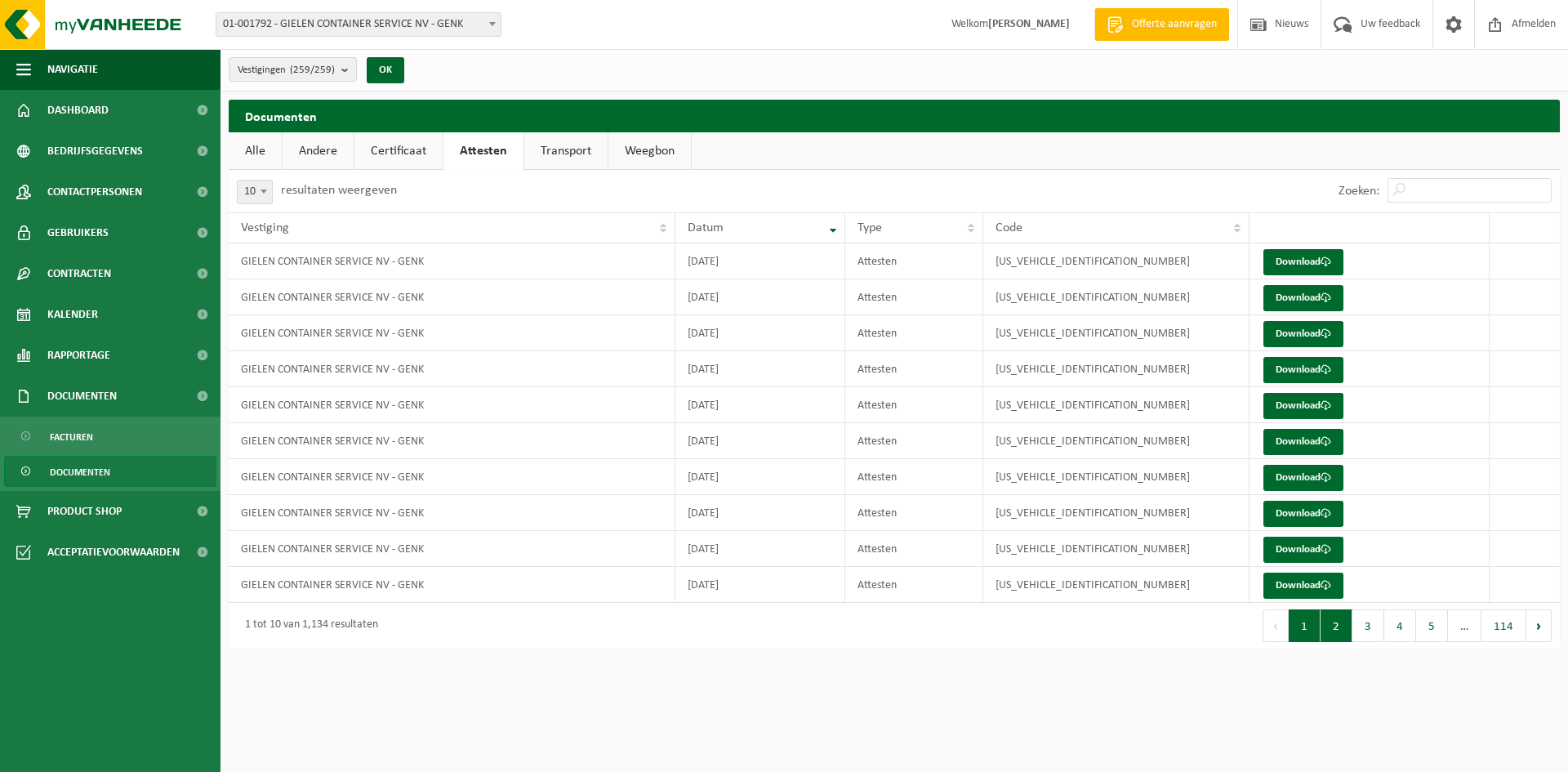
click at [1344, 627] on button "2" at bounding box center [1336, 625] width 32 height 33
click at [1318, 258] on link "Download" at bounding box center [1303, 262] width 80 height 26
click at [1296, 296] on link "Download" at bounding box center [1303, 298] width 80 height 26
click at [1289, 334] on link "Download" at bounding box center [1303, 334] width 80 height 26
click at [1293, 473] on link "Download" at bounding box center [1303, 477] width 80 height 26
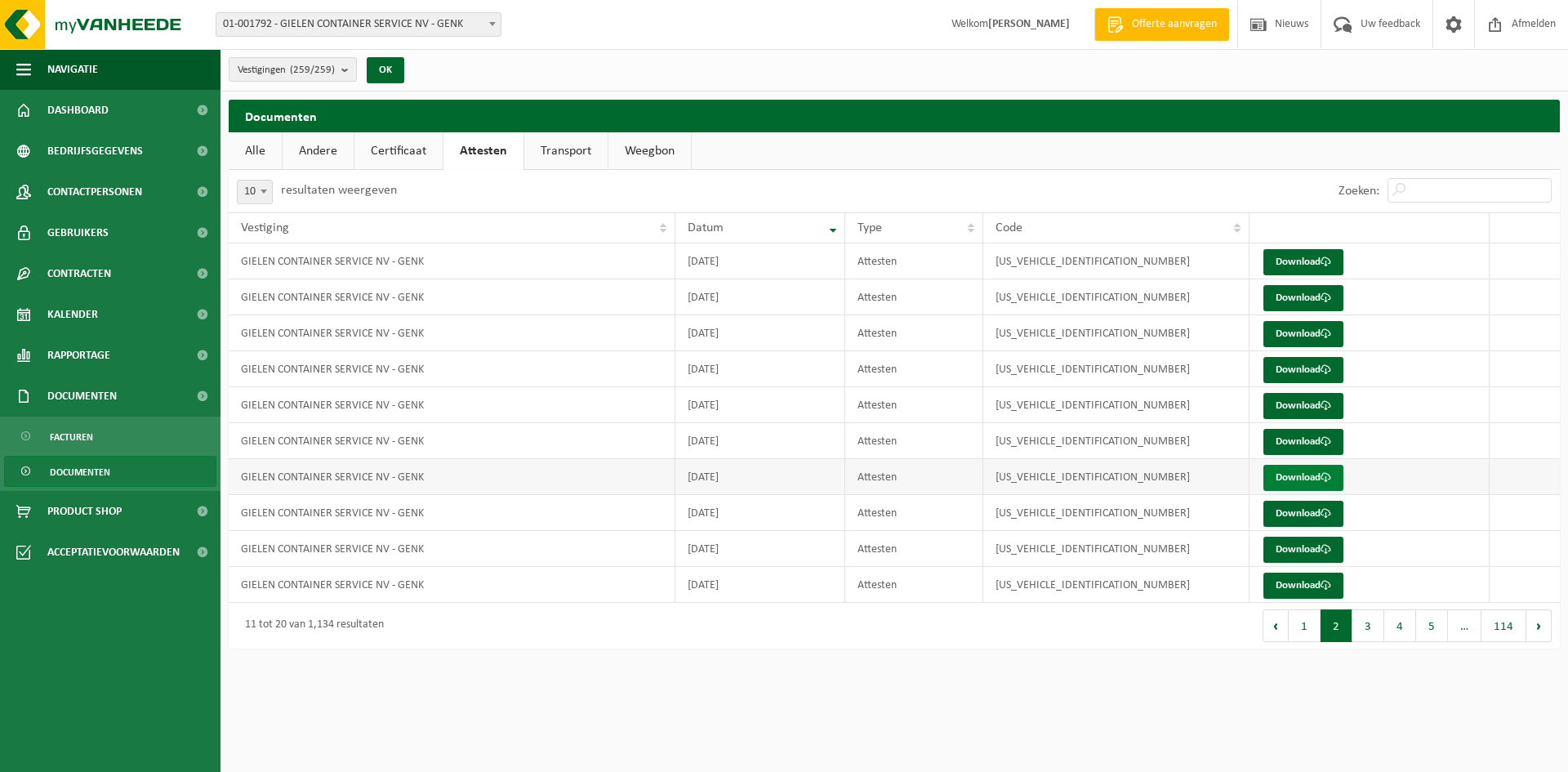
click at [1300, 477] on link "Download" at bounding box center [1303, 477] width 80 height 26
click at [1291, 517] on link "Download" at bounding box center [1303, 514] width 80 height 26
click at [1299, 549] on link "Download" at bounding box center [1303, 549] width 80 height 26
click at [1278, 583] on link "Download" at bounding box center [1303, 586] width 80 height 26
click at [1361, 625] on button "3" at bounding box center [1368, 625] width 32 height 33
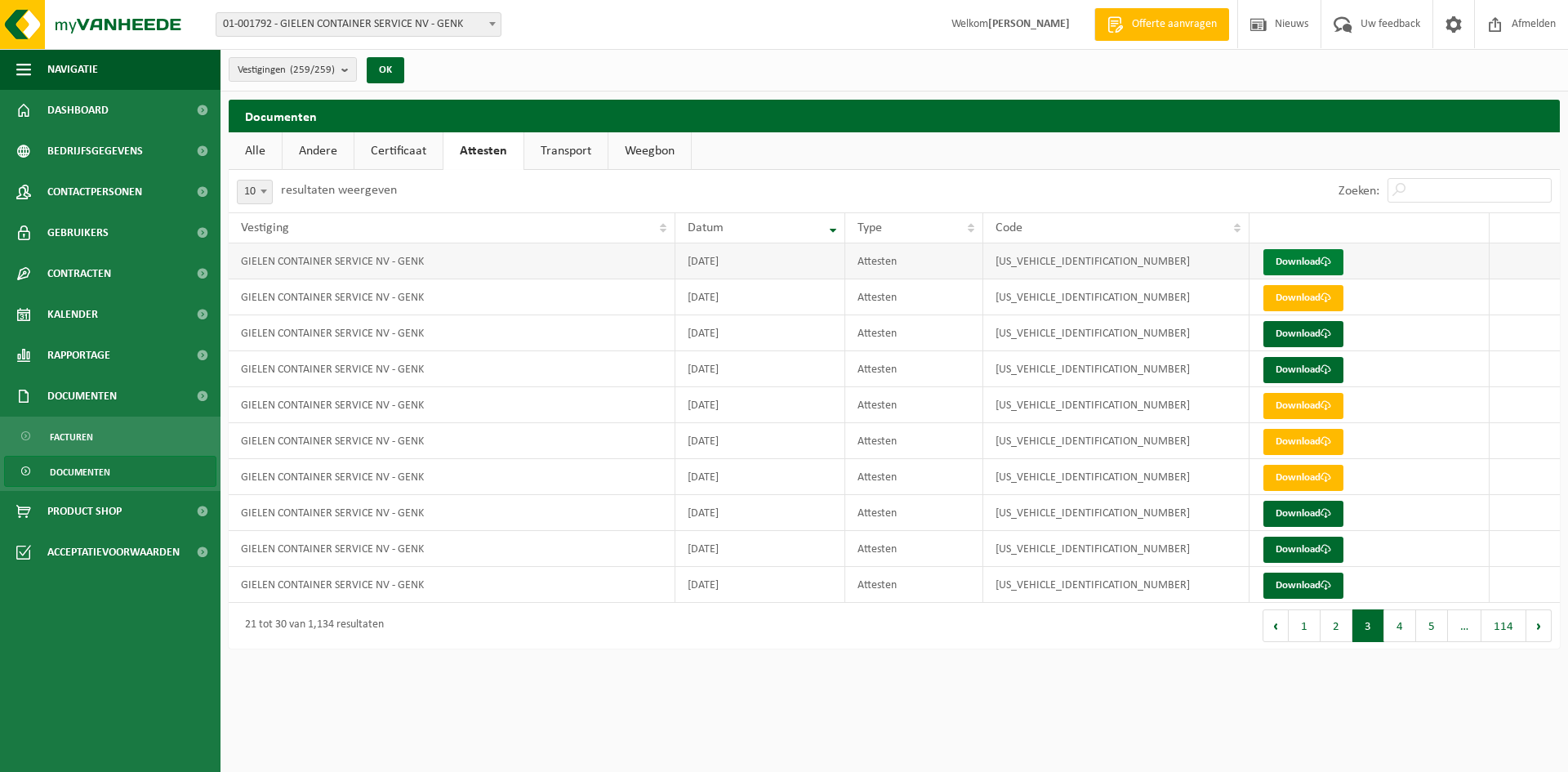
click at [1315, 258] on link "Download" at bounding box center [1303, 262] width 80 height 26
click at [1306, 299] on link "Download" at bounding box center [1303, 298] width 80 height 26
click at [1309, 328] on link "Download" at bounding box center [1303, 334] width 80 height 26
click at [1278, 367] on link "Download" at bounding box center [1303, 370] width 80 height 26
click at [1302, 405] on link "Download" at bounding box center [1303, 406] width 80 height 26
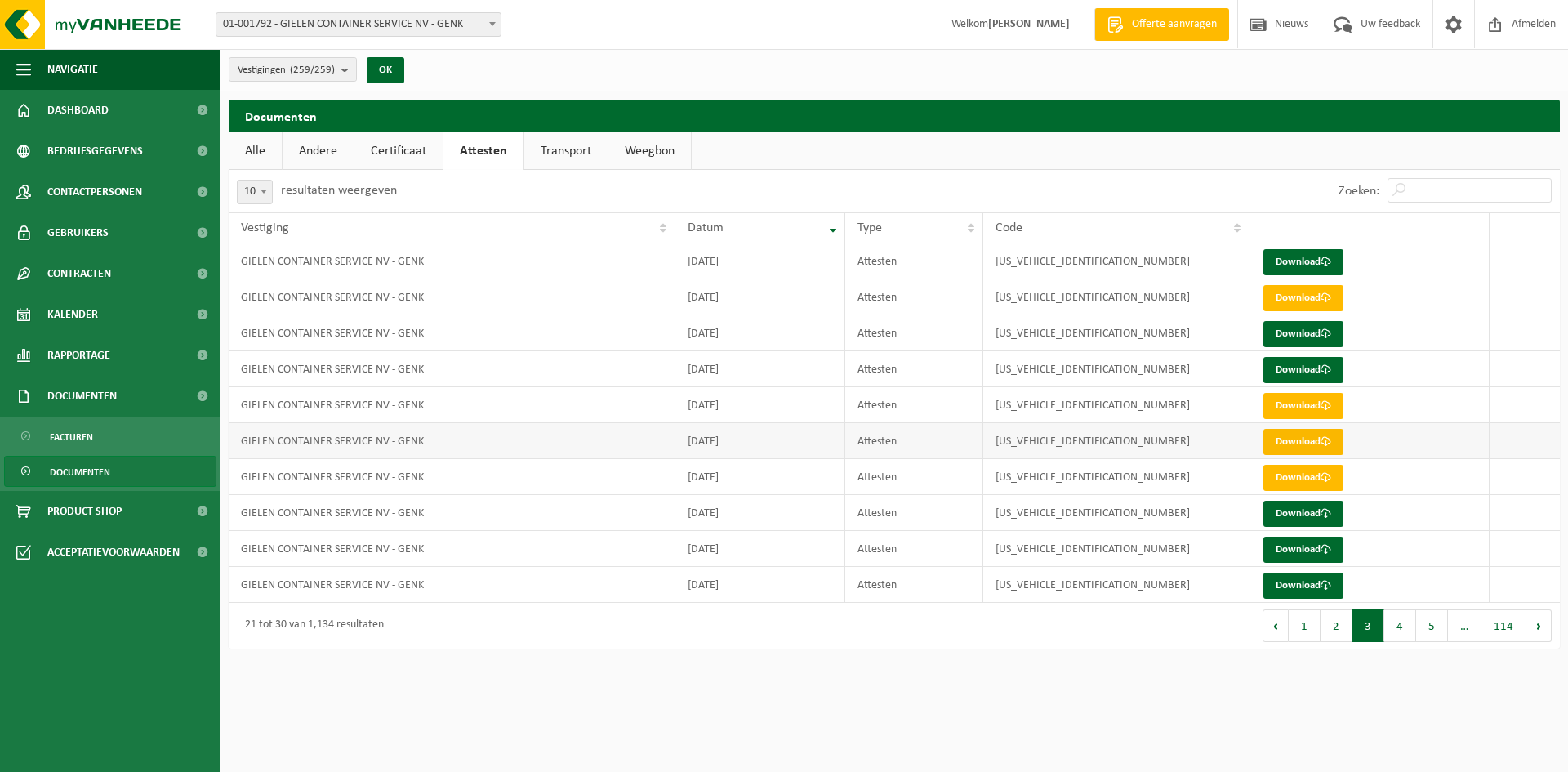
click at [1294, 437] on link "Download" at bounding box center [1303, 442] width 80 height 26
click at [1297, 463] on td "Download" at bounding box center [1369, 476] width 240 height 36
click at [1297, 465] on link "Download" at bounding box center [1303, 477] width 80 height 26
click at [1310, 367] on link "Download" at bounding box center [1303, 370] width 80 height 26
click at [1298, 259] on link "Download" at bounding box center [1303, 262] width 80 height 26
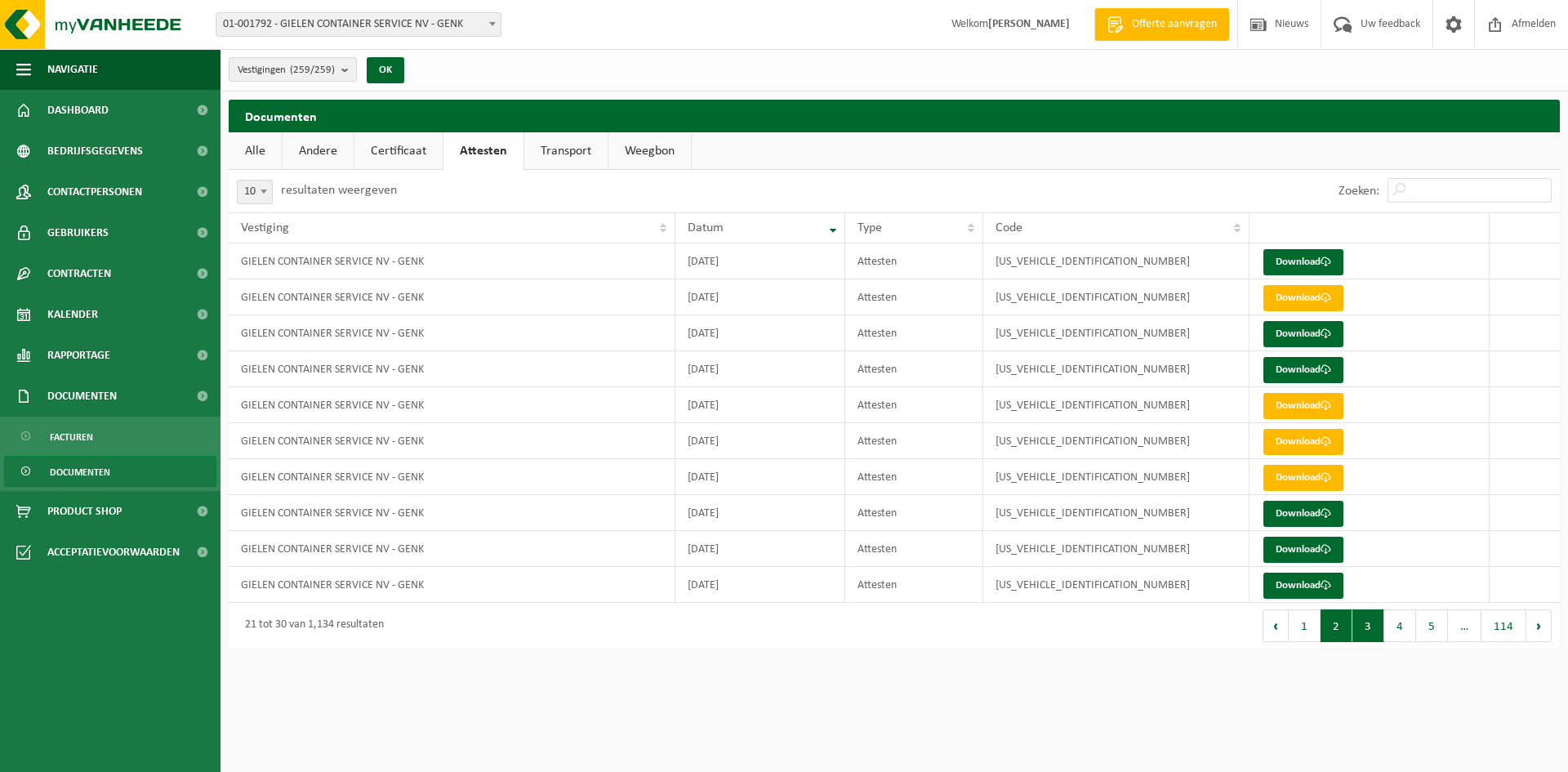
click at [1336, 632] on button "2" at bounding box center [1336, 625] width 32 height 33
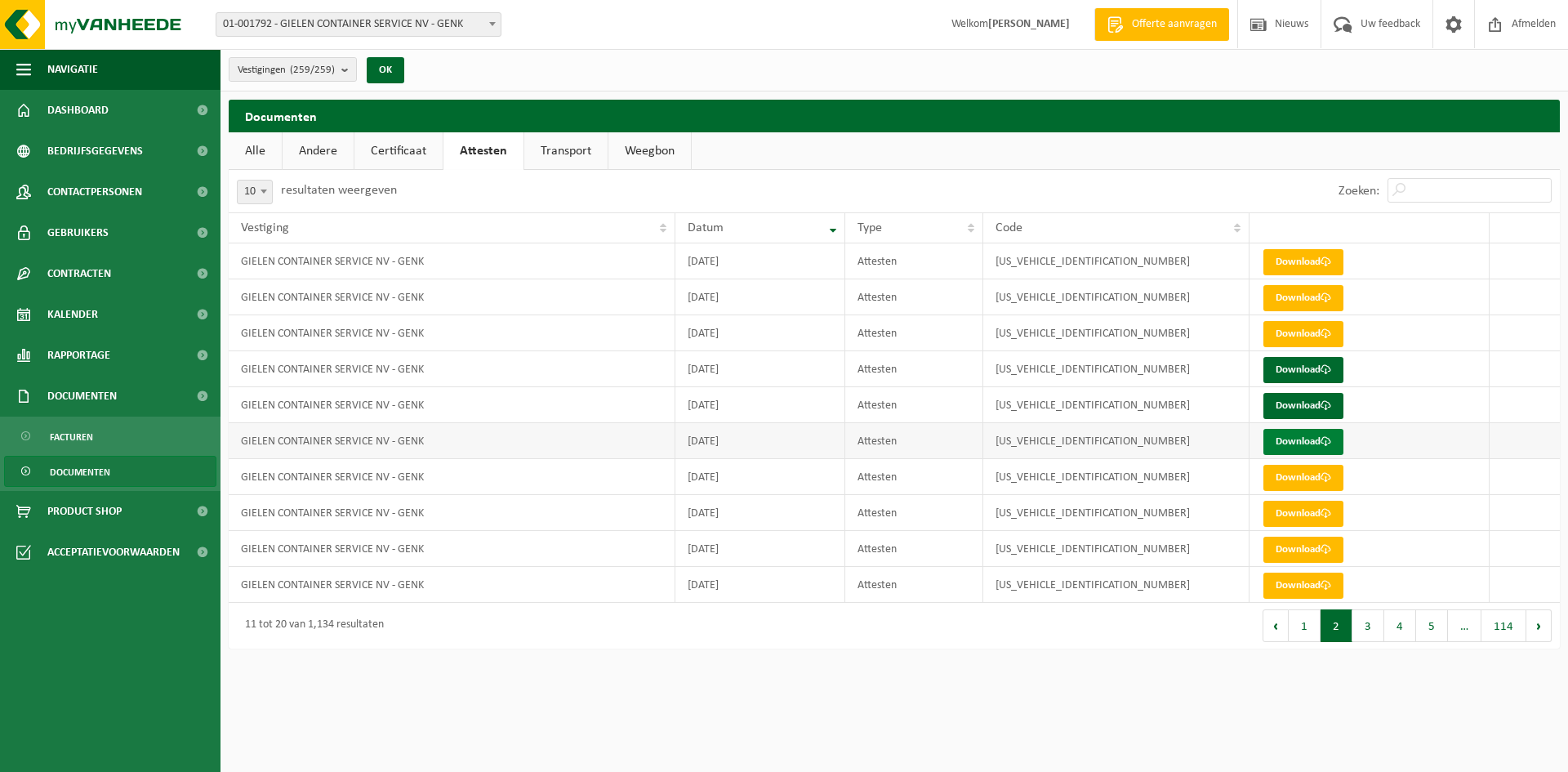
click at [1303, 437] on link "Download" at bounding box center [1303, 442] width 80 height 26
click at [1300, 403] on link "Download" at bounding box center [1303, 406] width 80 height 26
